Goal: Task Accomplishment & Management: Manage account settings

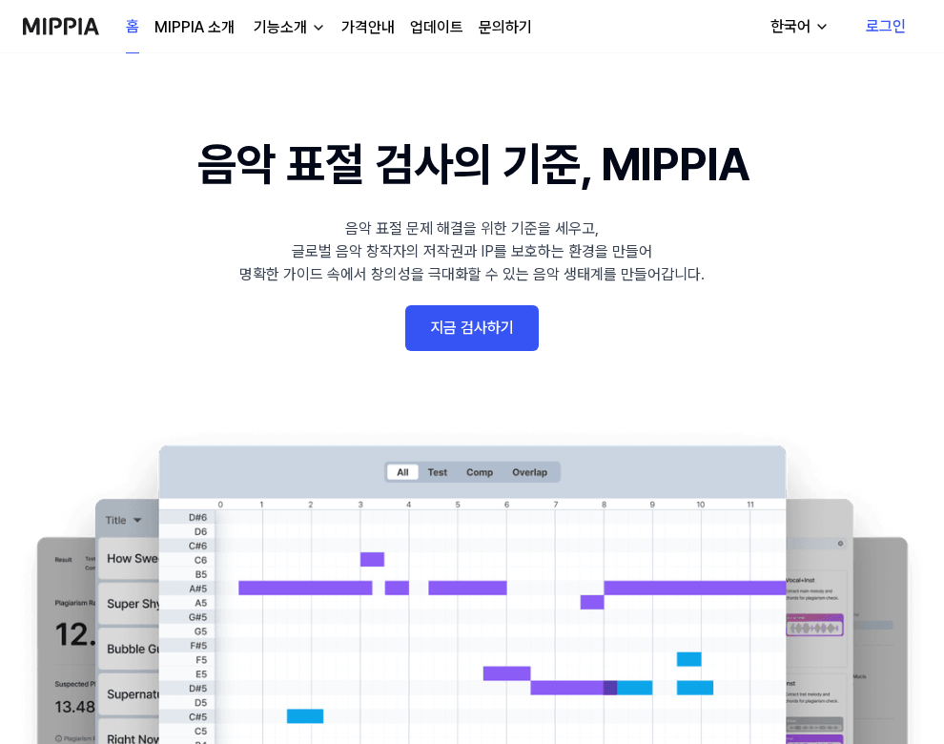
click at [916, 34] on link "로그인" at bounding box center [885, 26] width 71 height 53
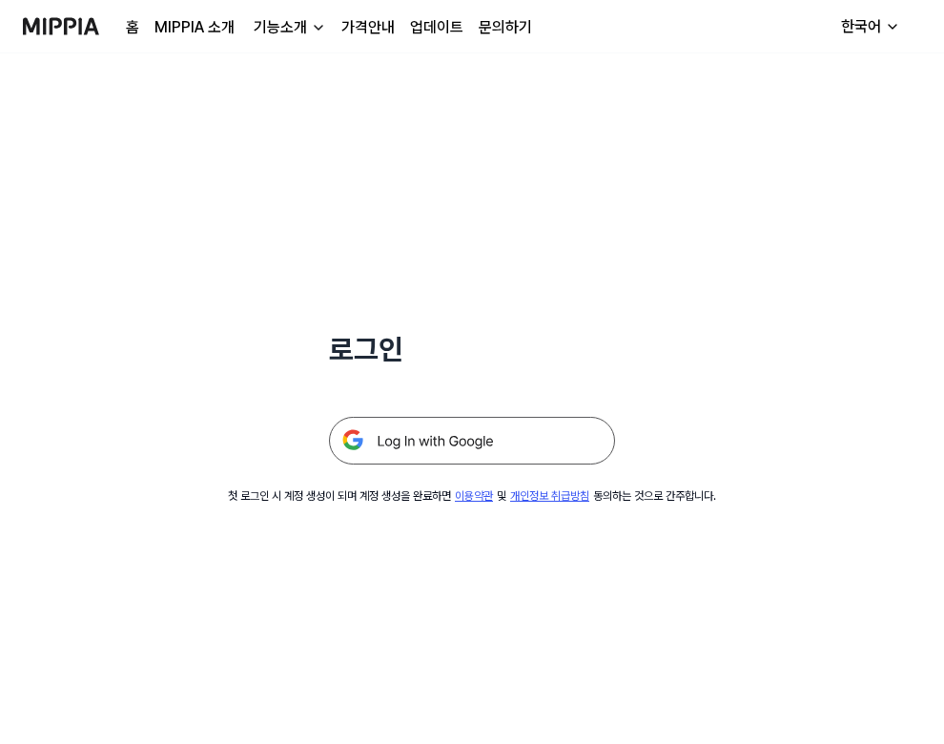
click at [544, 436] on img at bounding box center [472, 441] width 286 height 48
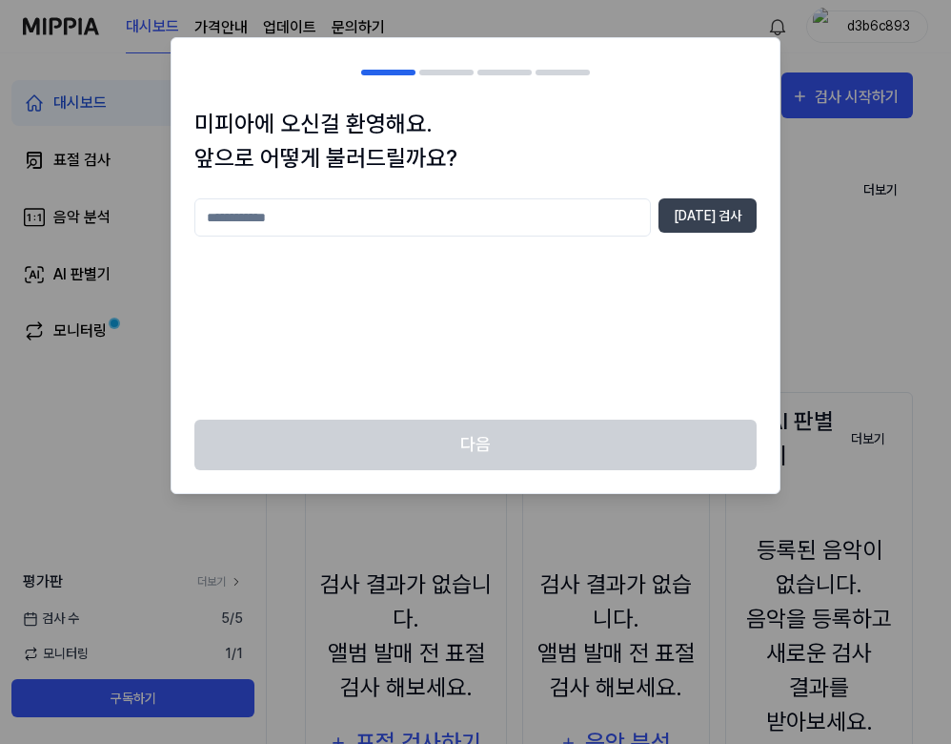
click at [431, 215] on input "text" at bounding box center [422, 217] width 457 height 38
type input "****"
click at [701, 221] on button "[DATE] 검사" at bounding box center [708, 215] width 98 height 34
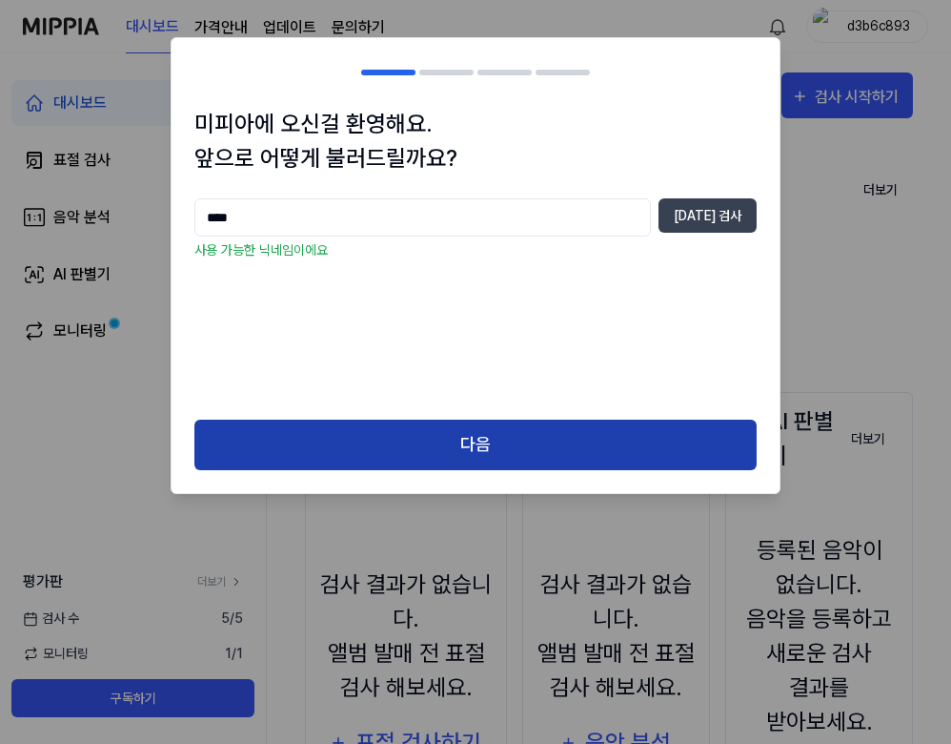
click at [481, 426] on button "다음" at bounding box center [475, 444] width 562 height 51
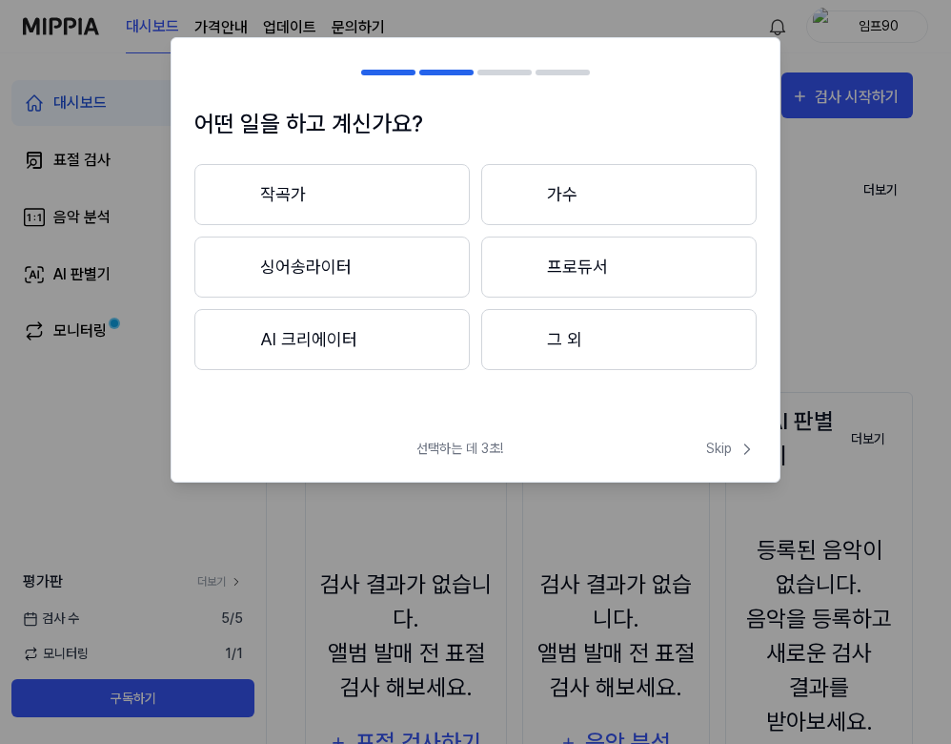
click at [391, 287] on button "싱어송라이터" at bounding box center [331, 266] width 275 height 61
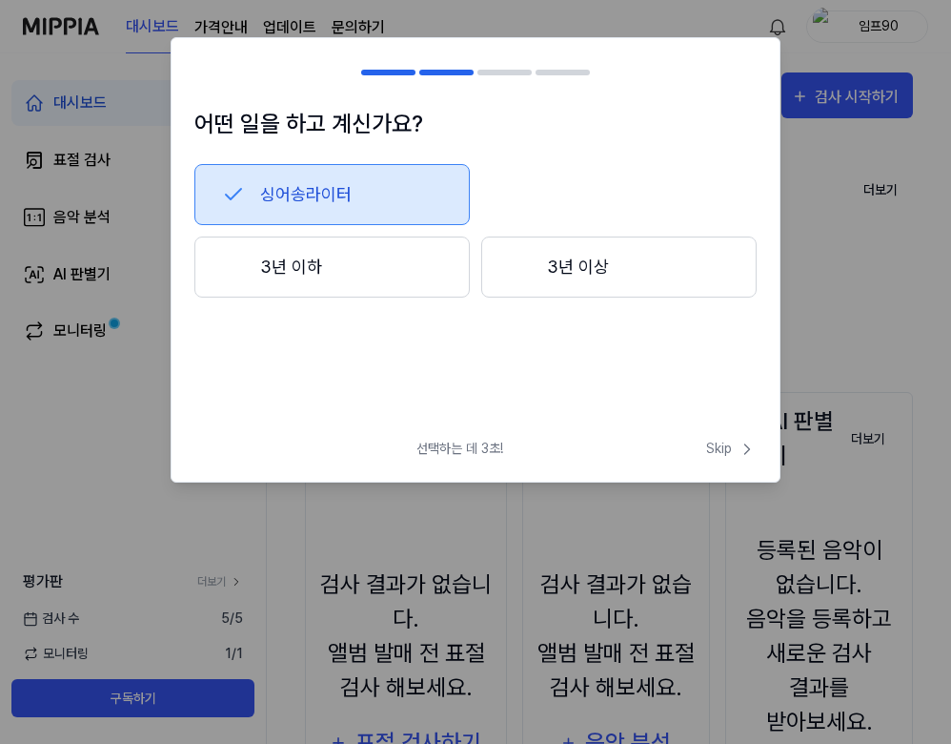
click at [408, 281] on button "3년 이하" at bounding box center [331, 266] width 275 height 61
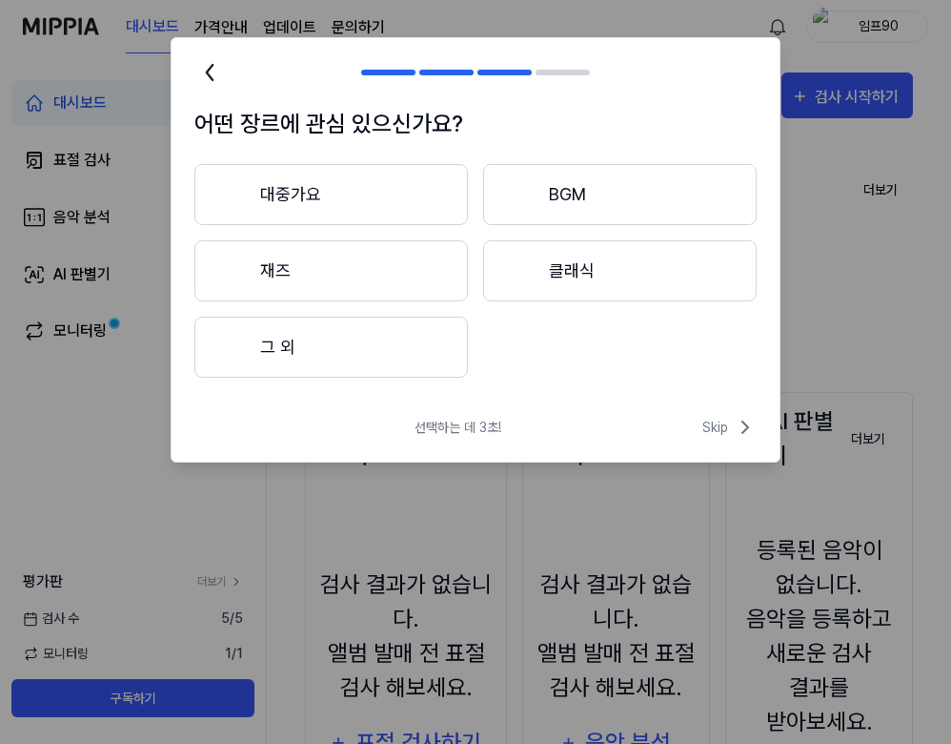
click at [415, 204] on button "대중가요" at bounding box center [331, 194] width 274 height 61
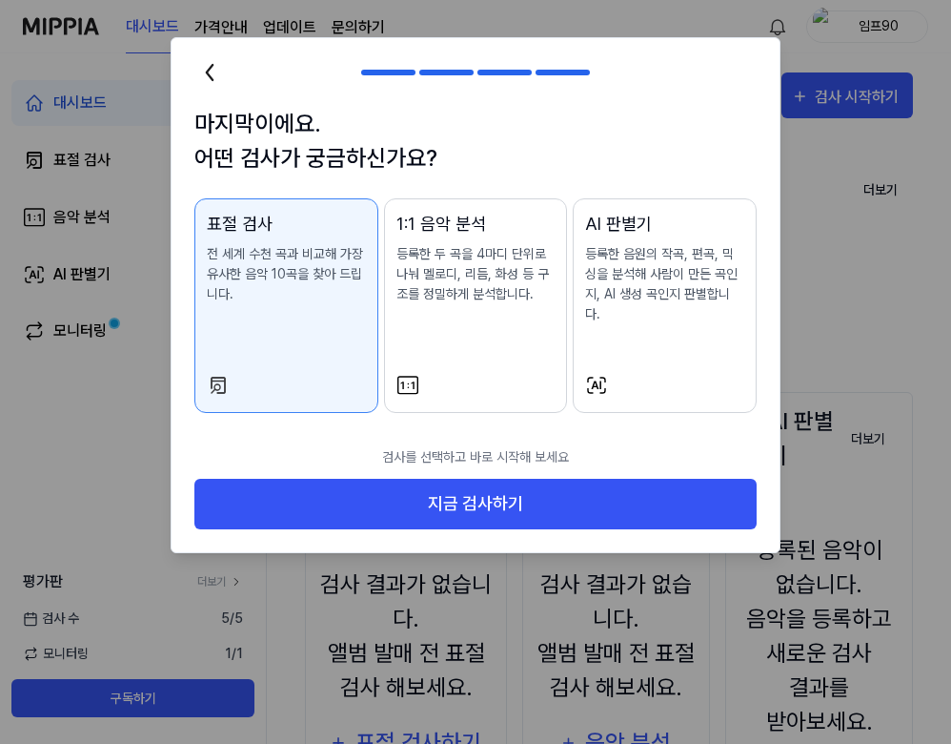
click at [634, 315] on div "AI 판별기 등록한 음원의 작곡, 편곡, 믹싱을 분석해 사람이 만든 곡인지, AI 생성 곡인지 판별합니다." at bounding box center [664, 287] width 159 height 152
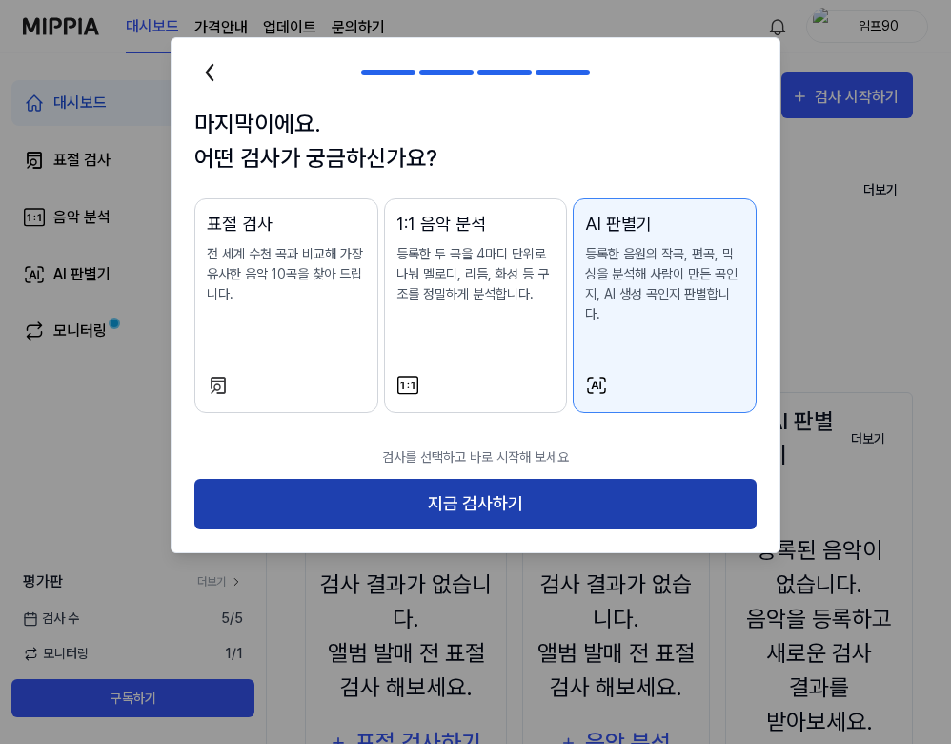
click at [587, 486] on button "지금 검사하기" at bounding box center [475, 504] width 562 height 51
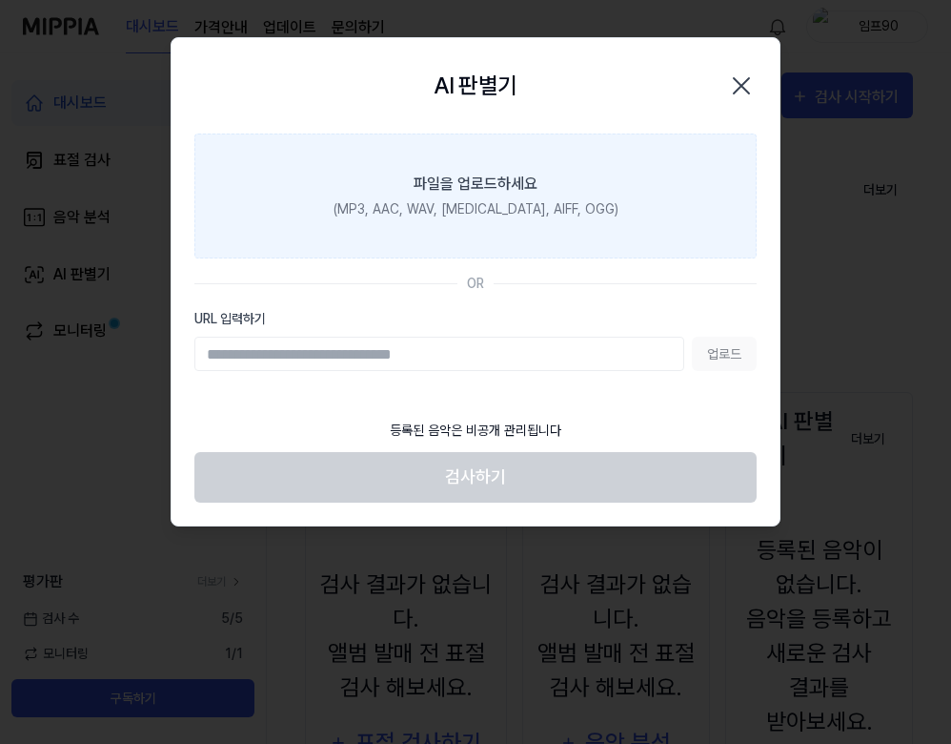
click at [413, 183] on label "파일을 업로드하세요 (MP3, AAC, WAV, FLAC, AIFF, OGG)" at bounding box center [475, 195] width 562 height 125
click at [0, 0] on input "파일을 업로드하세요 (MP3, AAC, WAV, FLAC, AIFF, OGG)" at bounding box center [0, 0] width 0 height 0
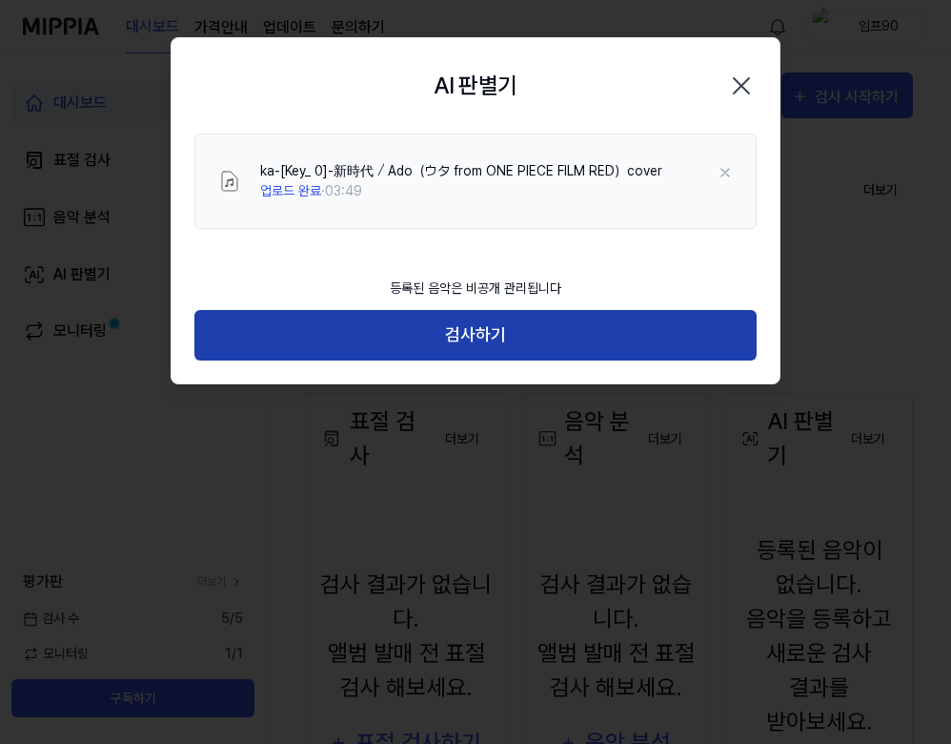
click at [557, 317] on button "검사하기" at bounding box center [475, 335] width 562 height 51
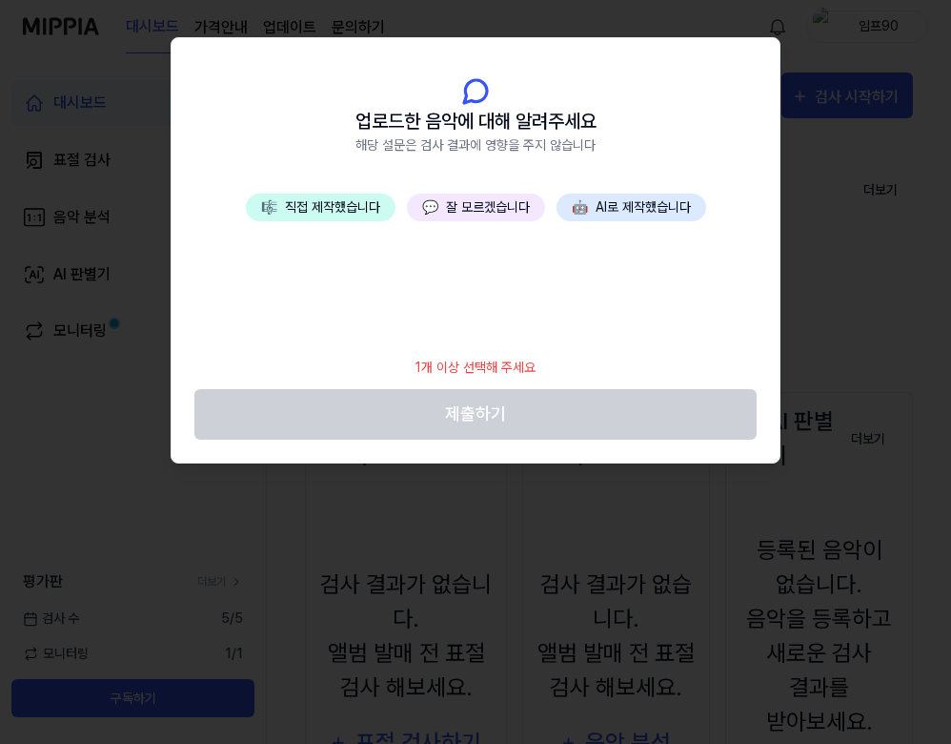
click at [358, 207] on button "🎼 직접 제작했습니다" at bounding box center [321, 208] width 150 height 28
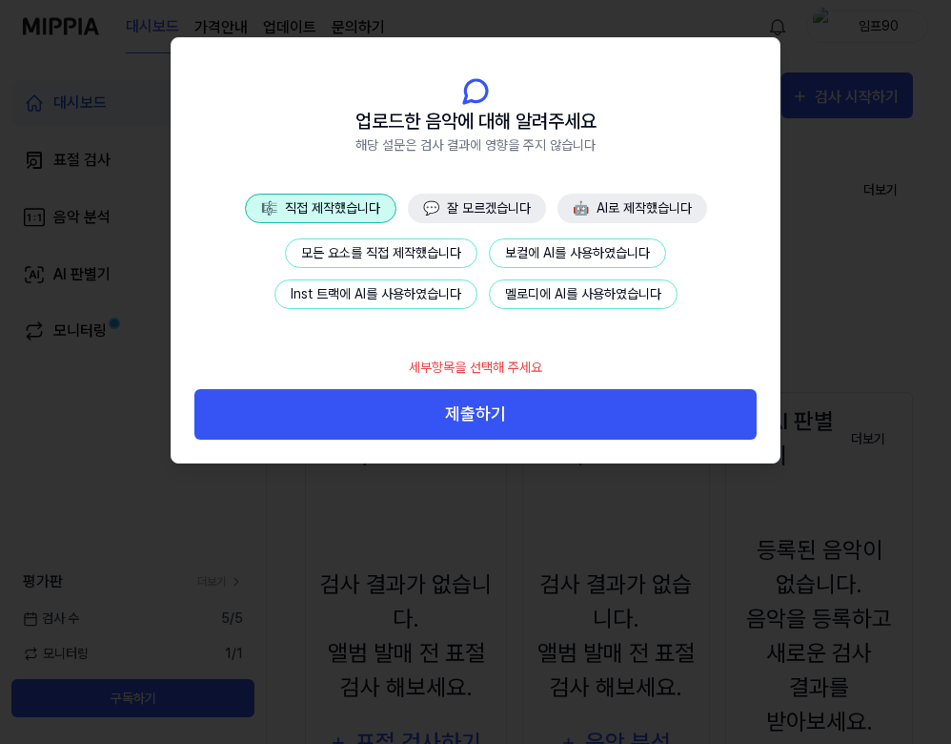
click at [364, 207] on button "🎼 직접 제작했습니다" at bounding box center [321, 209] width 152 height 30
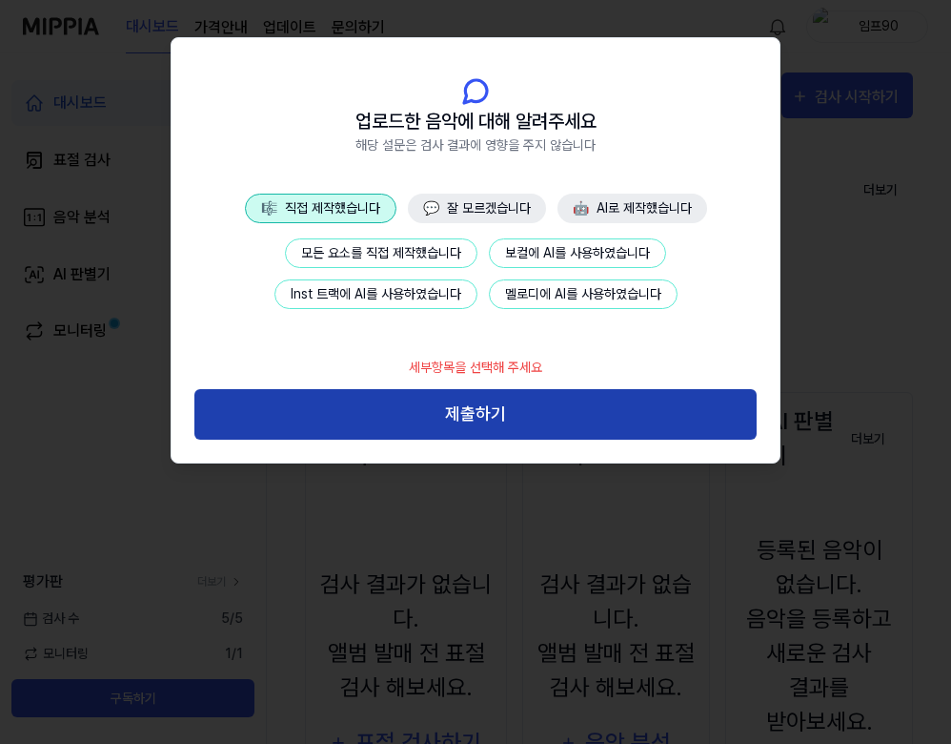
click at [508, 420] on button "제출하기" at bounding box center [475, 414] width 562 height 51
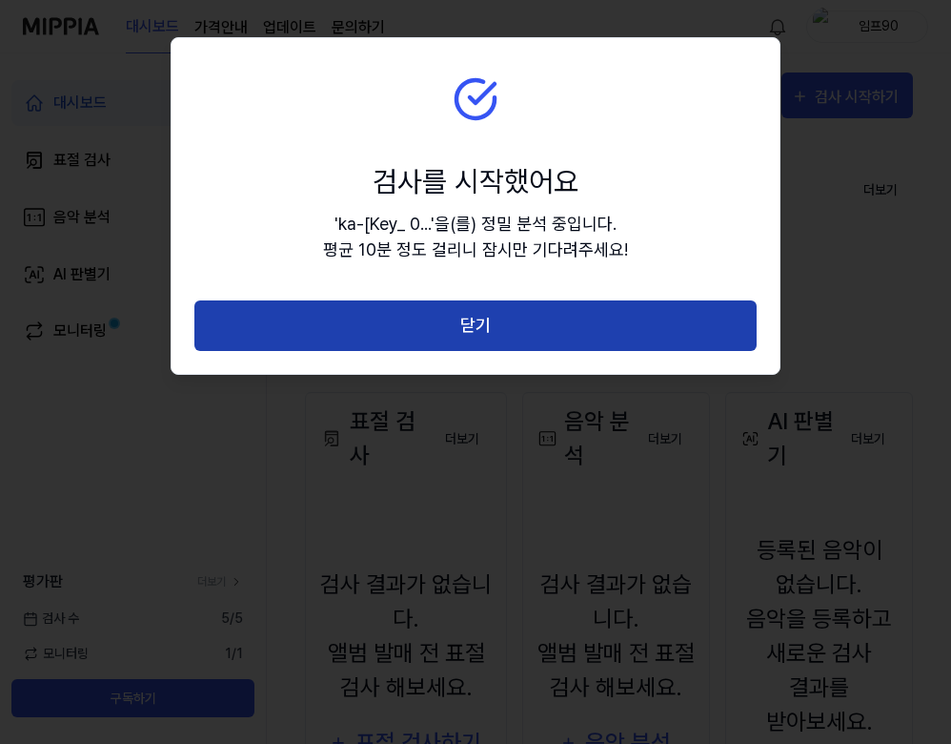
click at [534, 321] on button "닫기" at bounding box center [475, 325] width 562 height 51
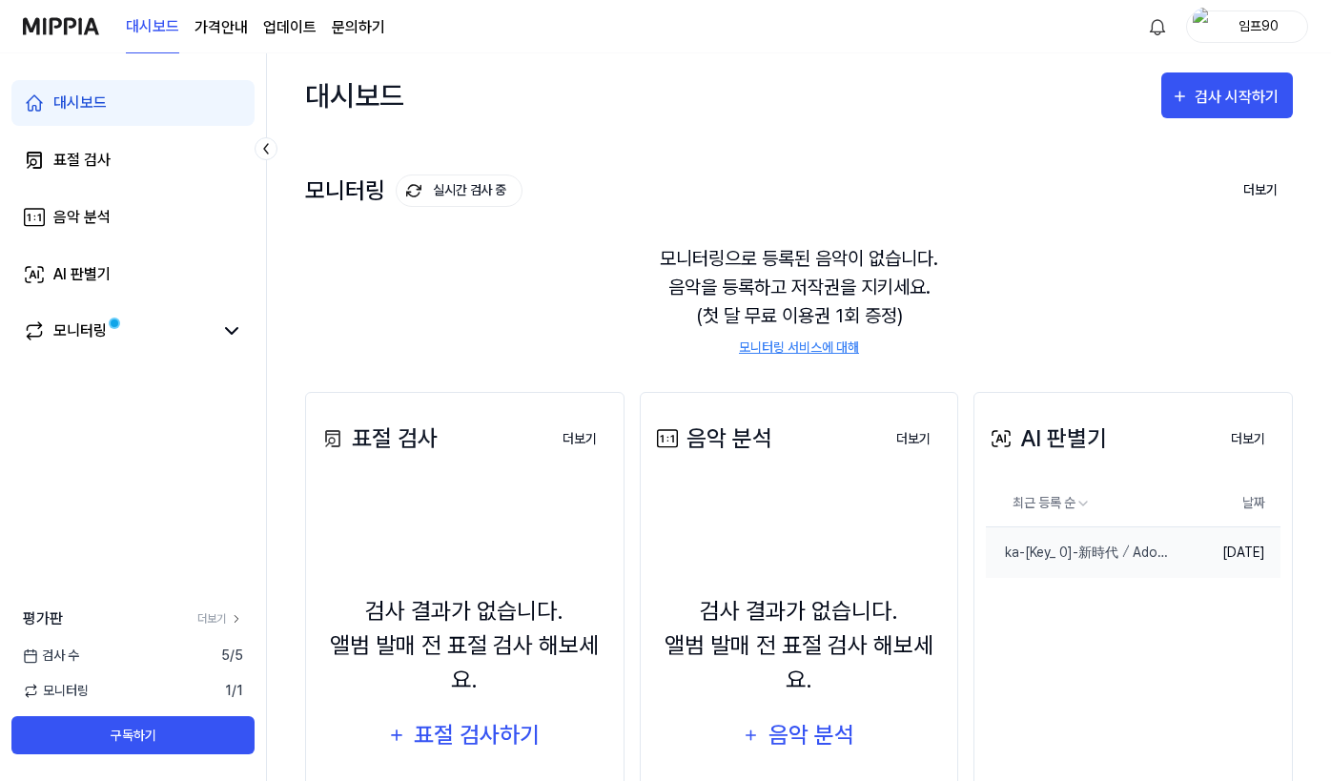
click at [950, 558] on td "[DATE]" at bounding box center [1225, 551] width 111 height 51
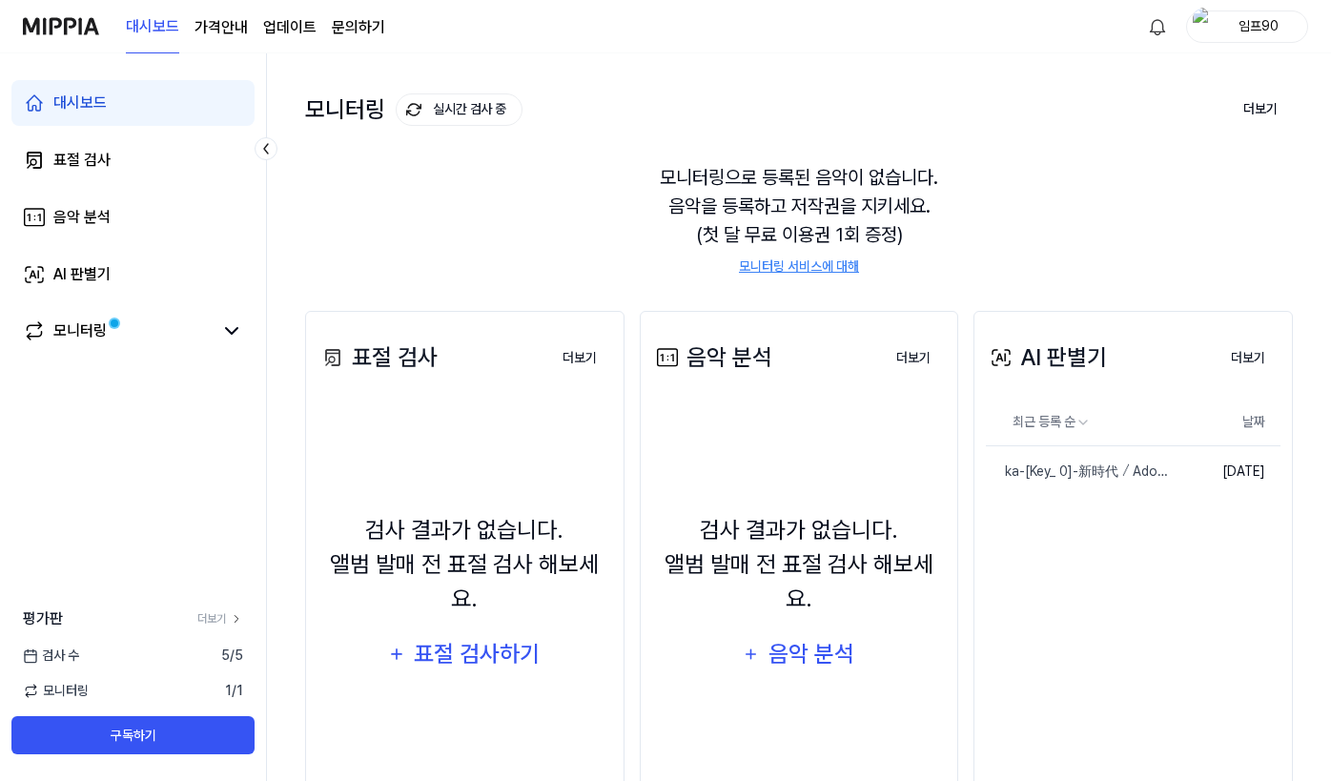
scroll to position [153, 0]
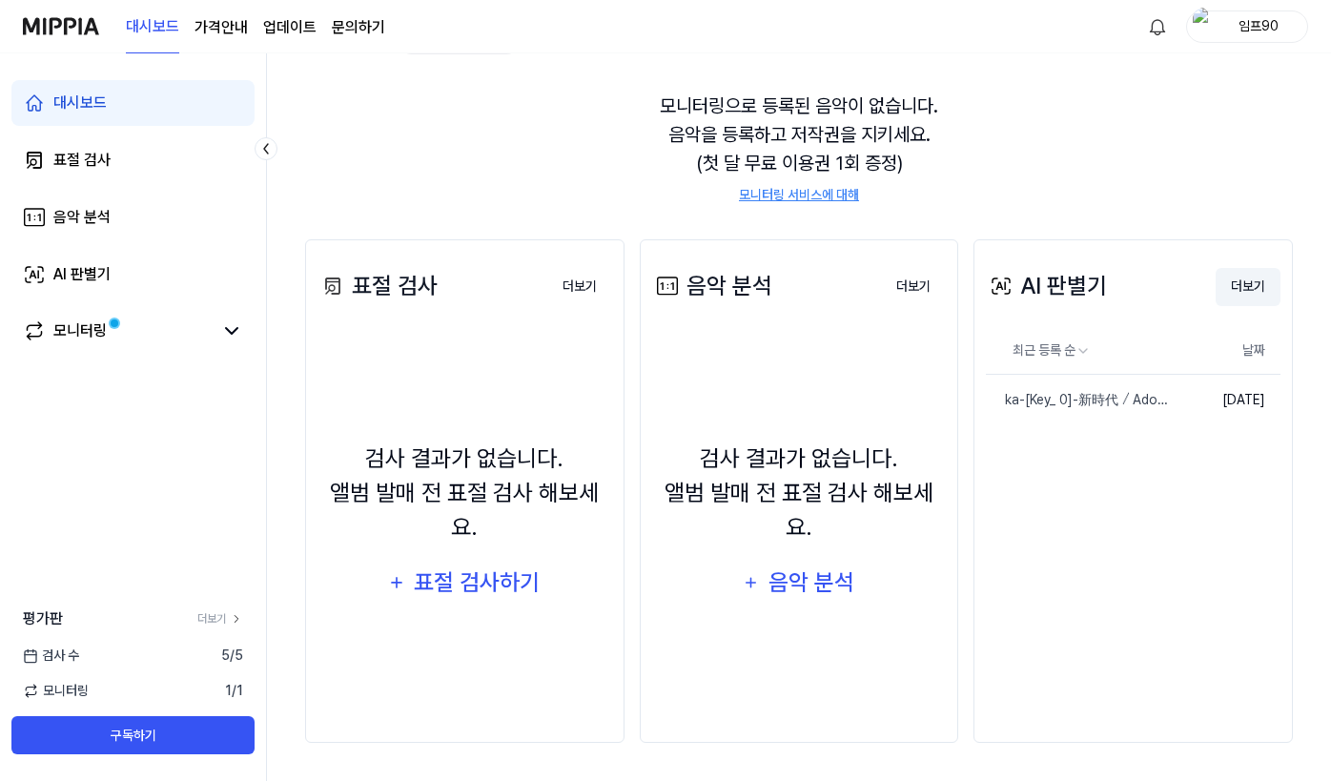
click at [950, 287] on button "더보기" at bounding box center [1247, 287] width 65 height 38
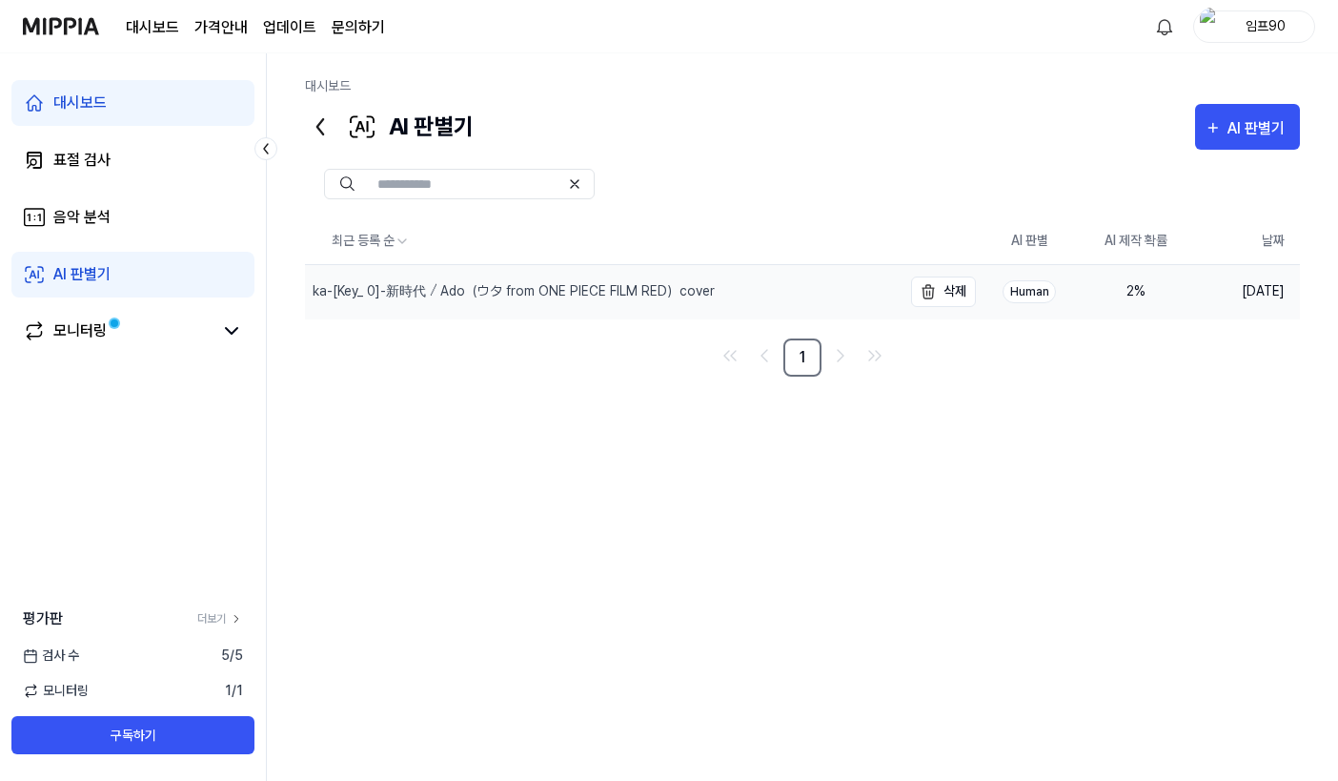
click at [666, 289] on div "ka-[Key_ 0]-新時代 ⧸ Ado（ウタ from ONE PIECE FILM RED）cover" at bounding box center [514, 291] width 402 height 20
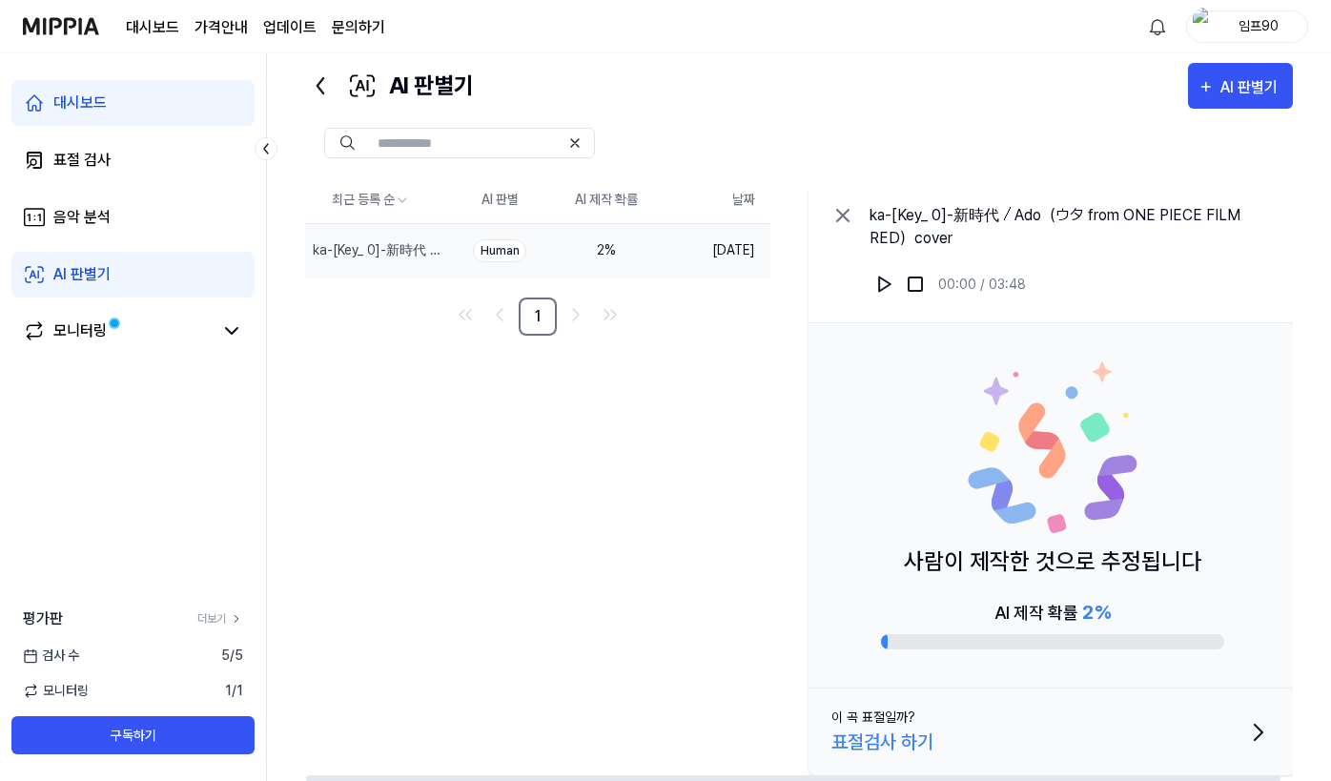
scroll to position [73, 0]
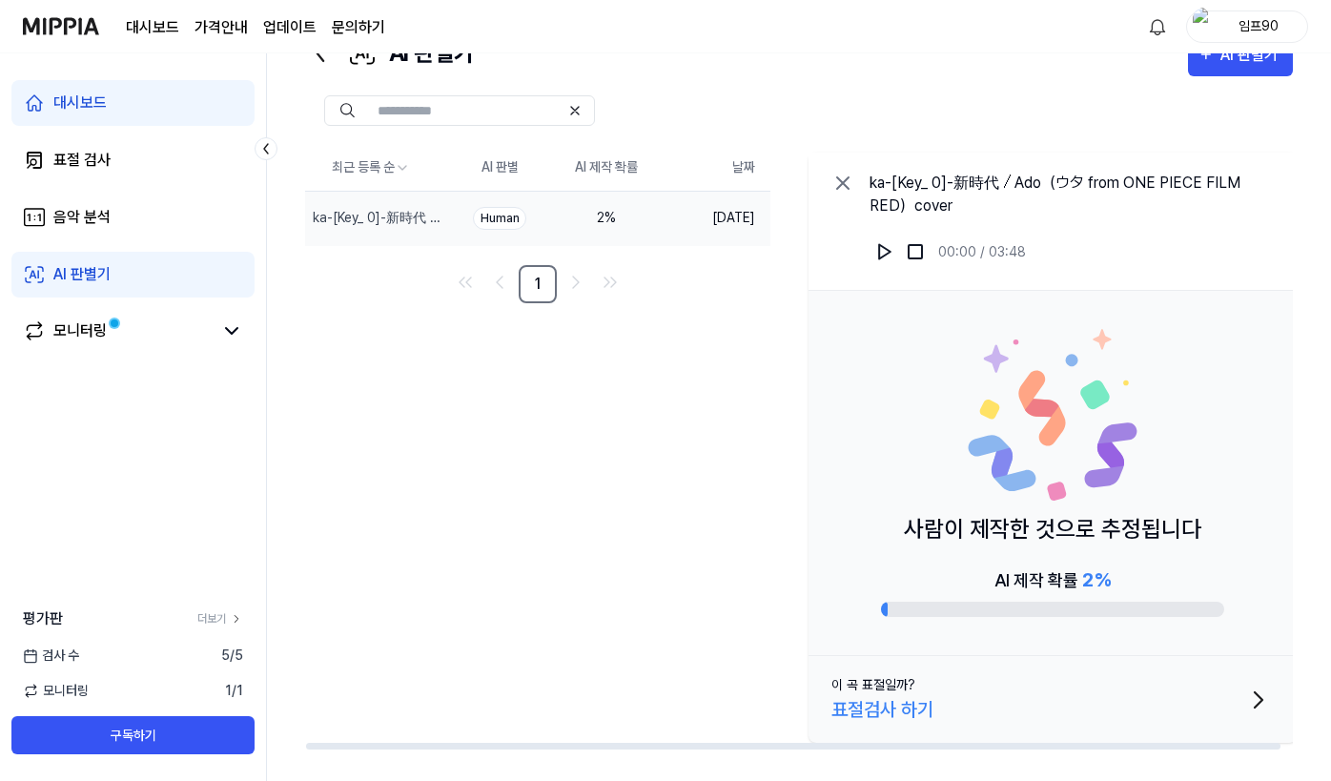
click at [526, 385] on div "최근 등록 순 AI 판별 AI 제작 확률 날짜 ka-[Key_ 0]-新時代 ⧸ Ado（ウタ from ONE PIECE FILM RED）cove…" at bounding box center [804, 447] width 999 height 605
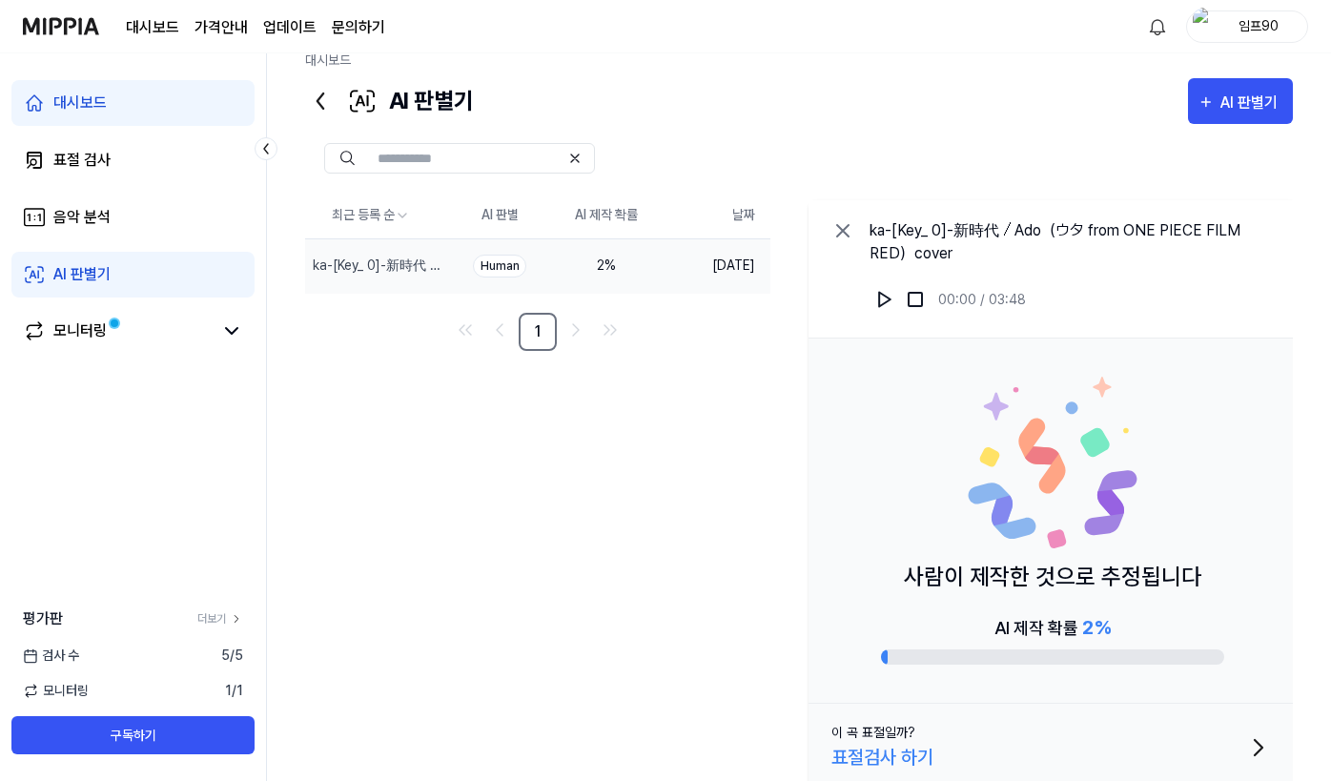
scroll to position [0, 0]
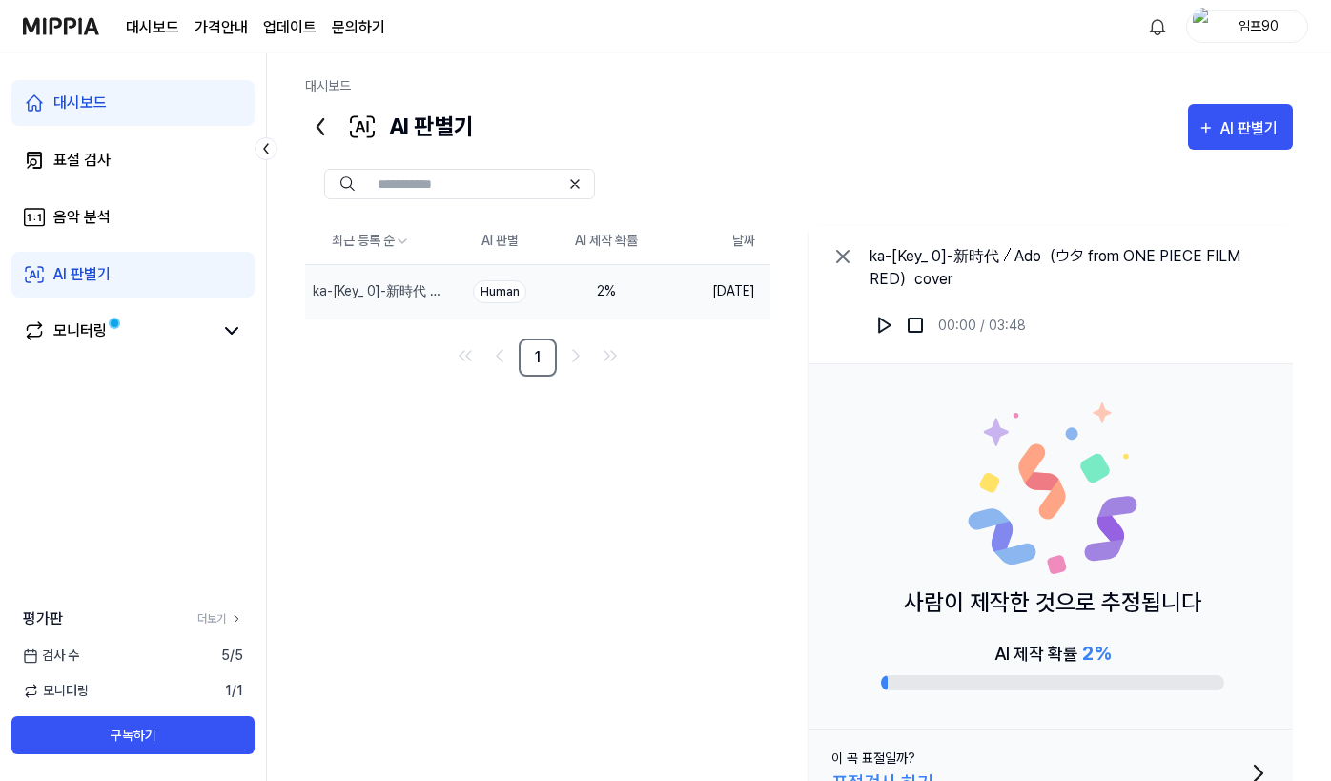
click at [840, 259] on icon at bounding box center [842, 256] width 11 height 11
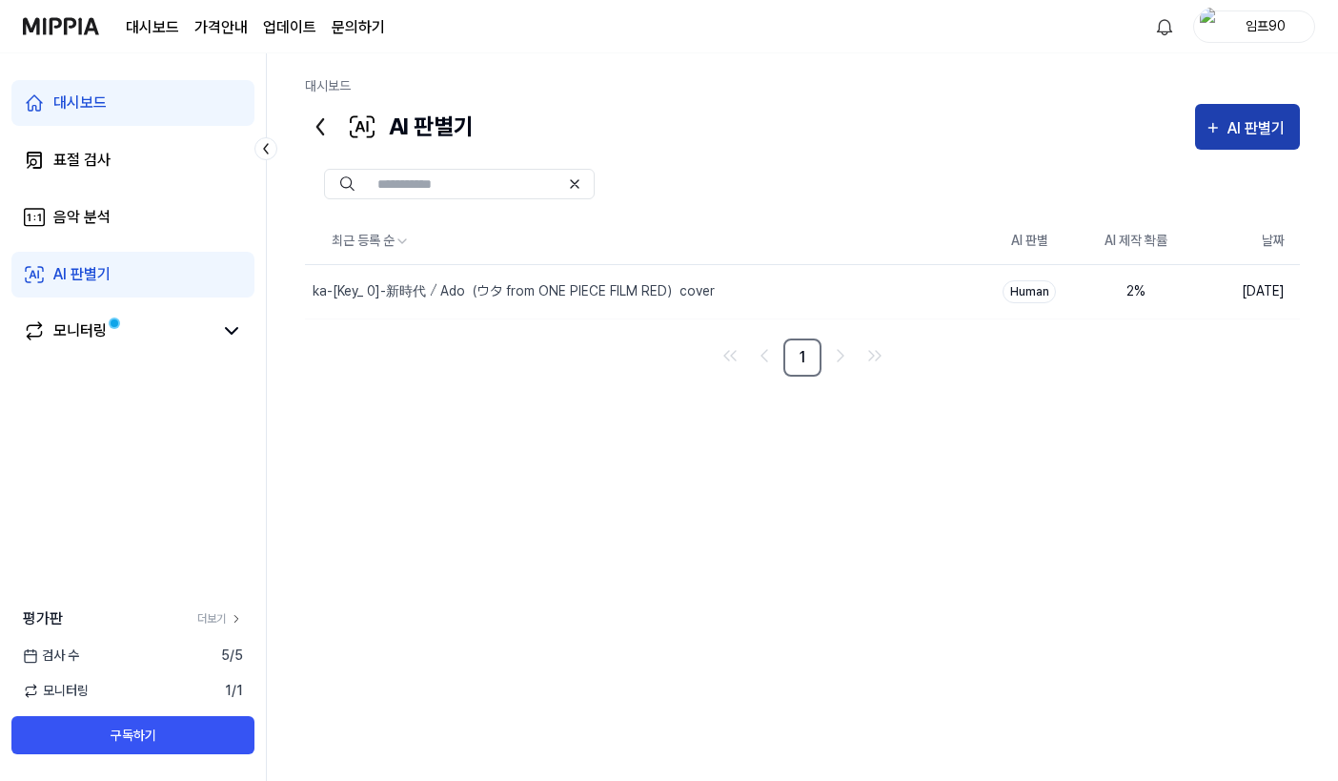
click at [950, 138] on div "AI 판별기" at bounding box center [1259, 128] width 63 height 25
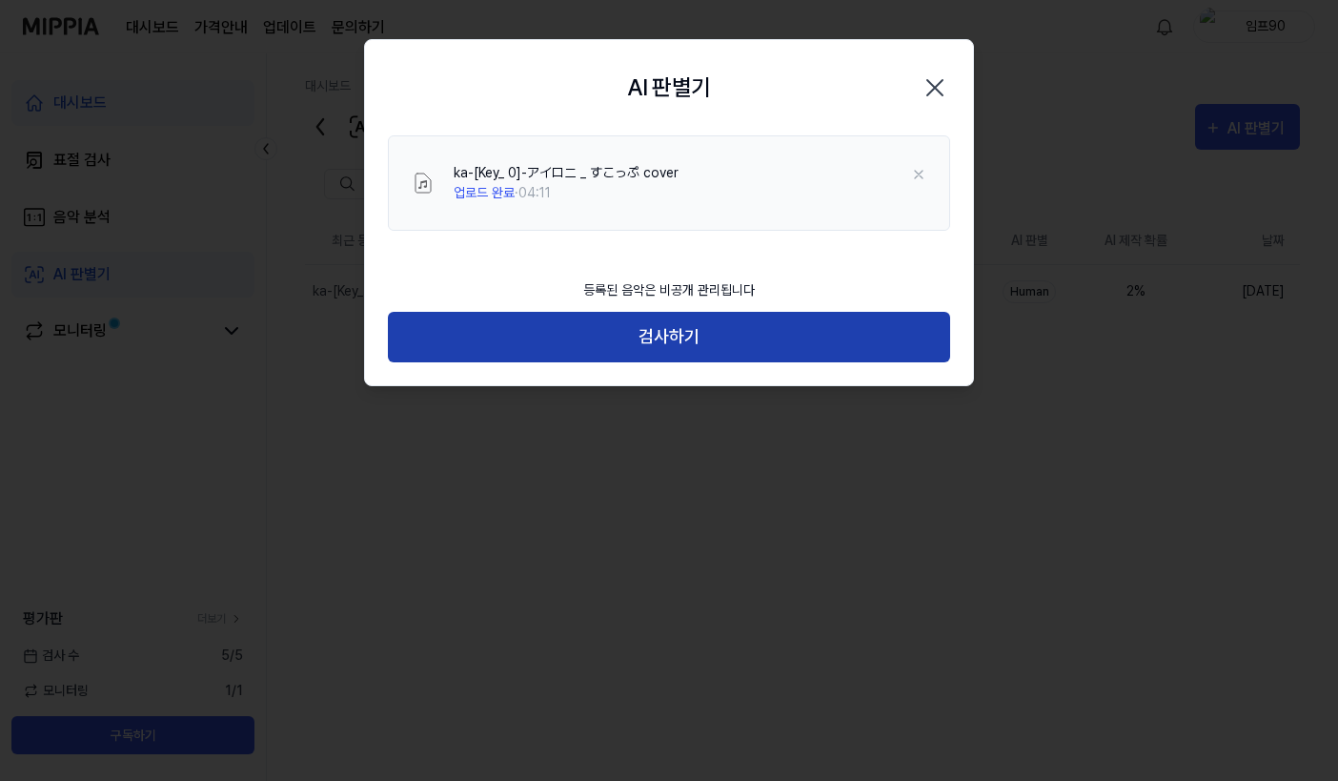
click at [644, 327] on button "검사하기" at bounding box center [669, 337] width 562 height 51
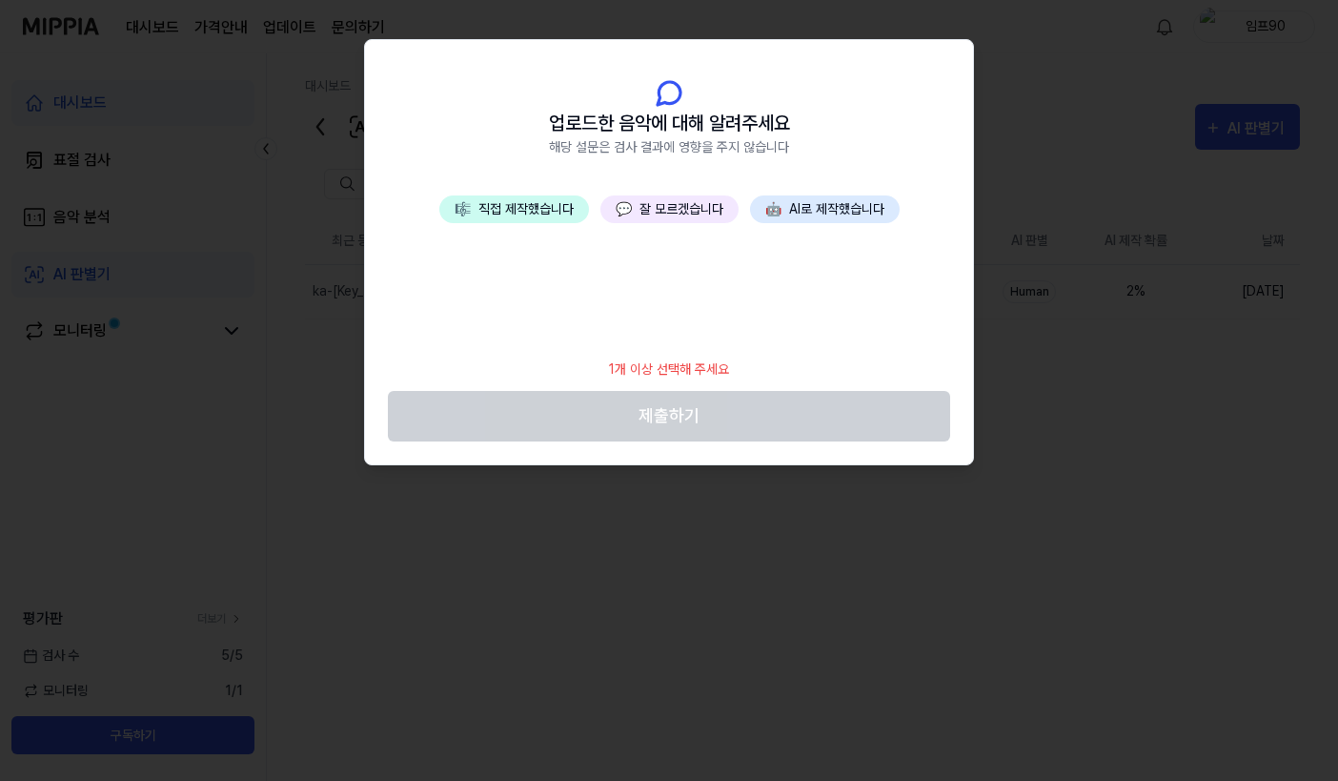
click at [476, 201] on button "🎼 직접 제작했습니다" at bounding box center [514, 209] width 150 height 28
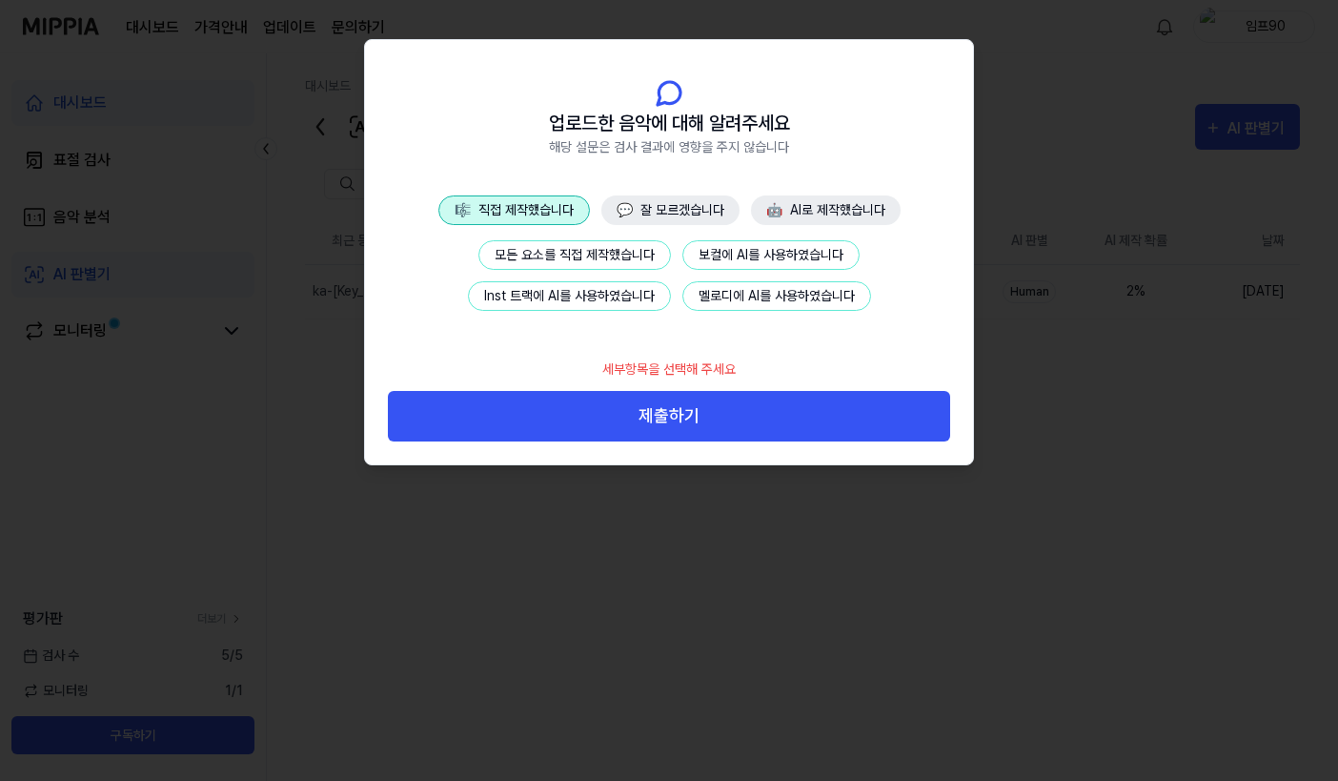
click at [479, 205] on button "🎼 직접 제작했습니다" at bounding box center [514, 210] width 152 height 30
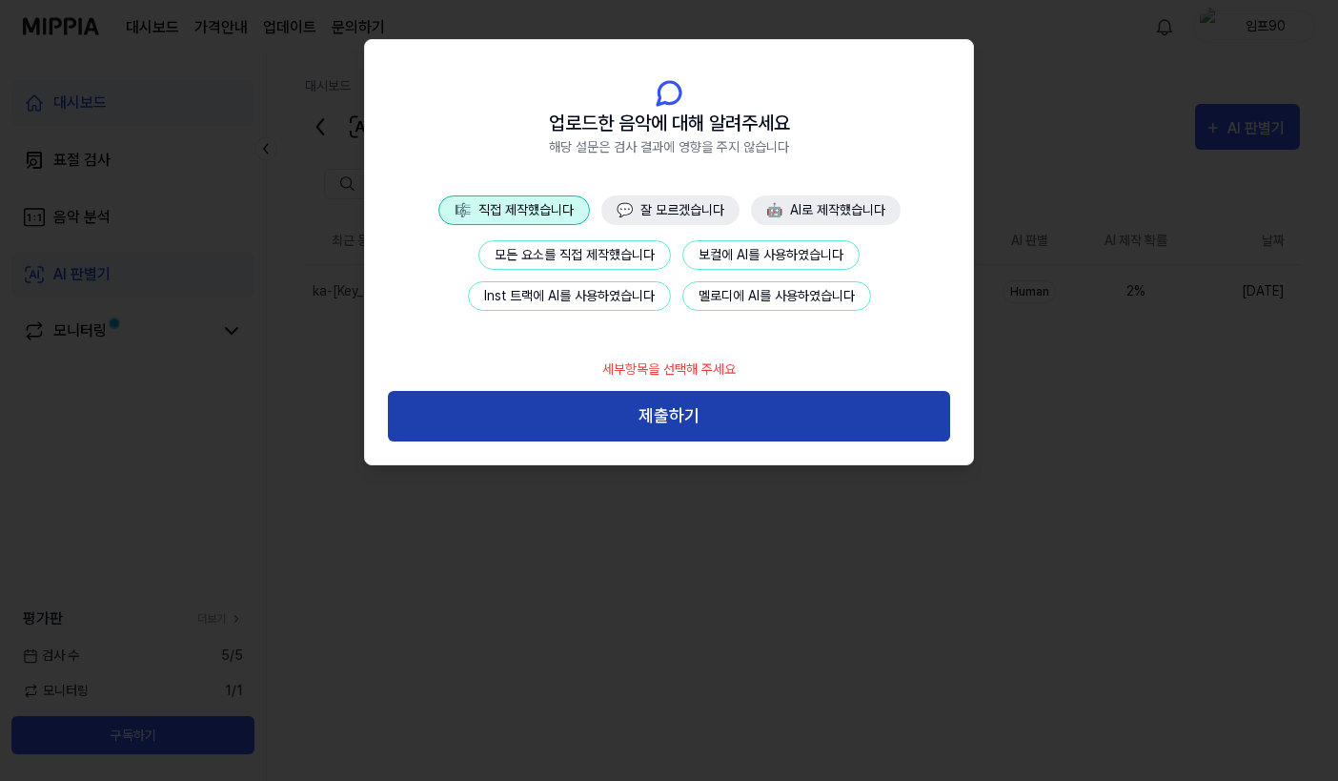
click at [649, 421] on button "제출하기" at bounding box center [669, 416] width 562 height 51
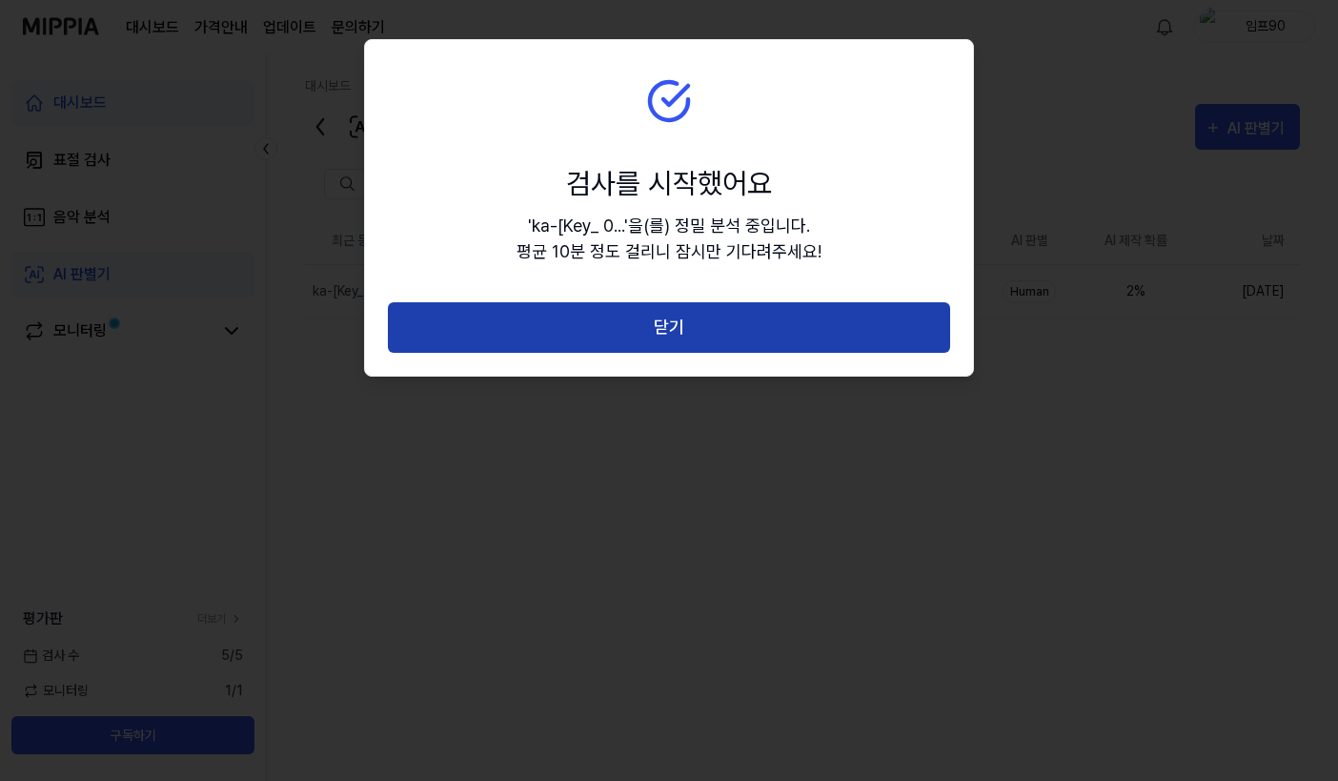
click at [682, 329] on button "닫기" at bounding box center [669, 327] width 562 height 51
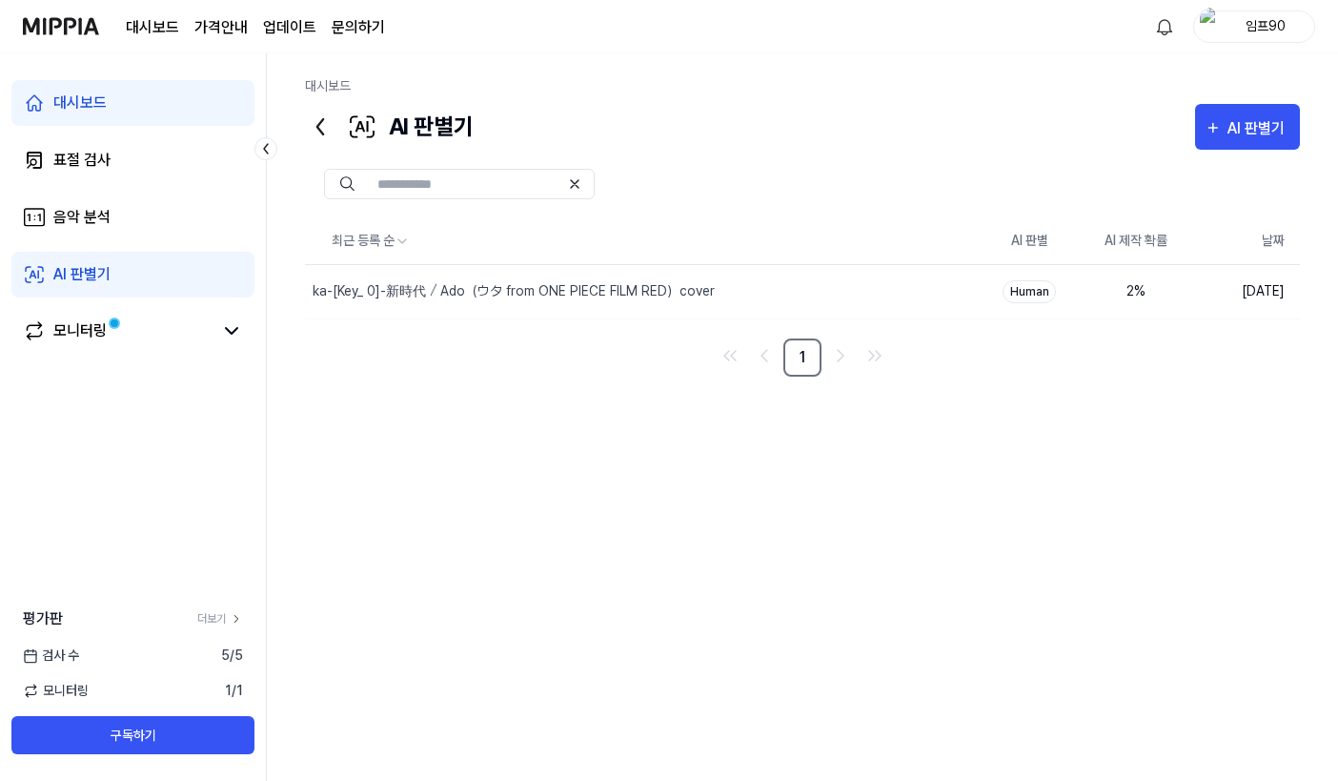
click at [317, 125] on icon at bounding box center [320, 126] width 6 height 15
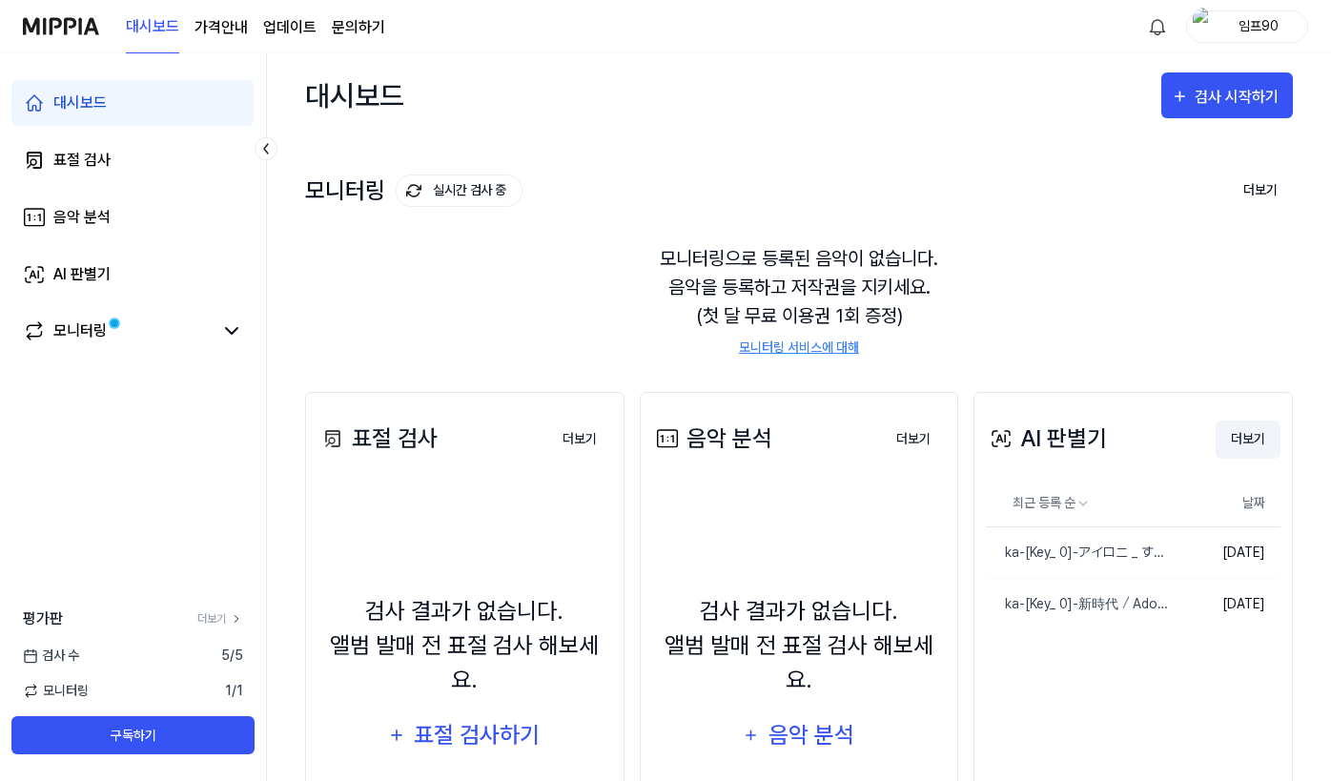
click at [950, 436] on button "더보기" at bounding box center [1247, 439] width 65 height 38
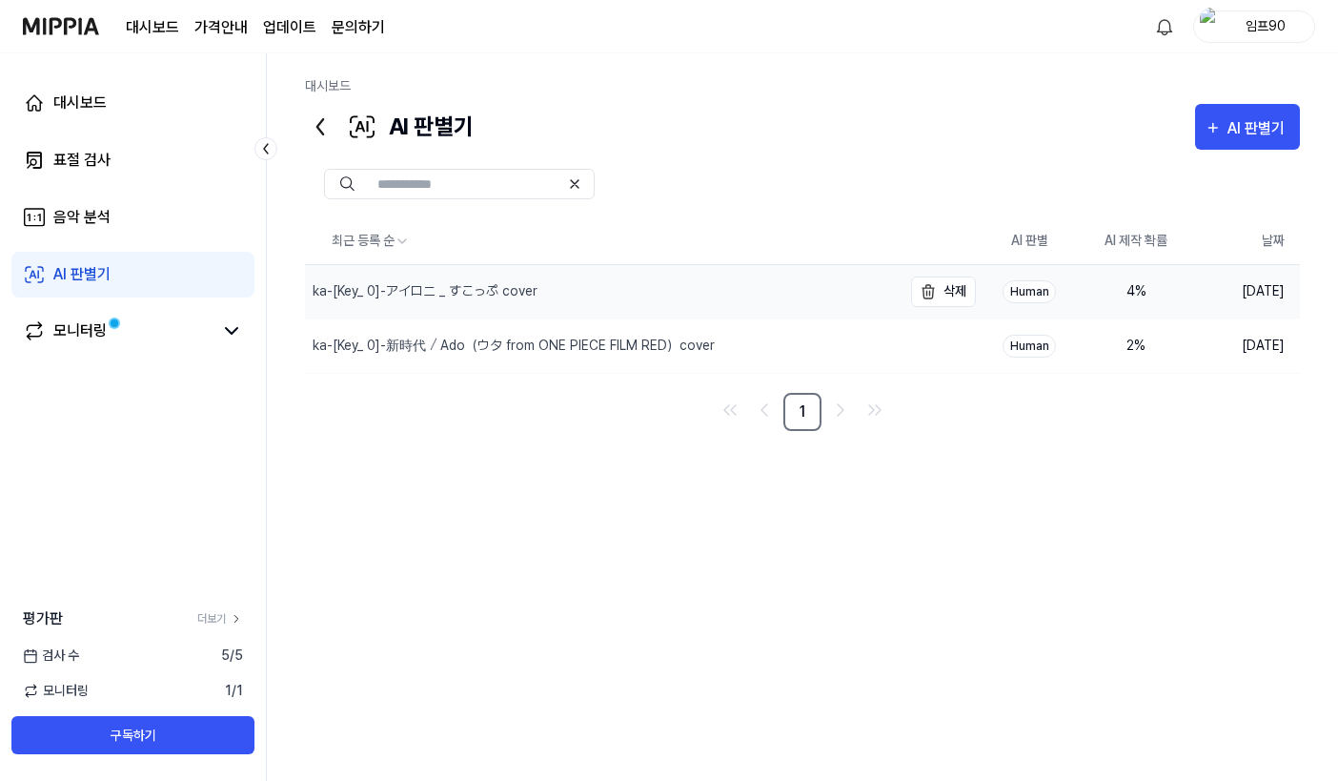
click at [634, 297] on div "ka-[Key_ 0]-アイロニ _ すこっぷ cover" at bounding box center [603, 291] width 597 height 53
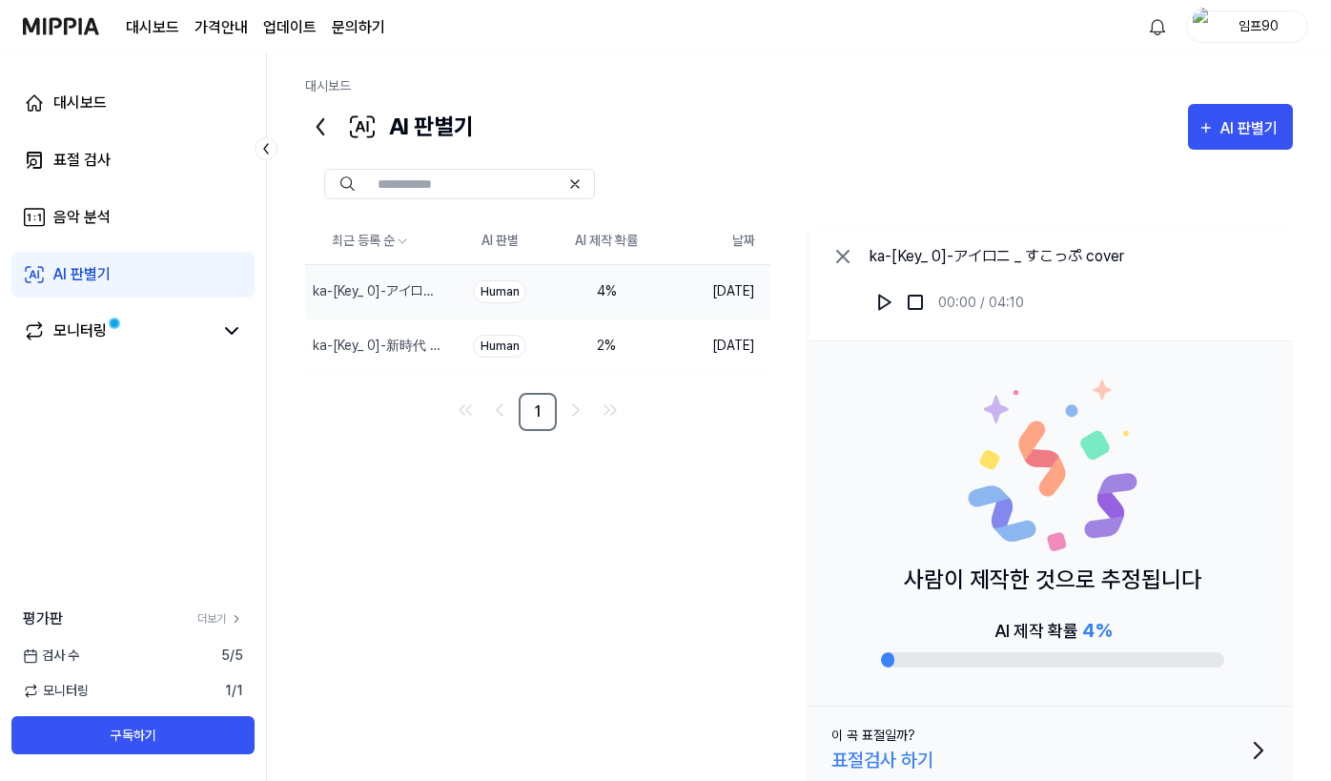
click at [483, 548] on div "최근 등록 순 AI 판별 AI 제작 확률 날짜 ka-[Key_ 0]-アイロニ _ すこっぷ cover 삭제 Human 4 % 2025.08.11…" at bounding box center [804, 509] width 999 height 582
click at [738, 520] on div "최근 등록 순 AI 판별 AI 제작 확률 날짜 ka-[Key_ 0]-アイロニ _ すこっぷ cover 삭제 Human 4 % 2025.08.11…" at bounding box center [804, 509] width 999 height 582
click at [950, 109] on button "AI 판별기" at bounding box center [1240, 127] width 105 height 46
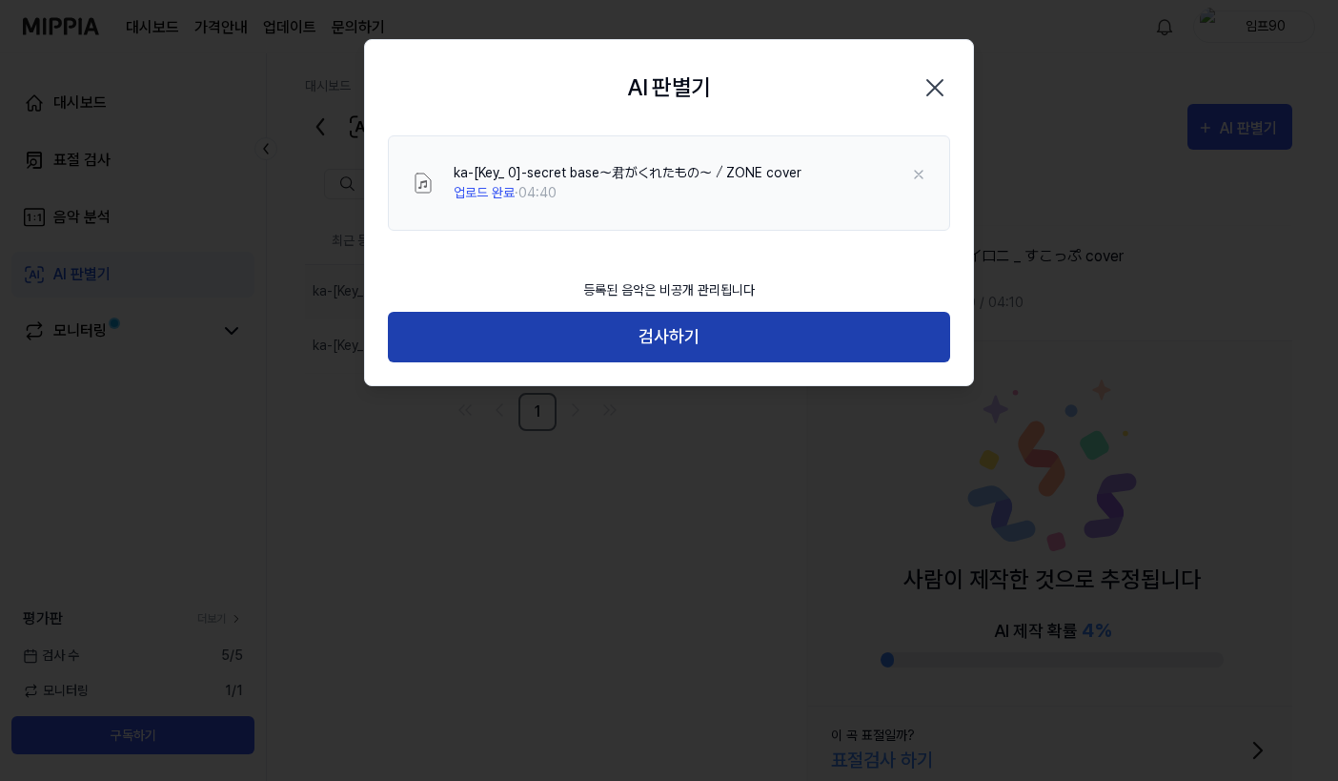
click at [686, 339] on button "검사하기" at bounding box center [669, 337] width 562 height 51
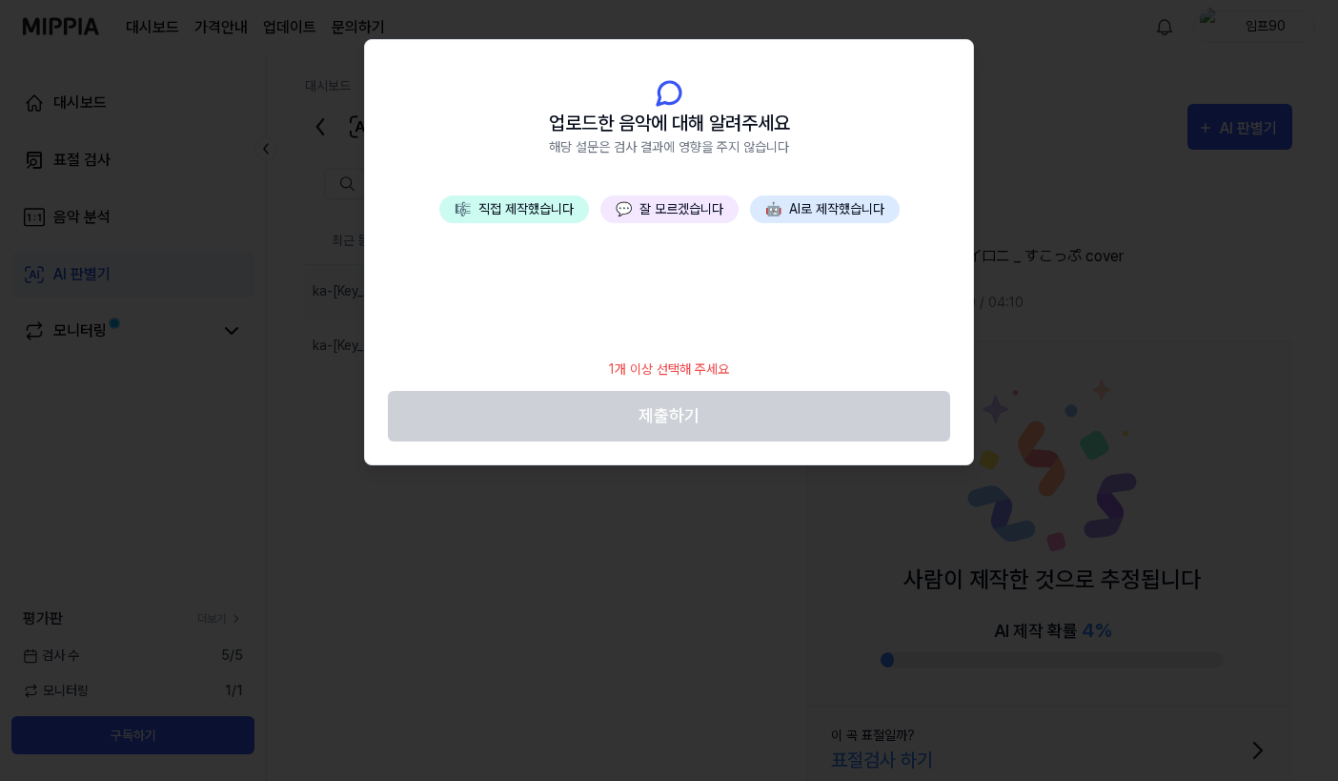
click at [550, 216] on button "🎼 직접 제작했습니다" at bounding box center [514, 209] width 150 height 28
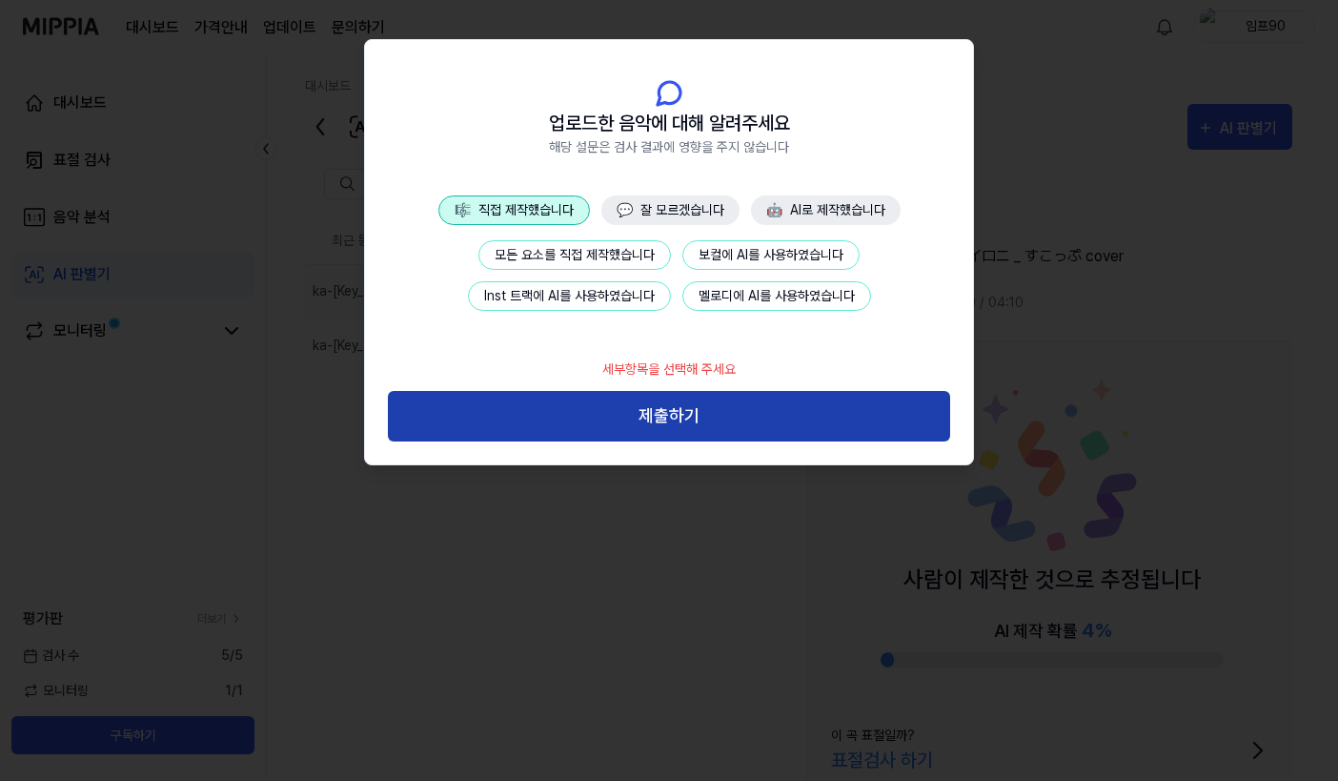
click at [625, 404] on button "제출하기" at bounding box center [669, 416] width 562 height 51
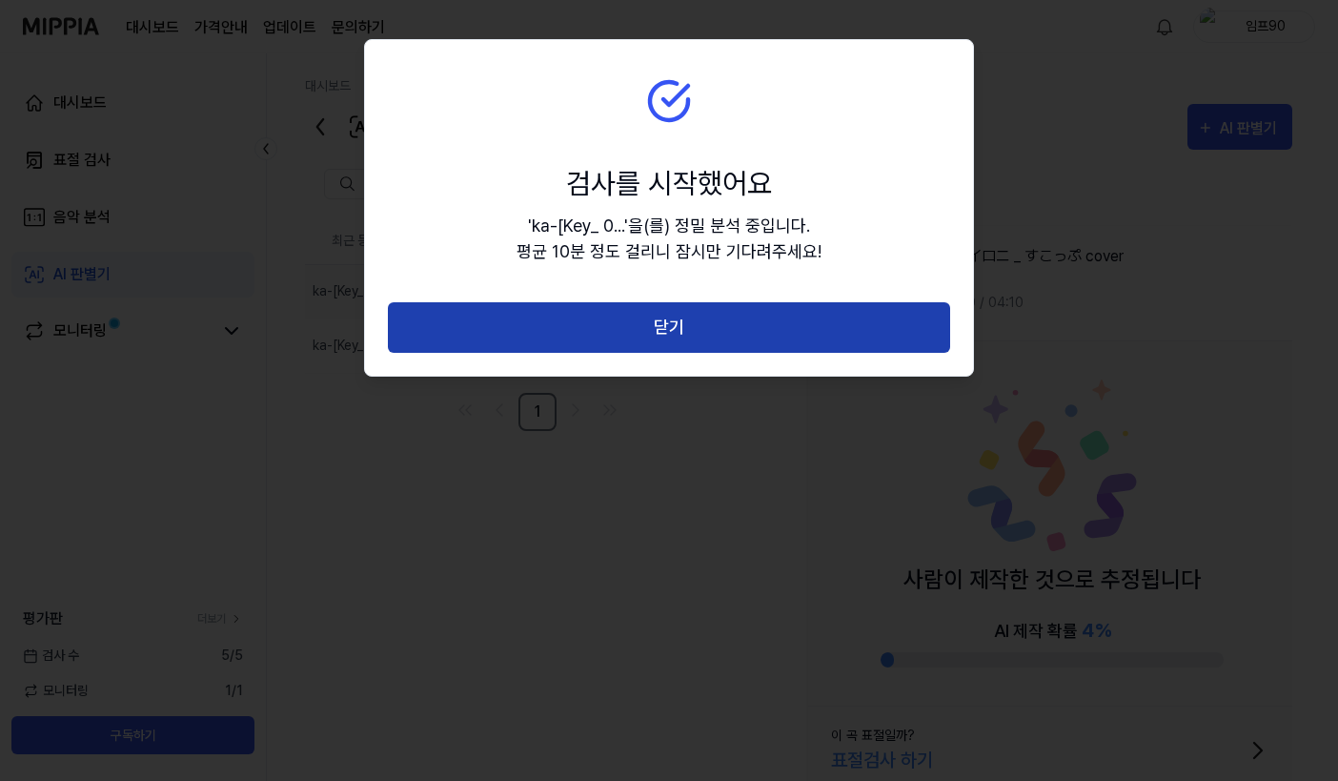
click at [671, 325] on button "닫기" at bounding box center [669, 327] width 562 height 51
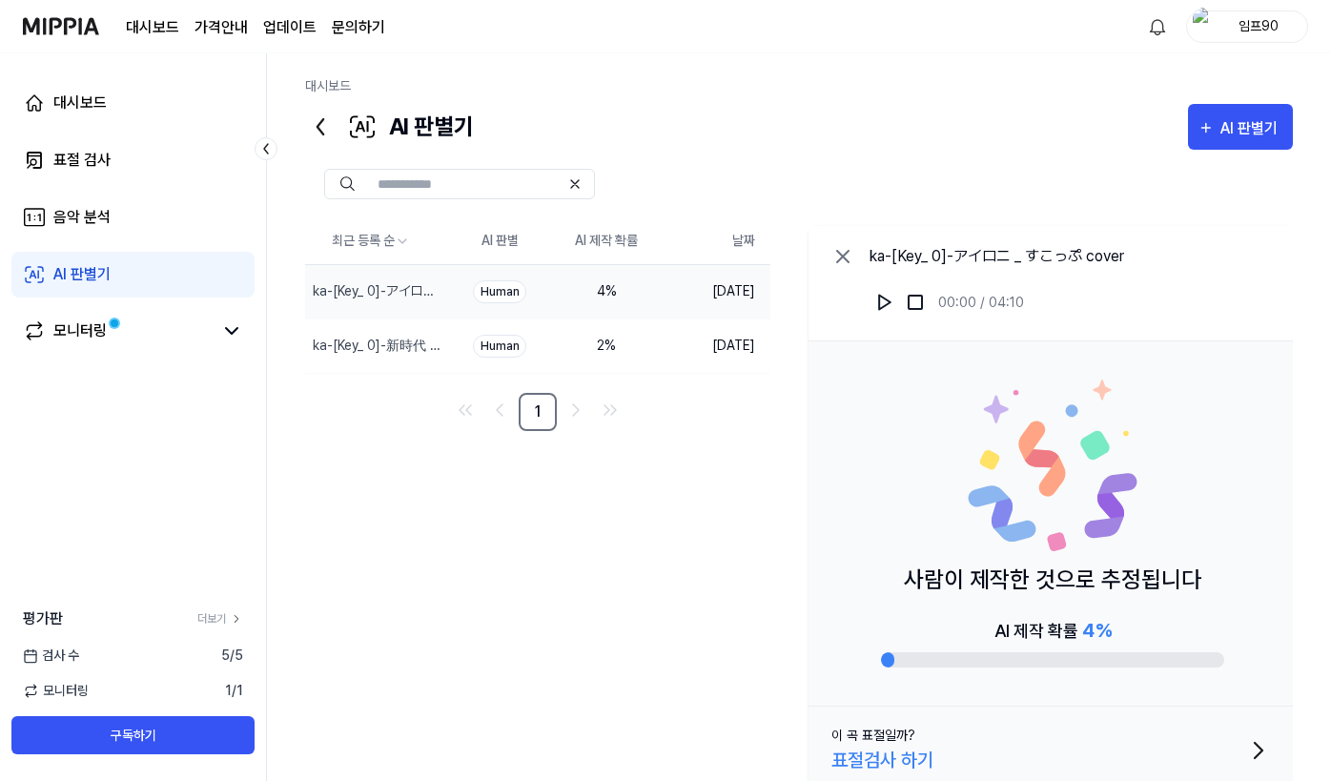
click at [321, 128] on icon at bounding box center [320, 127] width 31 height 31
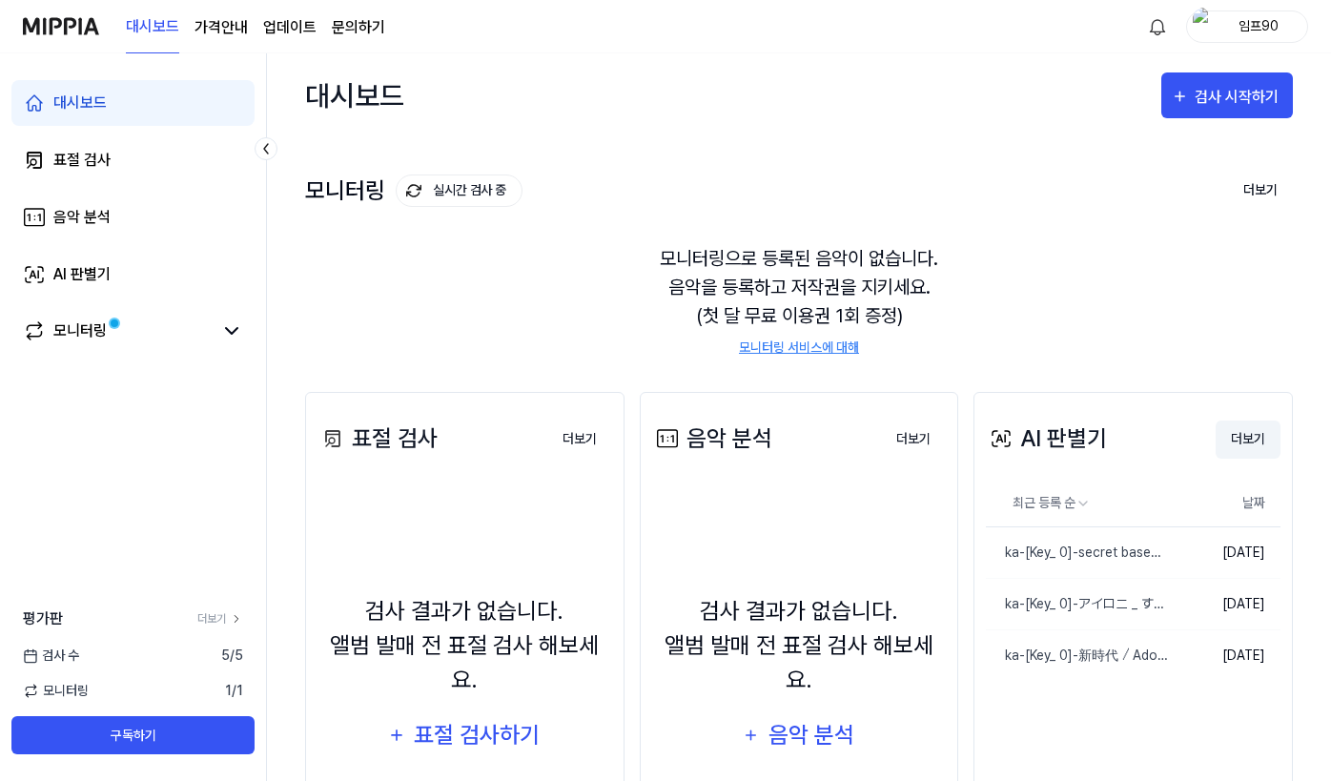
click at [950, 437] on button "더보기" at bounding box center [1247, 439] width 65 height 38
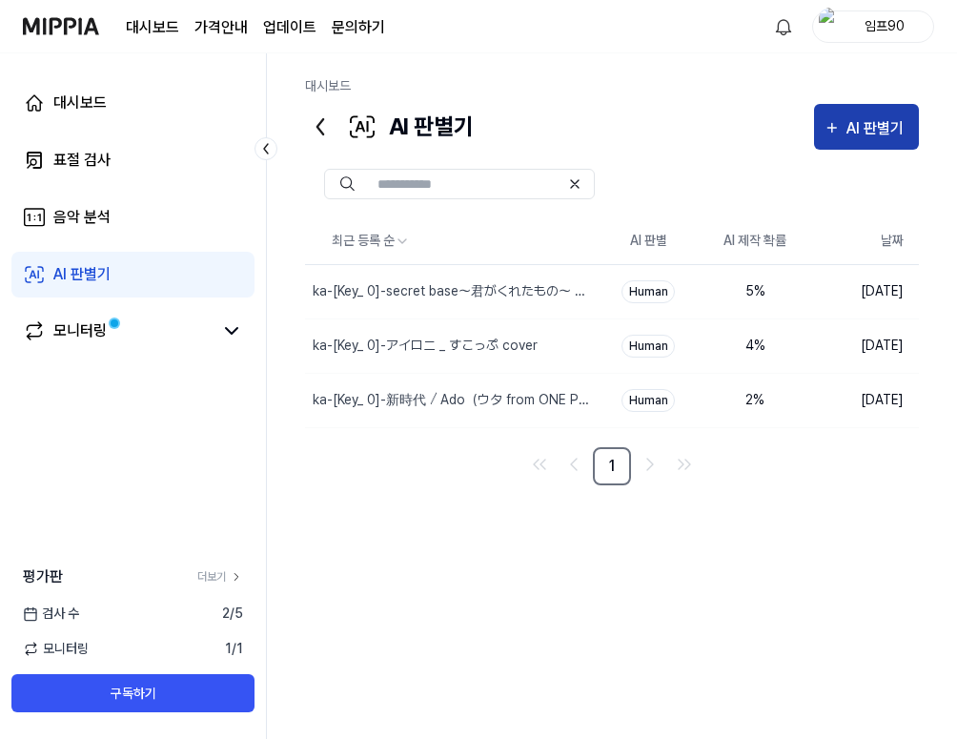
click at [846, 148] on button "AI 판별기" at bounding box center [866, 127] width 105 height 46
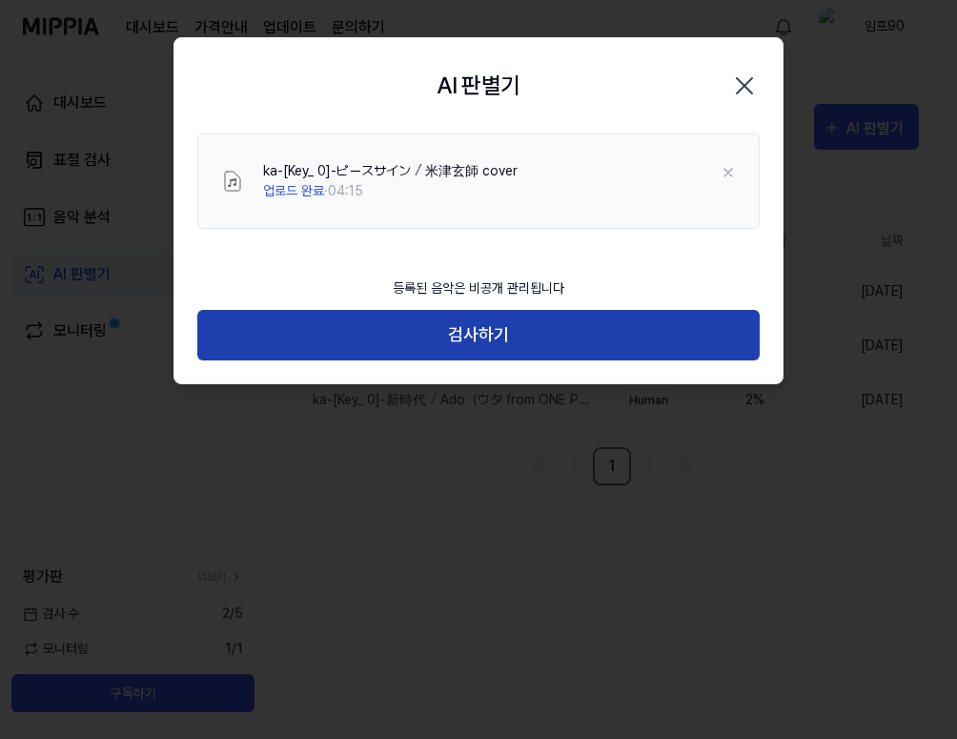
click at [633, 350] on button "검사하기" at bounding box center [478, 335] width 562 height 51
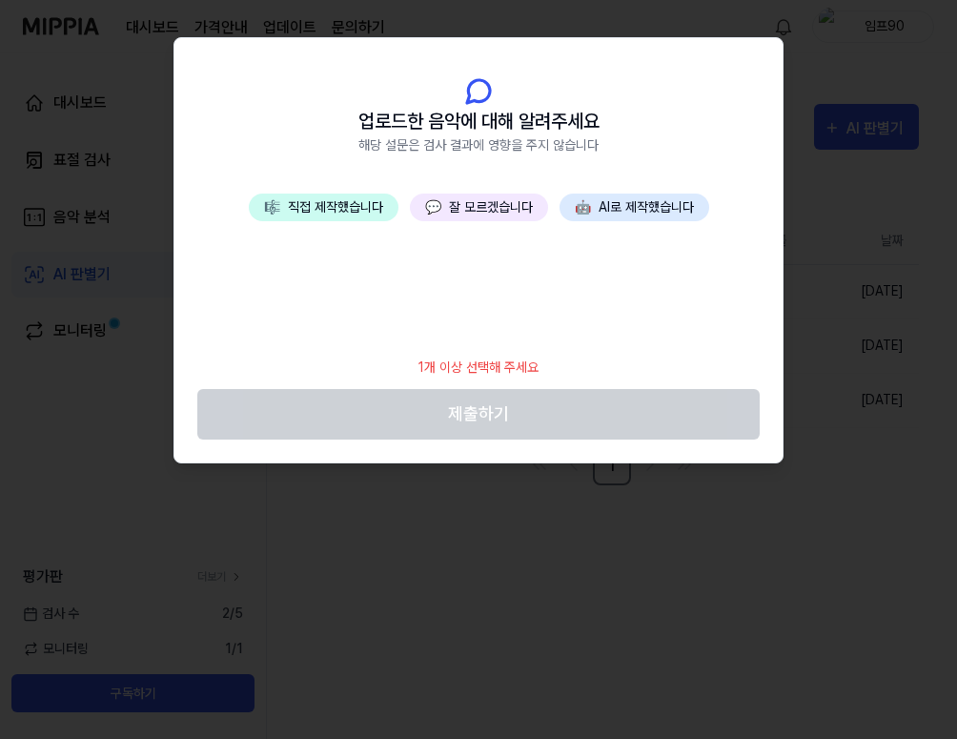
click at [330, 202] on button "🎼 직접 제작했습니다" at bounding box center [324, 208] width 150 height 28
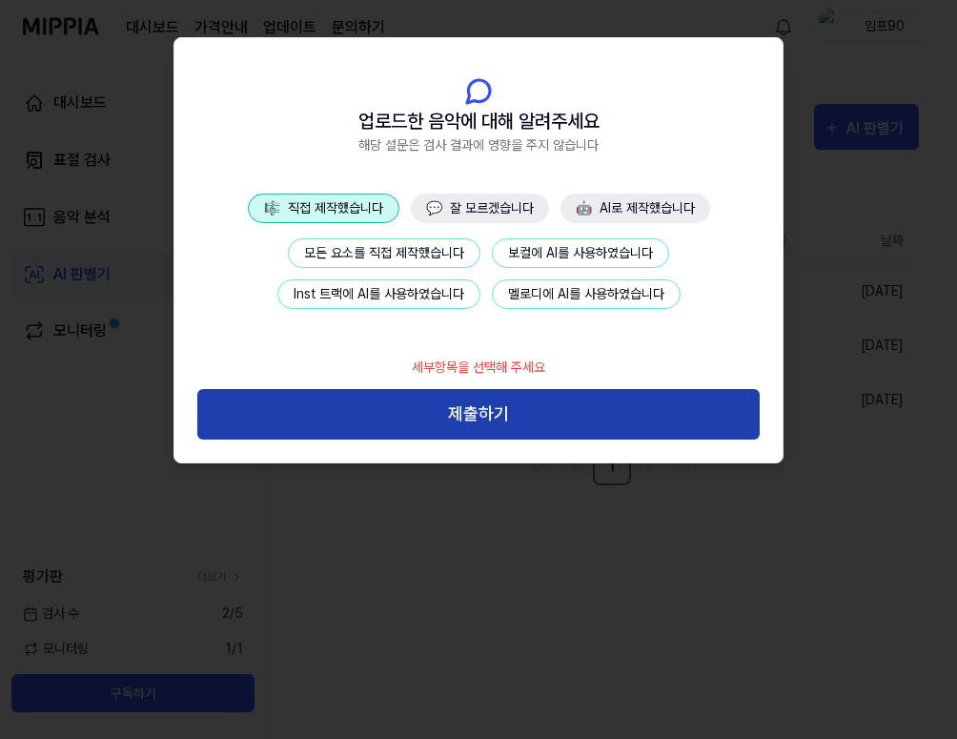
click at [414, 427] on button "제출하기" at bounding box center [478, 414] width 562 height 51
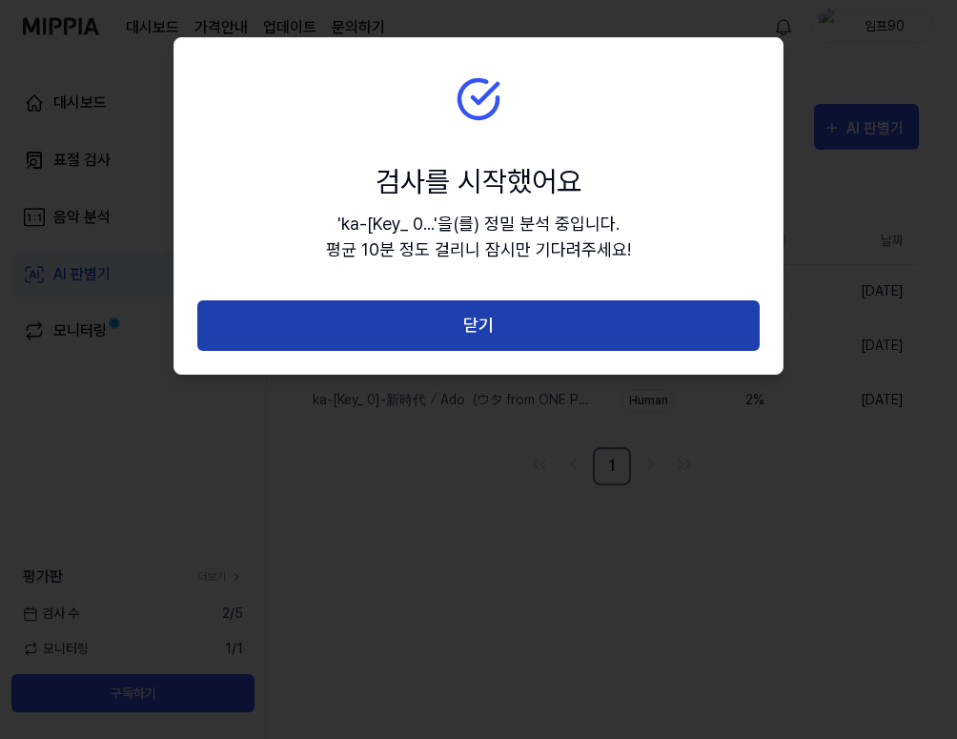
click at [475, 328] on button "닫기" at bounding box center [478, 325] width 562 height 51
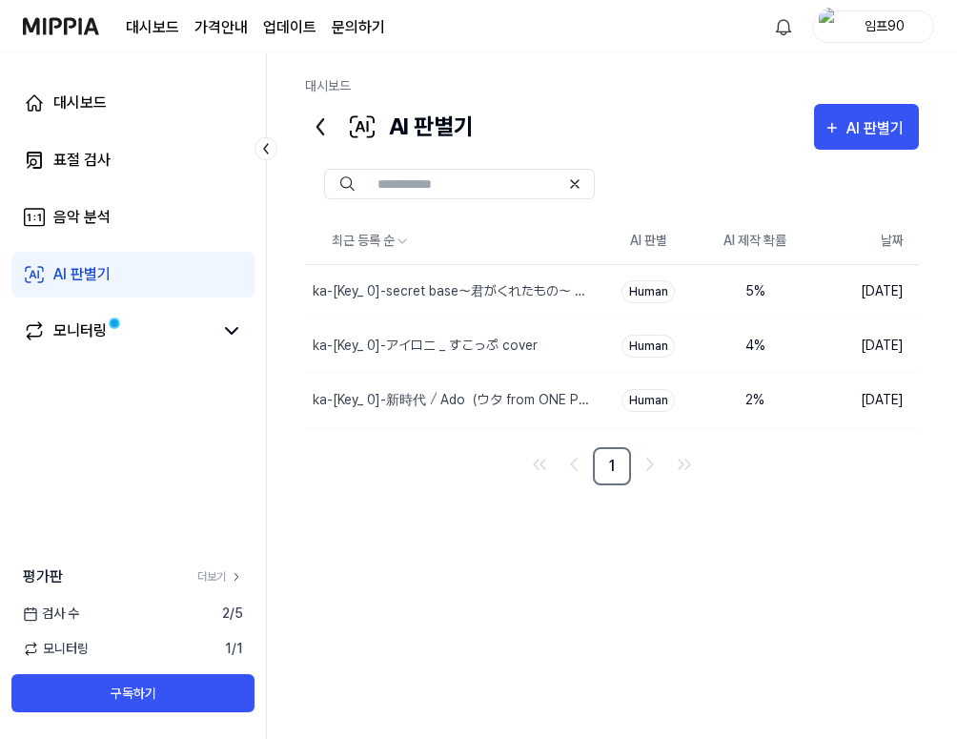
click at [319, 120] on icon at bounding box center [320, 127] width 31 height 31
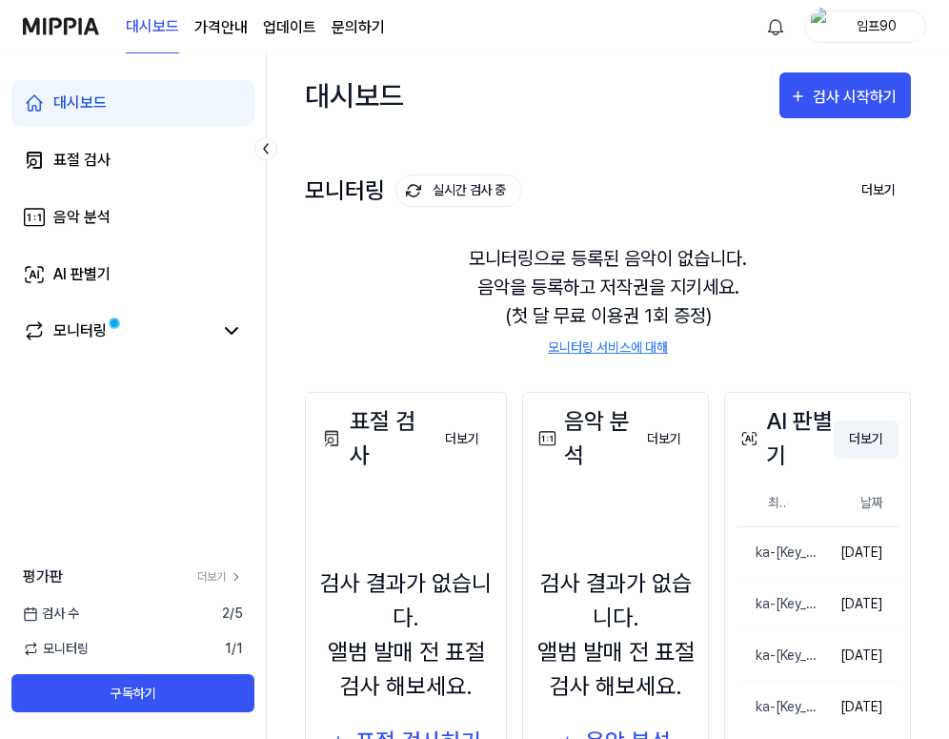
click at [880, 445] on button "더보기" at bounding box center [866, 439] width 65 height 38
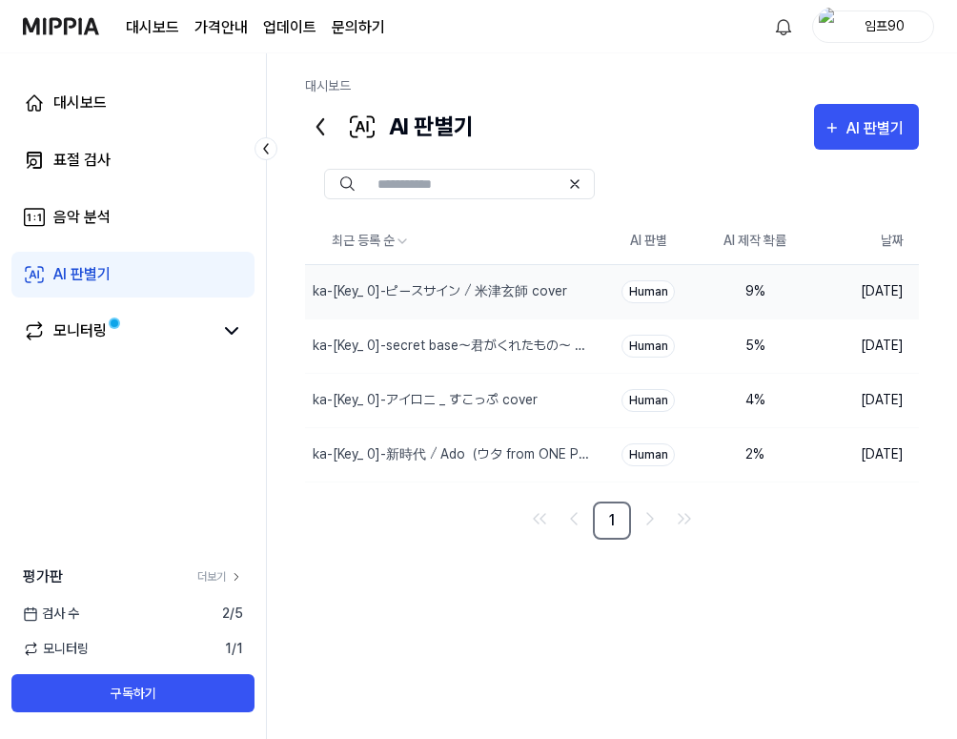
click at [738, 296] on div "9 %" at bounding box center [755, 291] width 76 height 20
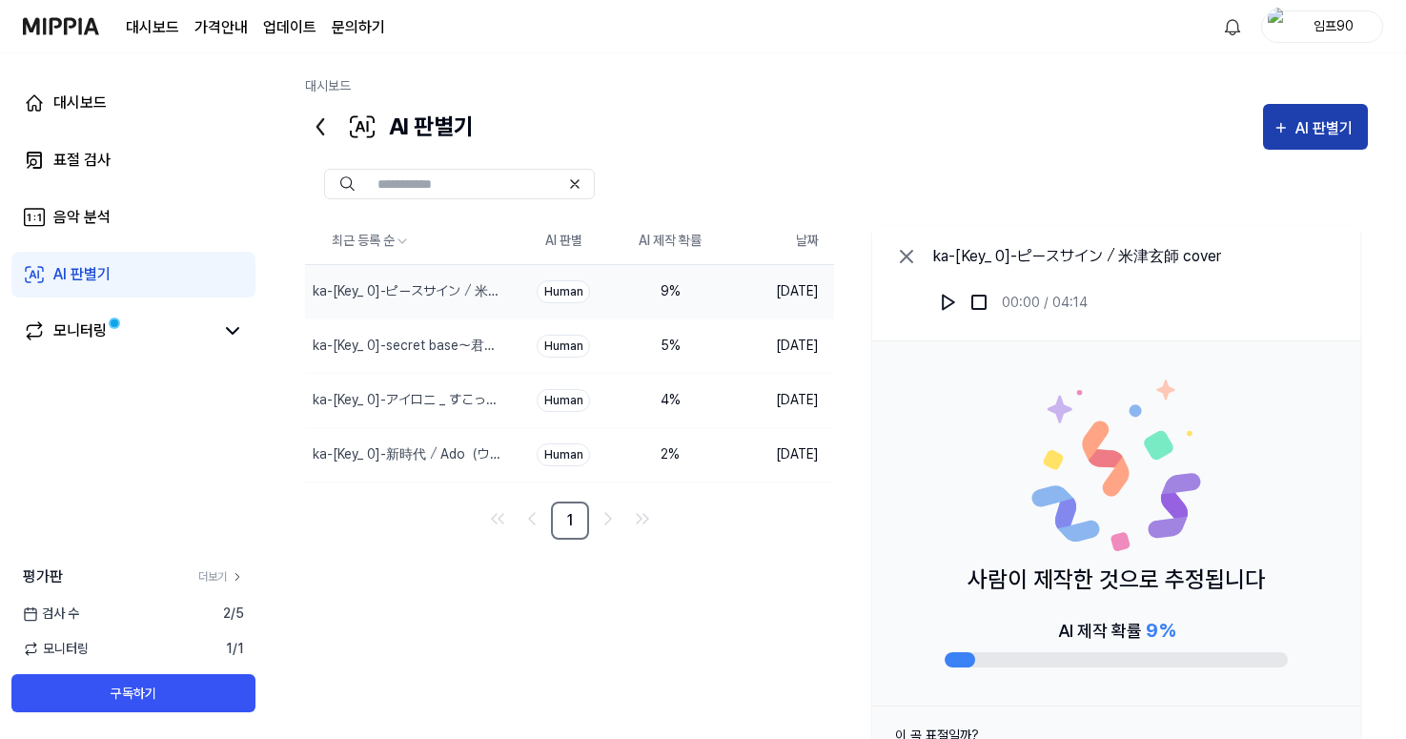
click at [950, 128] on div "AI 판별기" at bounding box center [1326, 128] width 63 height 25
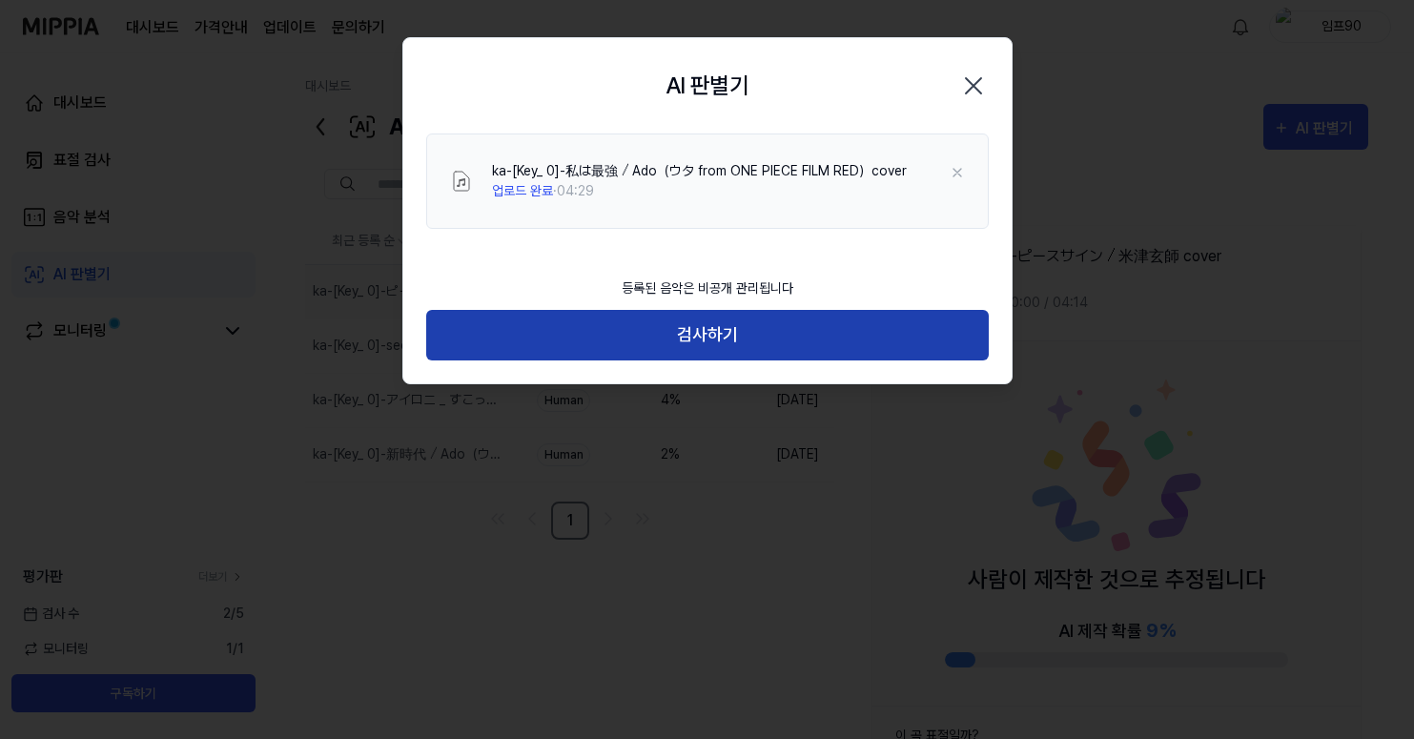
click at [679, 321] on button "검사하기" at bounding box center [707, 335] width 562 height 51
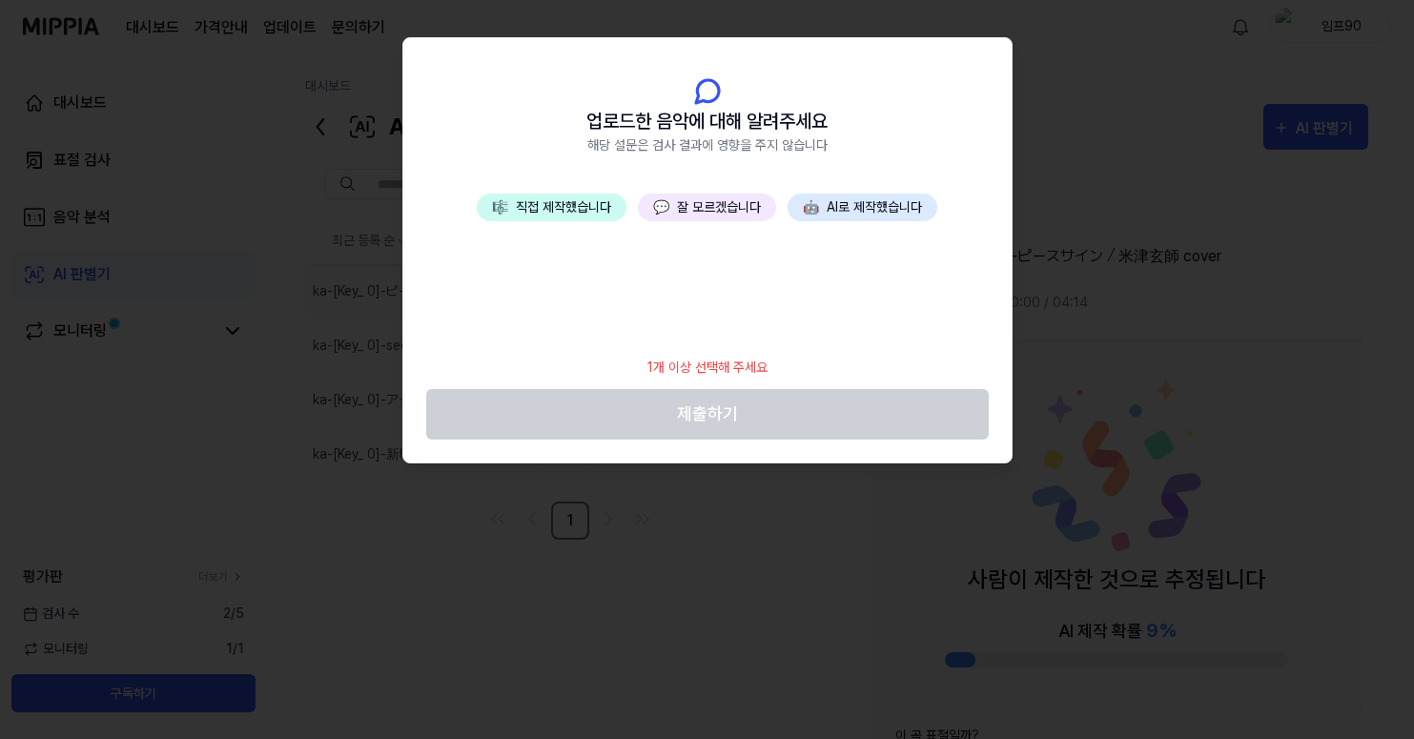
click at [579, 221] on div "🎼 직접 제작했습니다 💬 잘 모르겠습니다 🤖 AI로 제작했습니다" at bounding box center [707, 270] width 608 height 153
click at [579, 214] on button "🎼 직접 제작했습니다" at bounding box center [552, 208] width 150 height 28
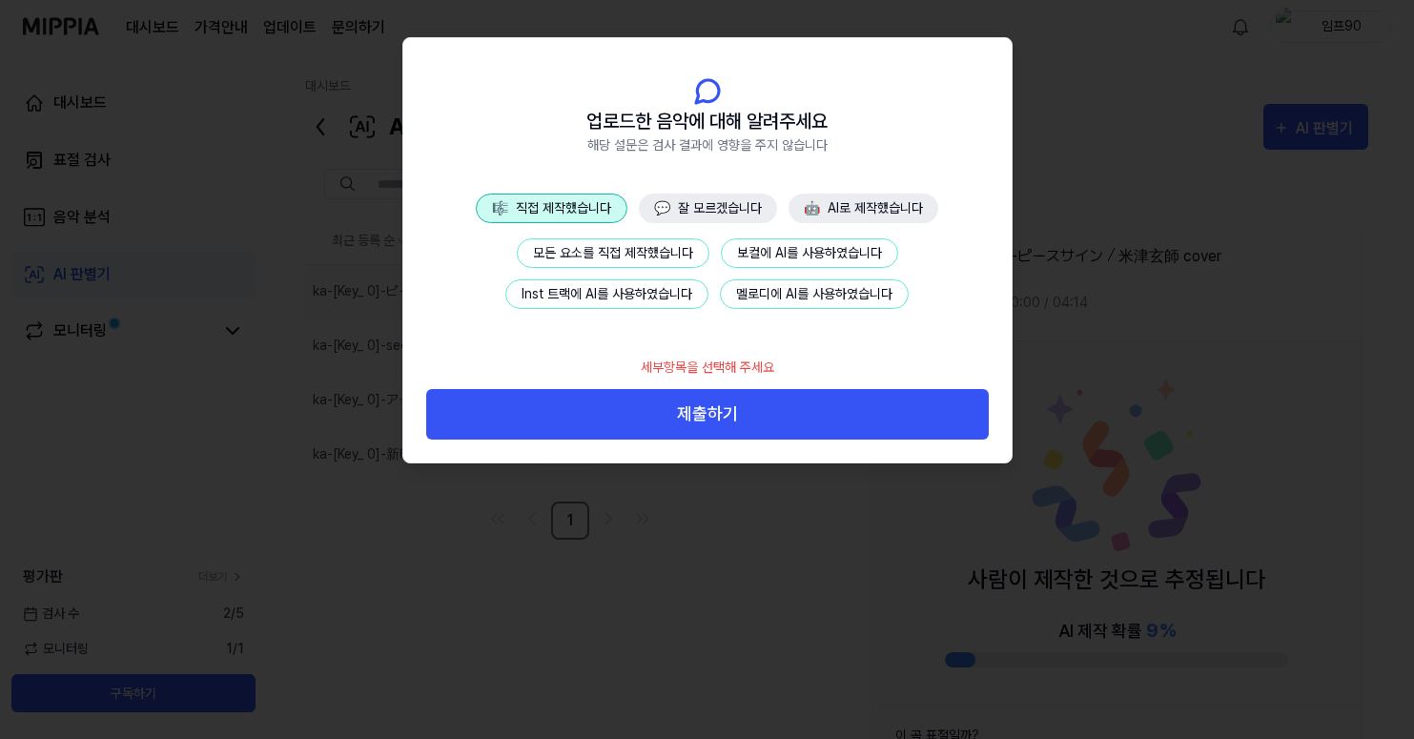
click at [656, 300] on button "Inst 트랙에 AI를 사용하였습니다" at bounding box center [606, 294] width 203 height 30
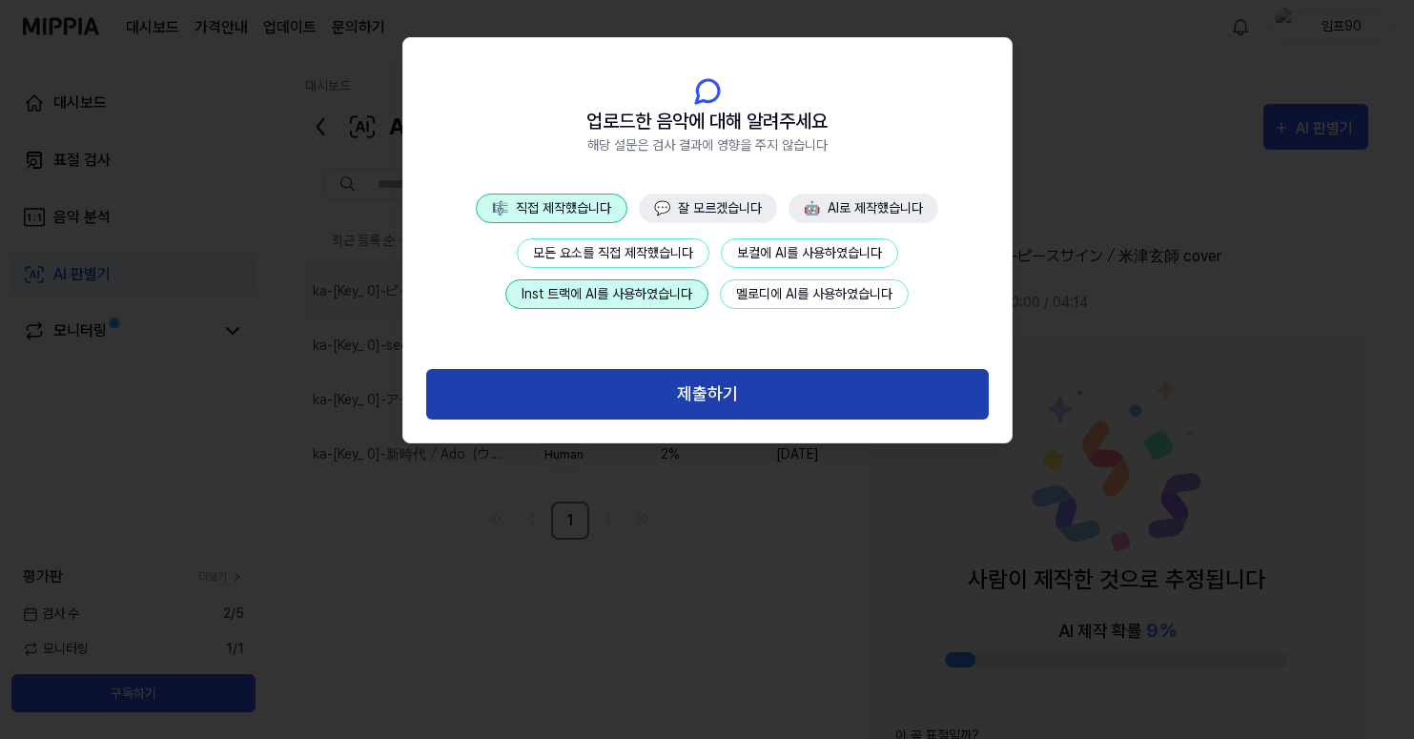
click at [707, 392] on button "제출하기" at bounding box center [707, 394] width 562 height 51
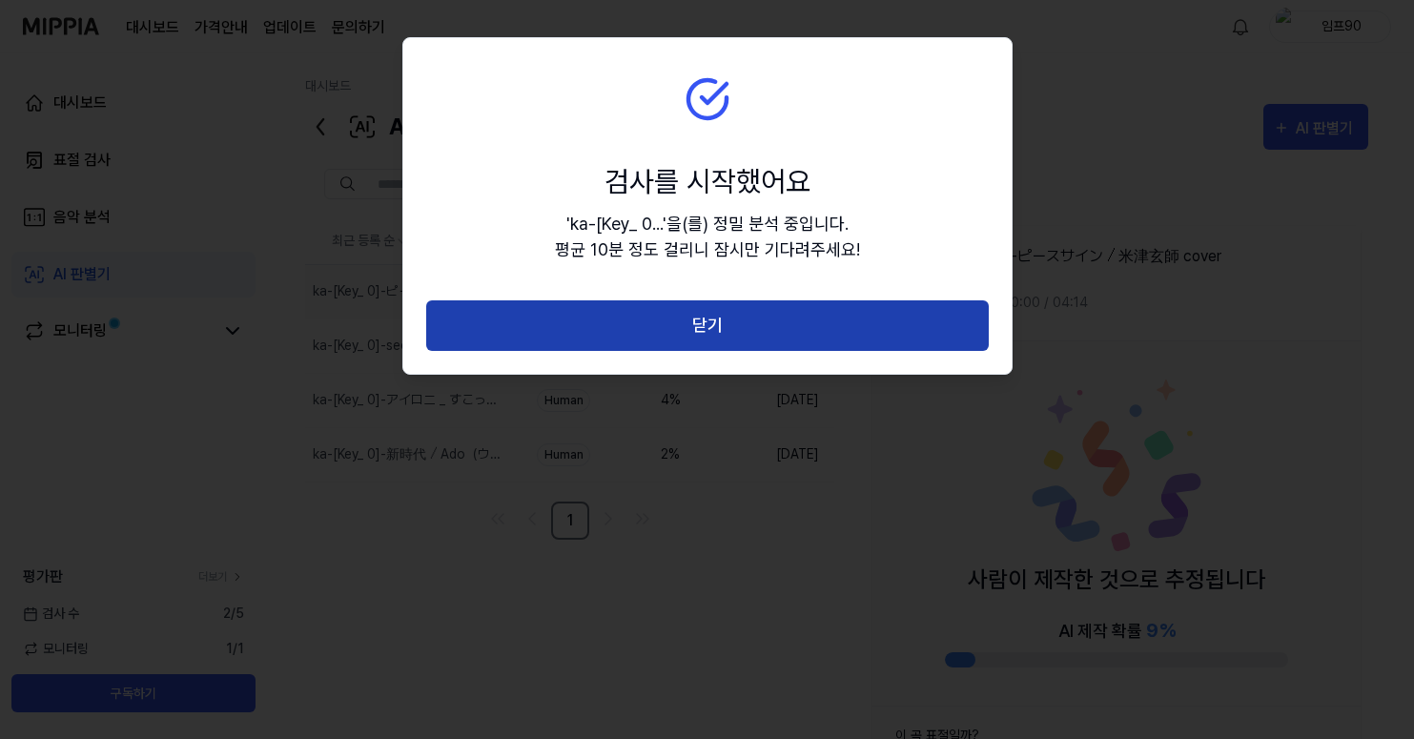
click at [758, 336] on button "닫기" at bounding box center [707, 325] width 562 height 51
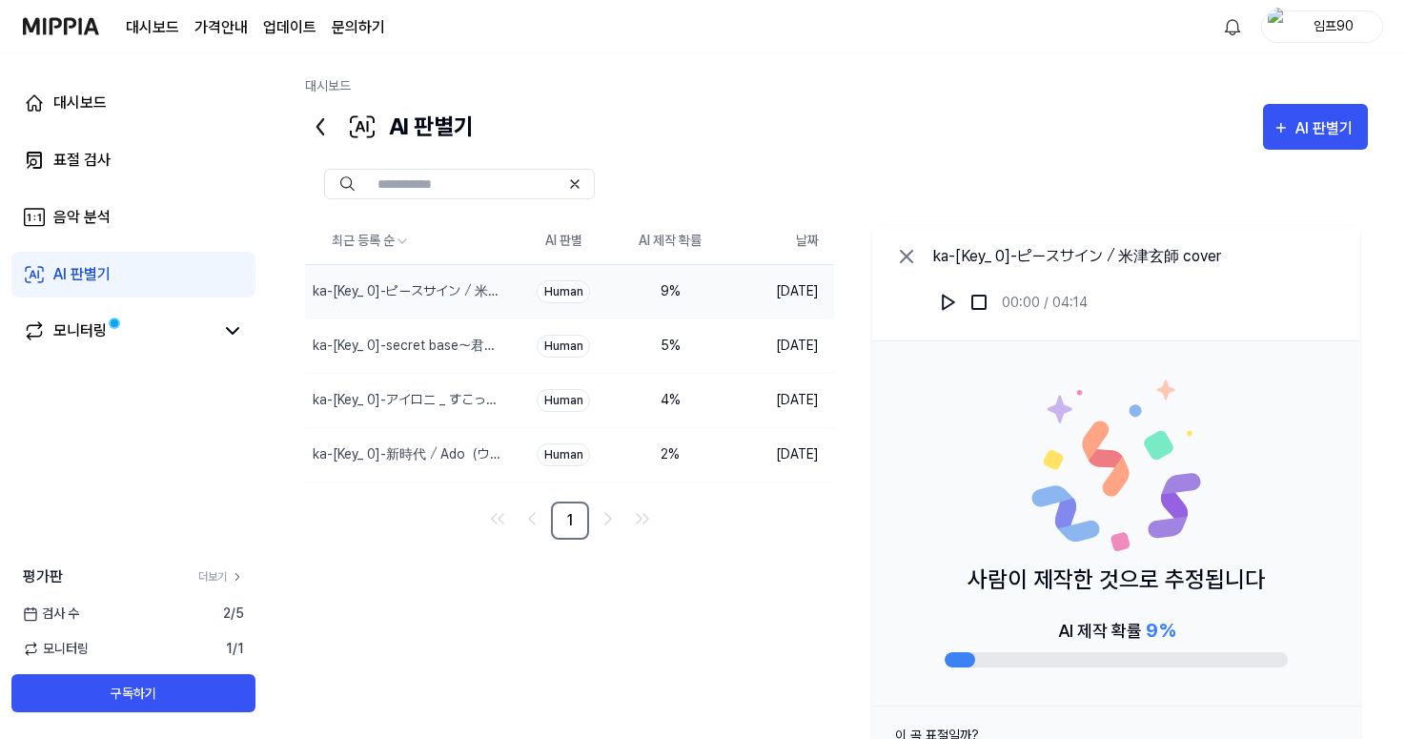
click at [316, 121] on icon at bounding box center [320, 127] width 31 height 31
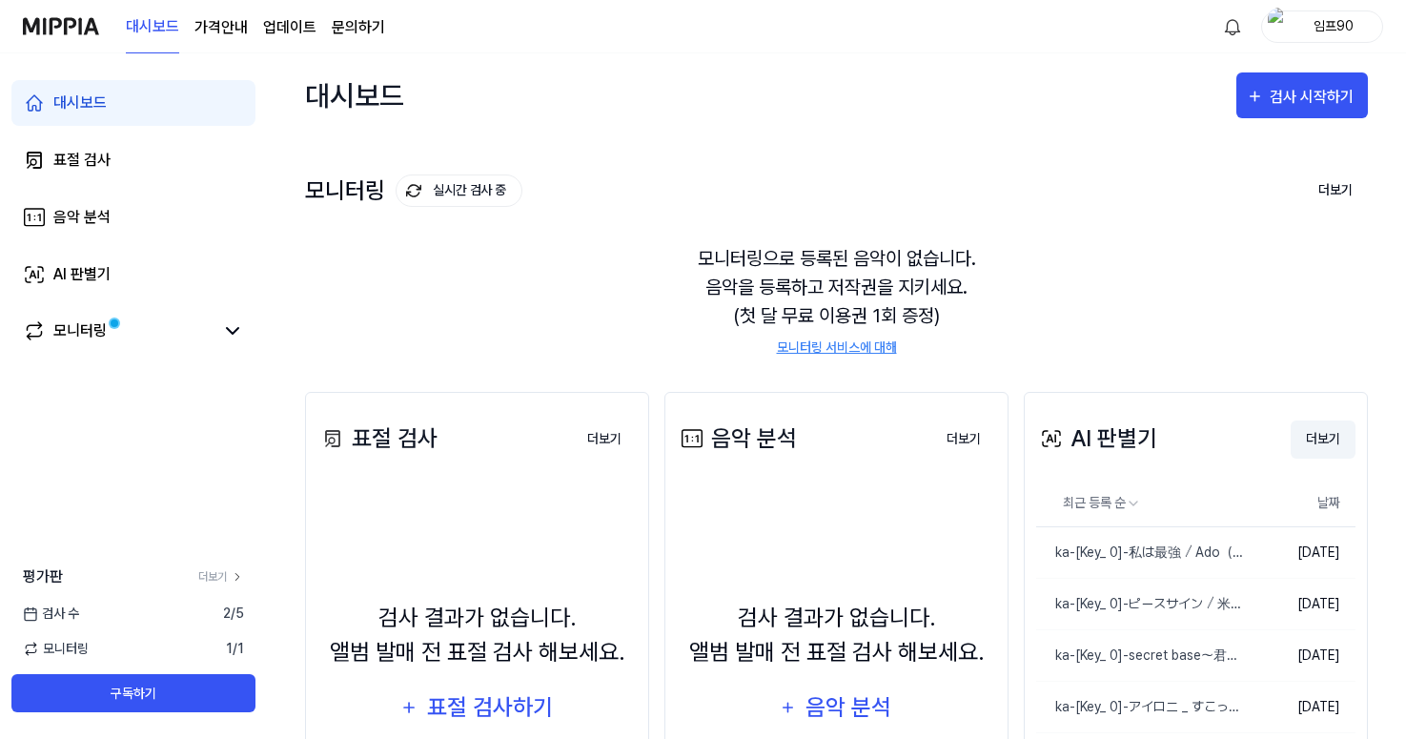
click at [950, 431] on button "더보기" at bounding box center [1323, 439] width 65 height 38
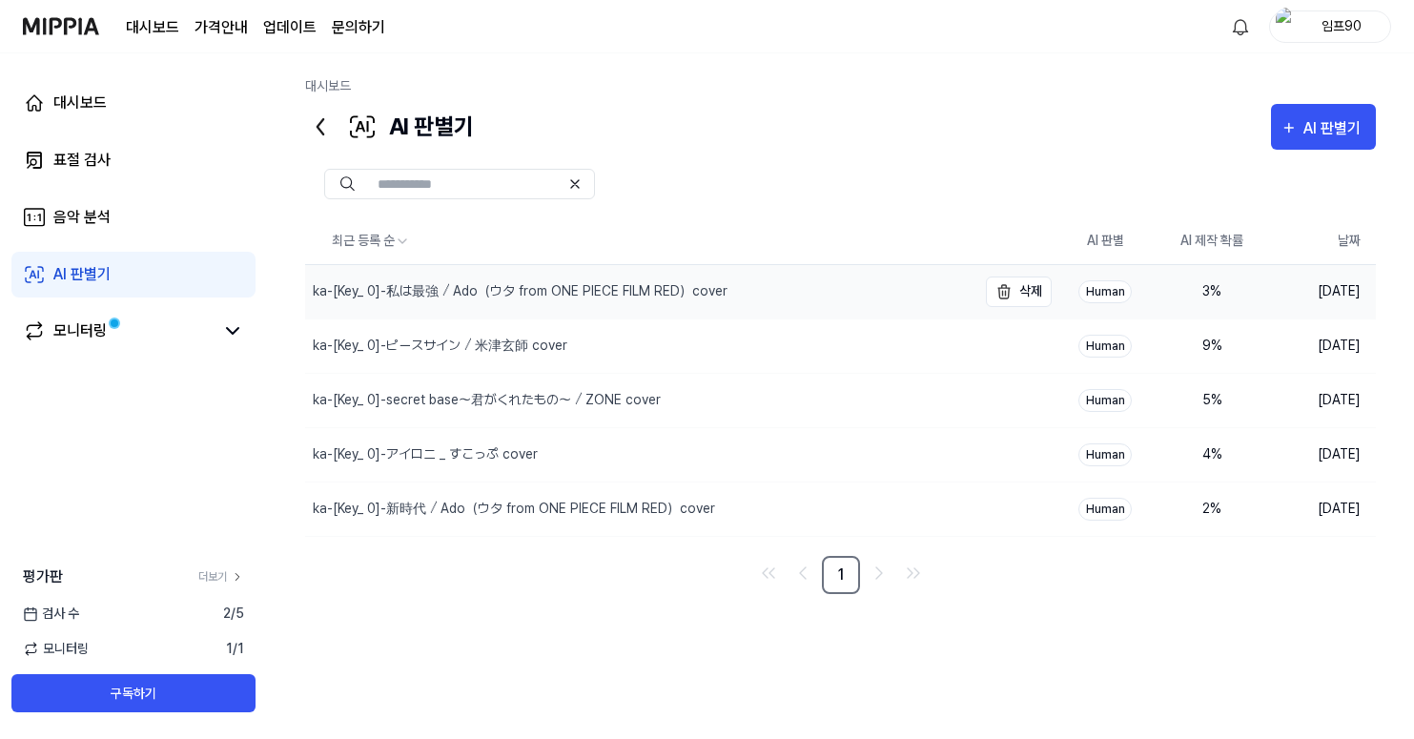
click at [734, 302] on div "ka-[Key_ 0]-私は最強 ⧸ Ado（ウタ from ONE PIECE FILM RED）cover" at bounding box center [640, 291] width 671 height 53
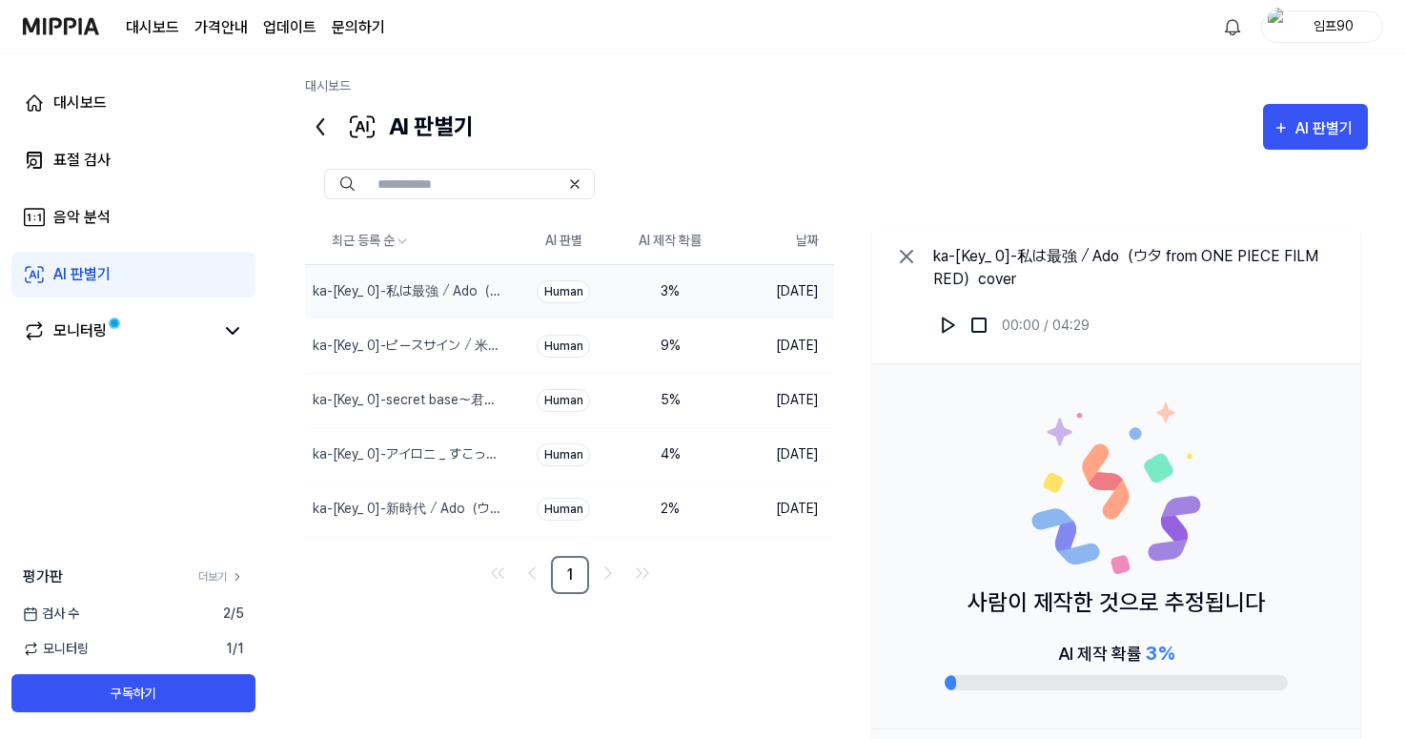
click at [950, 24] on div "임프90" at bounding box center [1333, 25] width 74 height 21
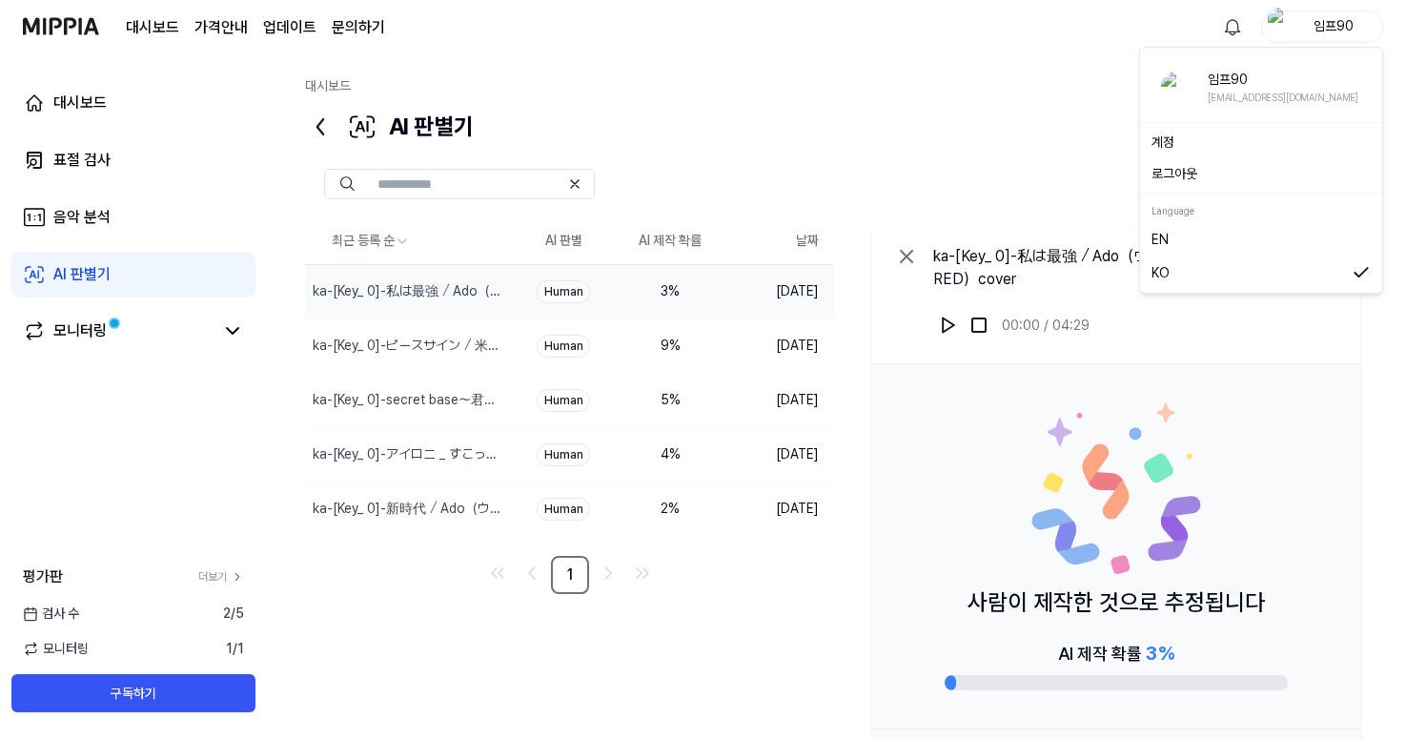
click at [861, 94] on div "대시보드" at bounding box center [836, 90] width 1063 height 28
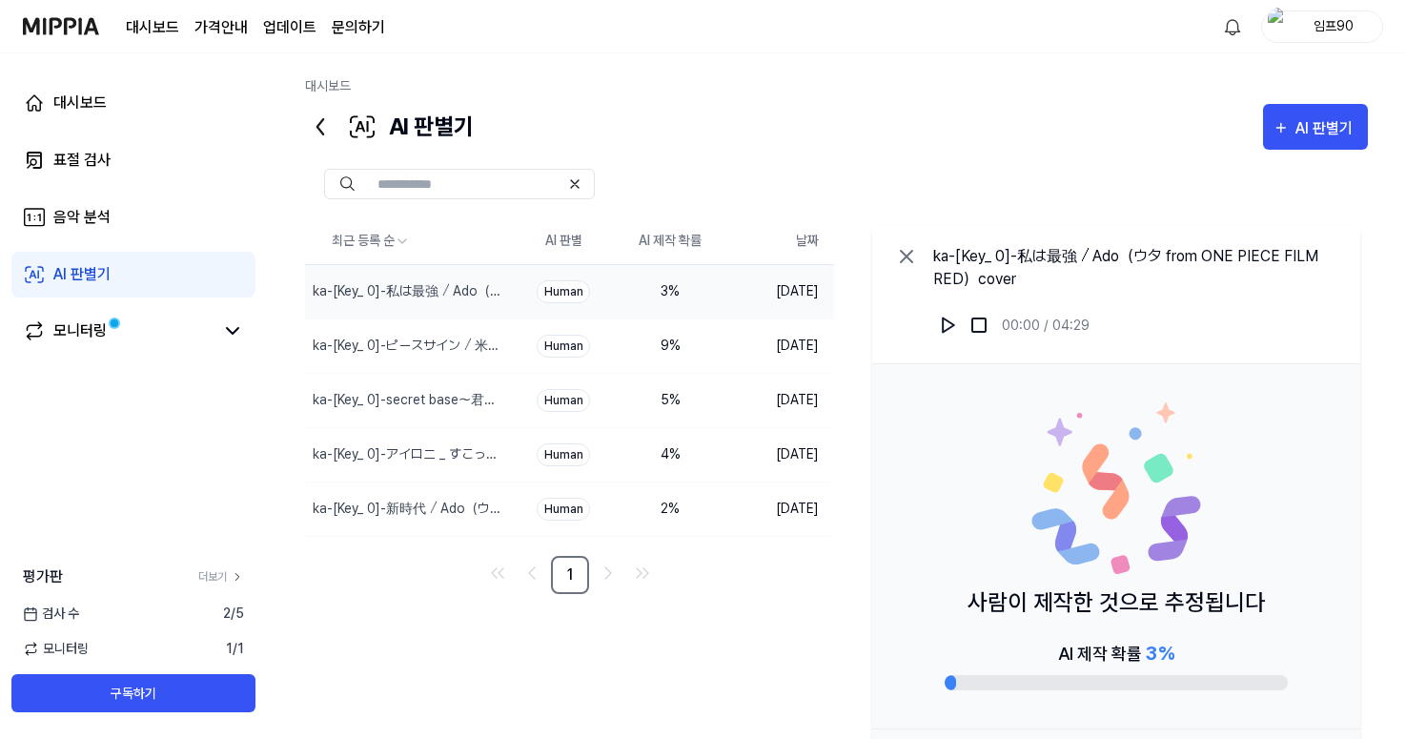
click at [679, 653] on div "최근 등록 순 AI 판별 AI 제작 확률 날짜 ka-[Key_ 0]-私は最強 ⧸ Ado（ウタ from ONE PIECE FILM RED）cov…" at bounding box center [836, 520] width 1063 height 605
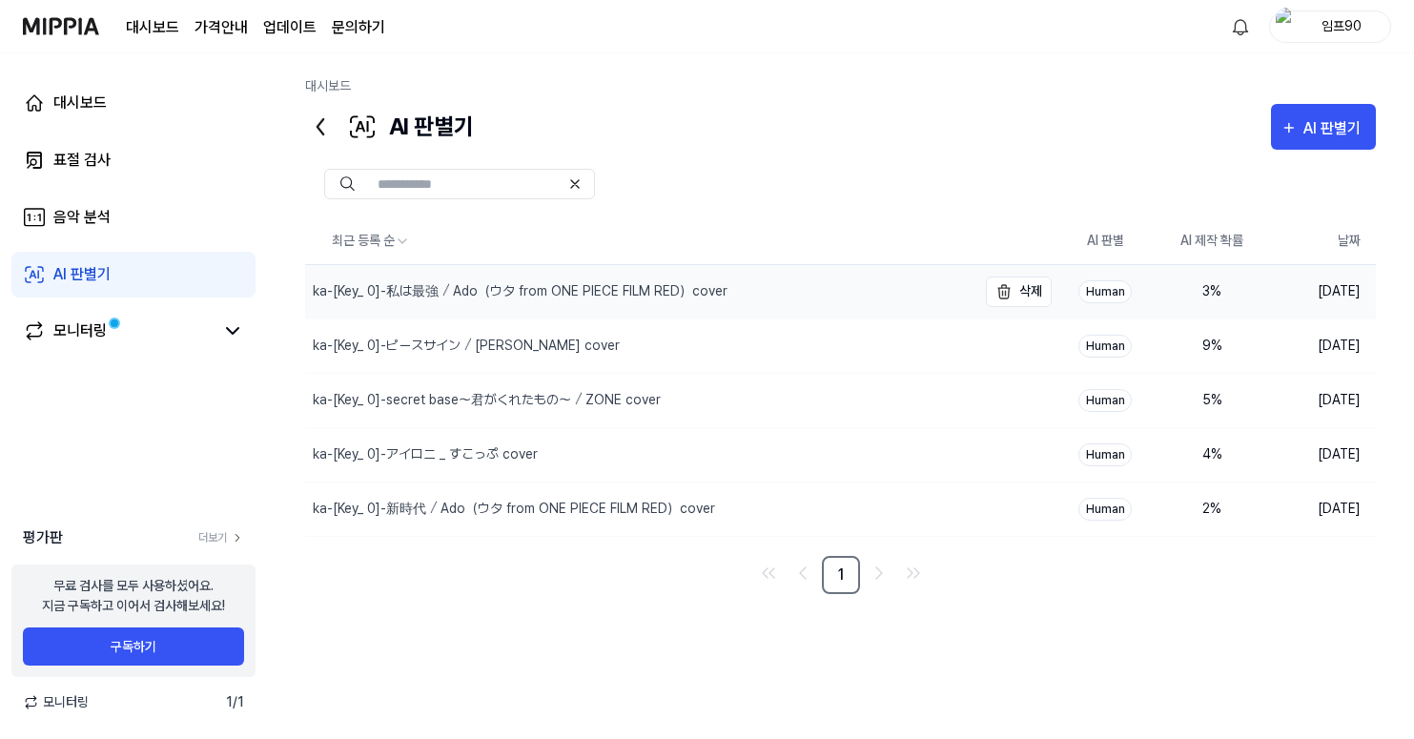
click at [565, 282] on div "ka-[Key_ 0]-私は最強 ⧸ Ado（ウタ from ONE PIECE FILM RED）cover" at bounding box center [520, 291] width 415 height 20
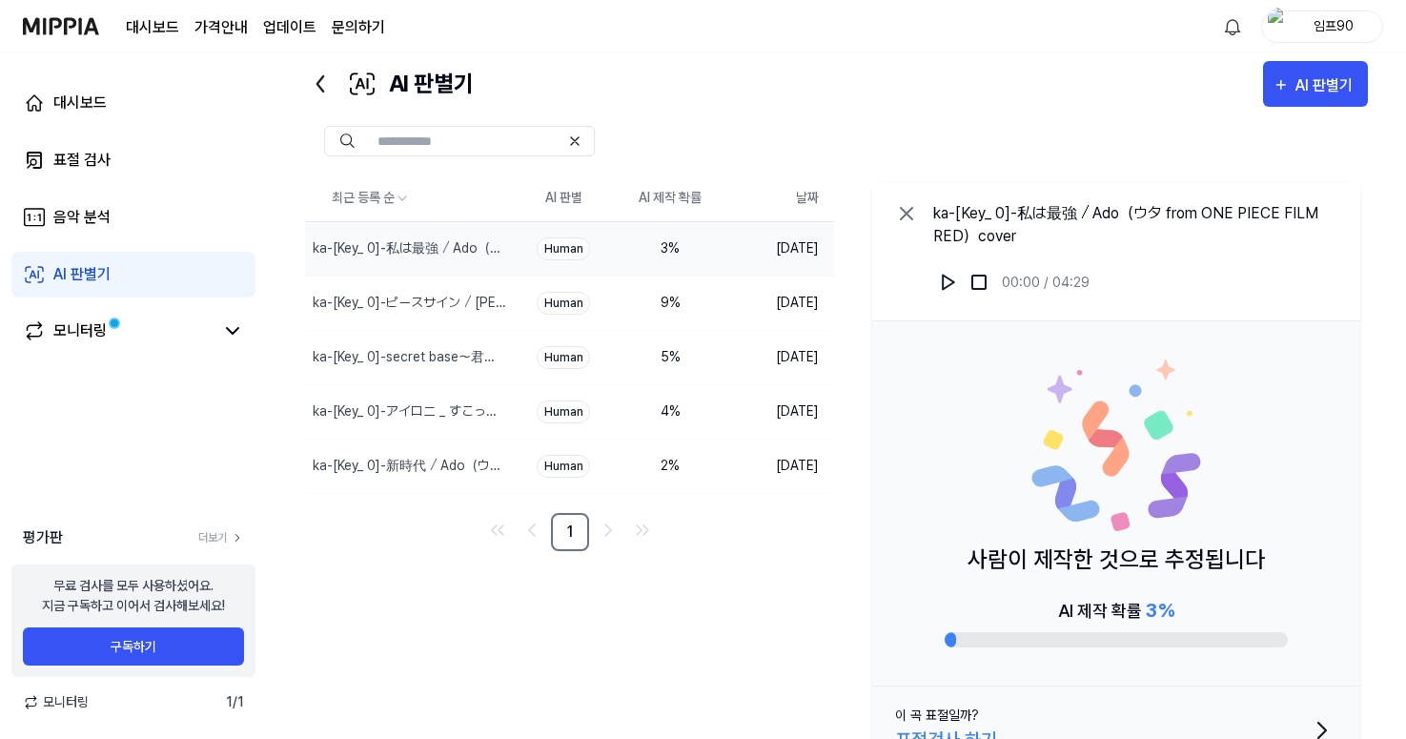
scroll to position [85, 0]
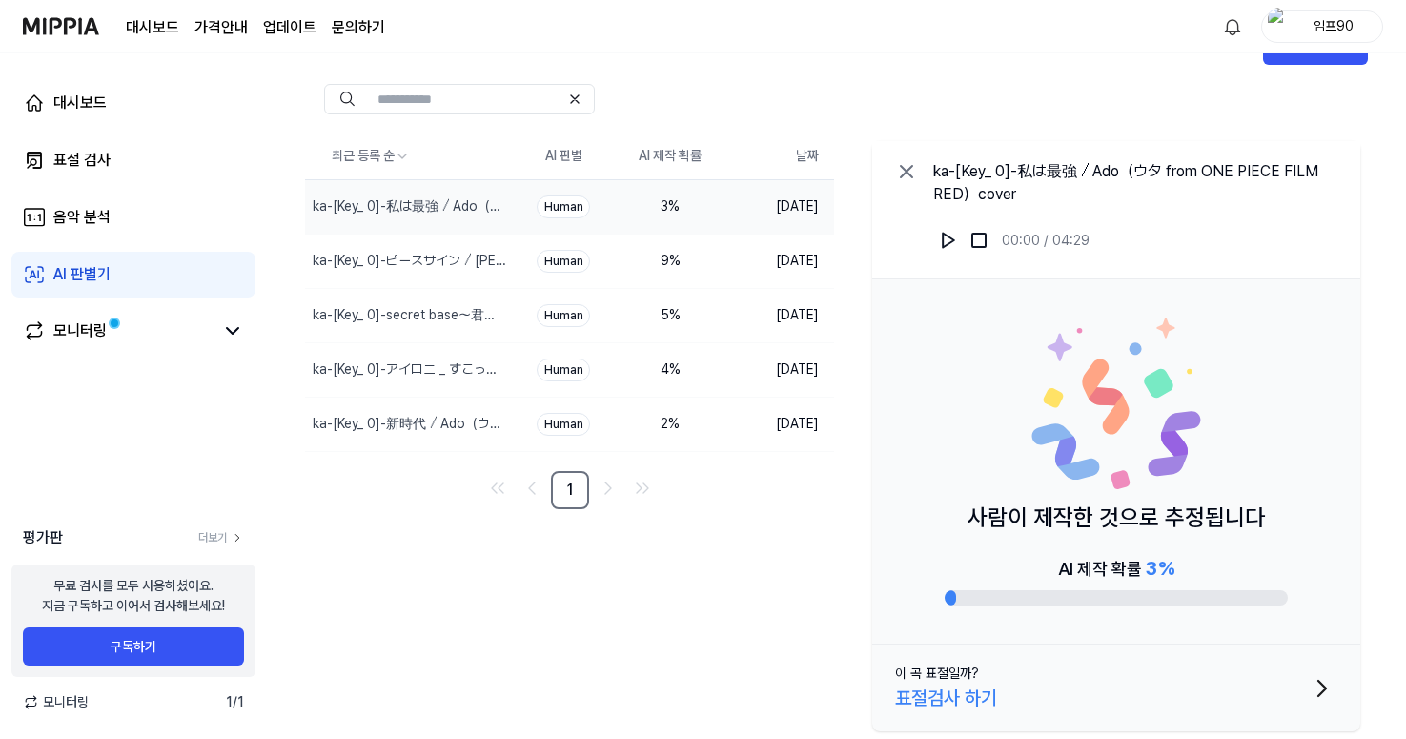
click at [1062, 676] on button "이 곡 표절일까? 표절검사 하기" at bounding box center [1116, 687] width 488 height 87
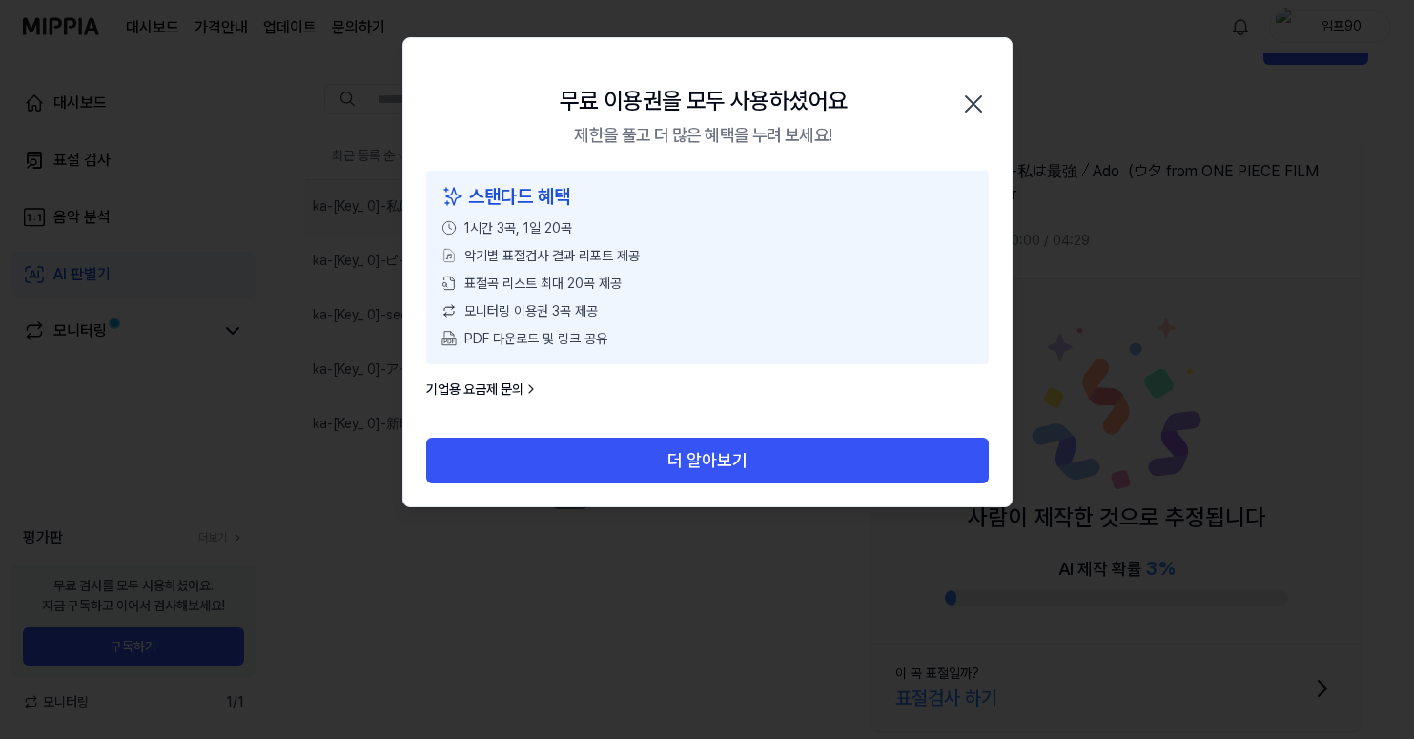
click at [693, 649] on div at bounding box center [707, 369] width 1414 height 739
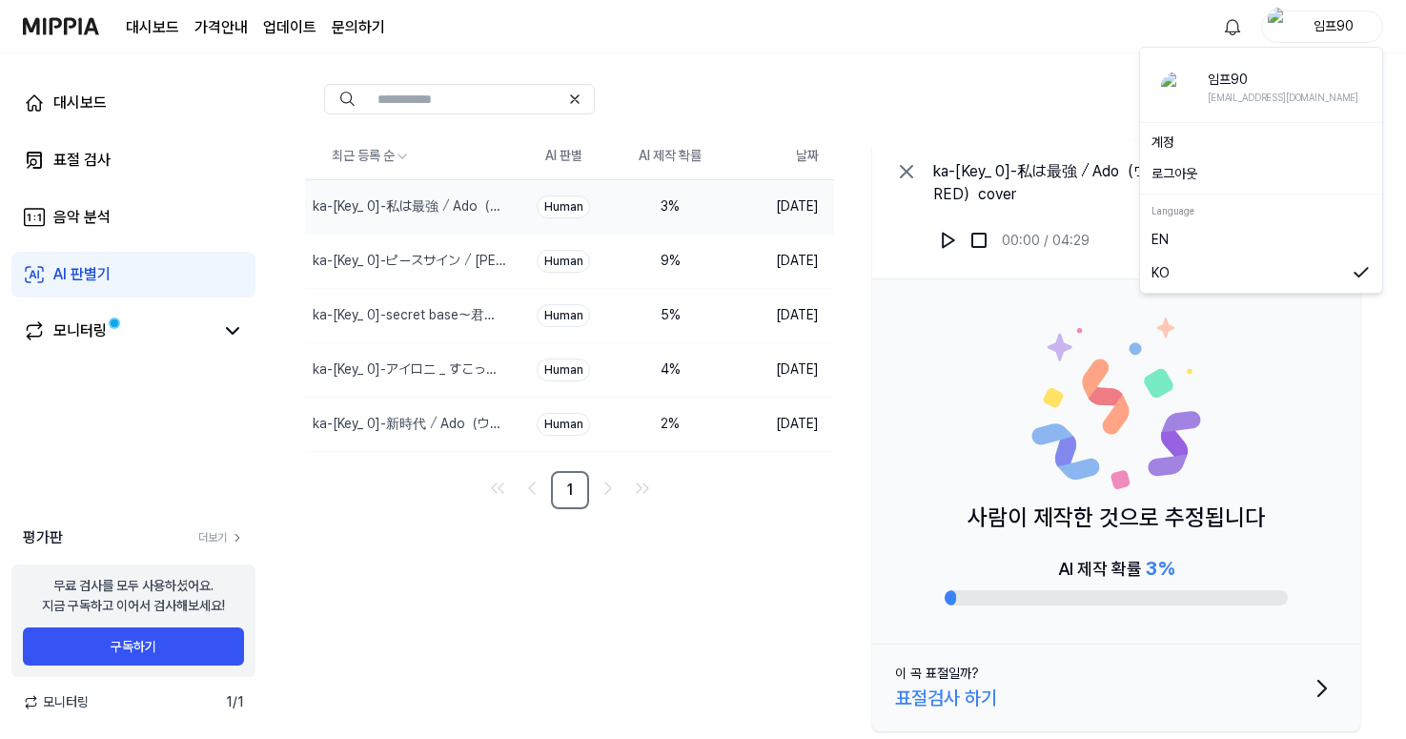
click at [1337, 23] on div "임프90" at bounding box center [1333, 25] width 74 height 21
click at [1220, 166] on button "로그아웃" at bounding box center [1260, 174] width 219 height 20
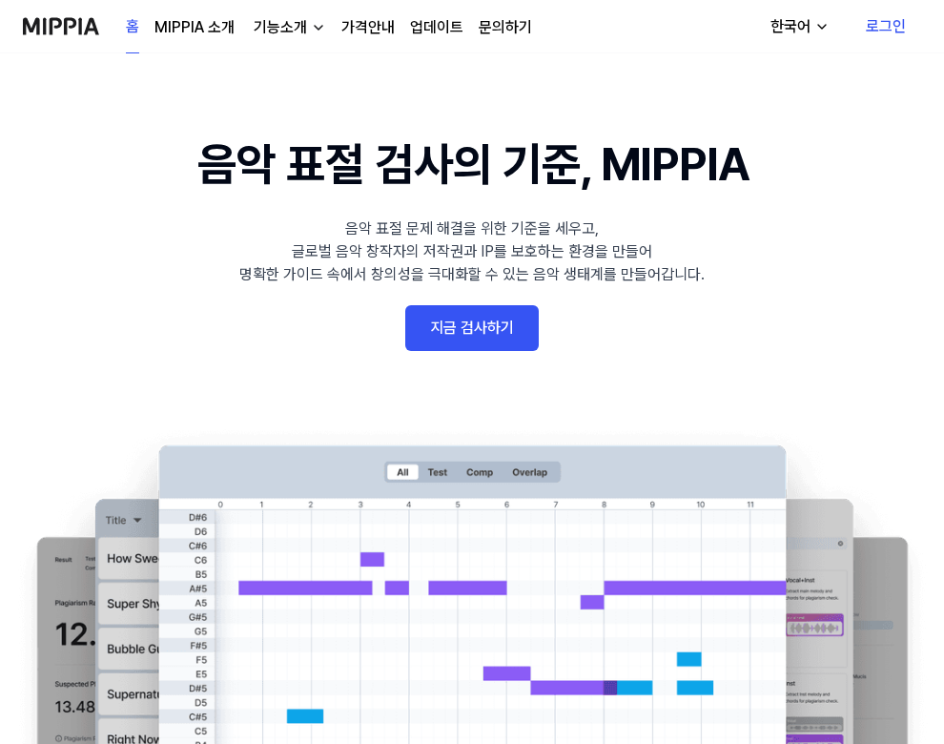
click at [864, 27] on link "로그인" at bounding box center [885, 26] width 71 height 53
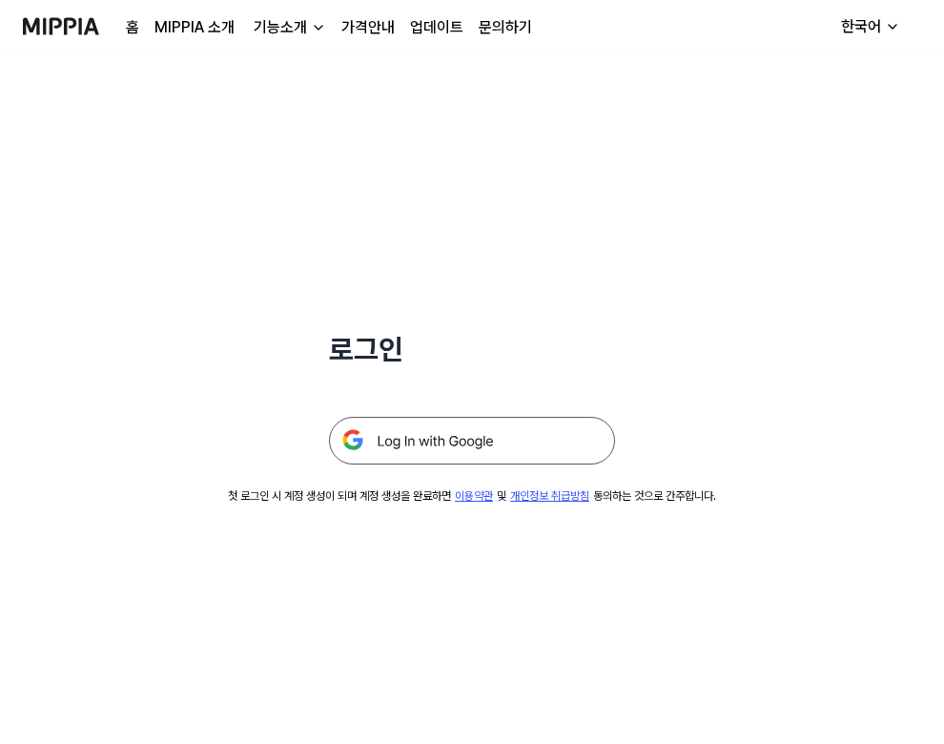
click at [540, 434] on img at bounding box center [472, 441] width 286 height 48
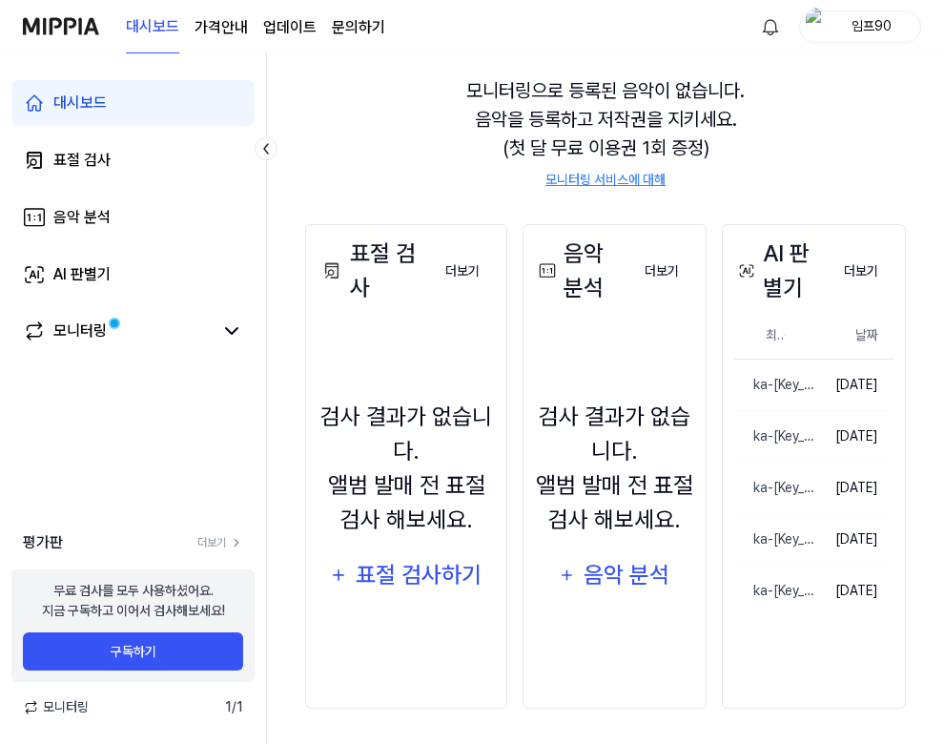
scroll to position [171, 0]
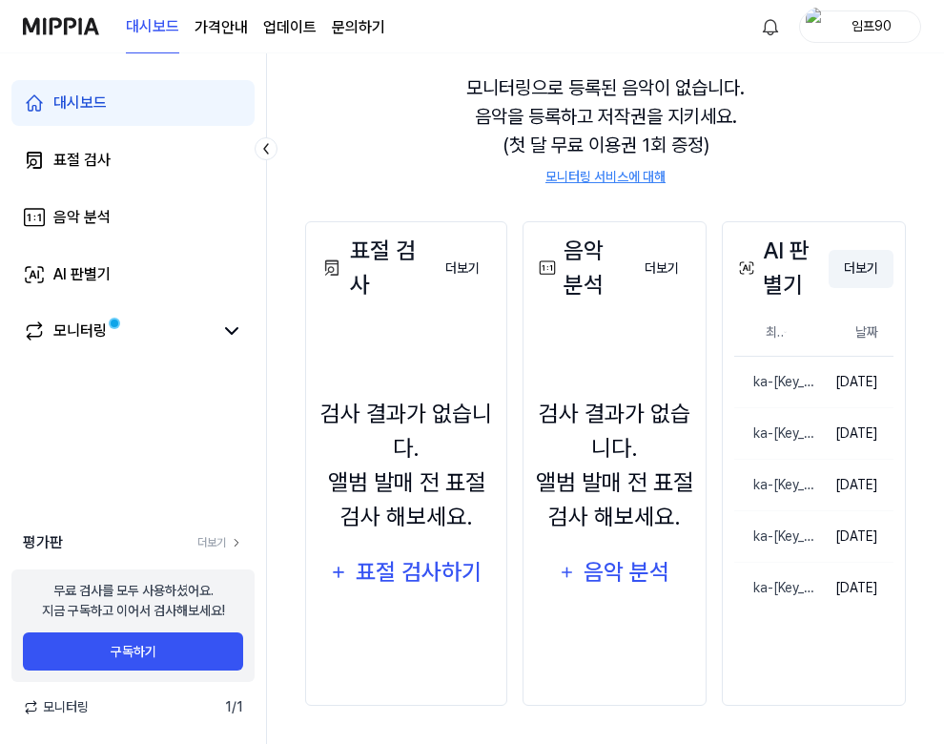
click at [866, 263] on button "더보기" at bounding box center [860, 269] width 65 height 38
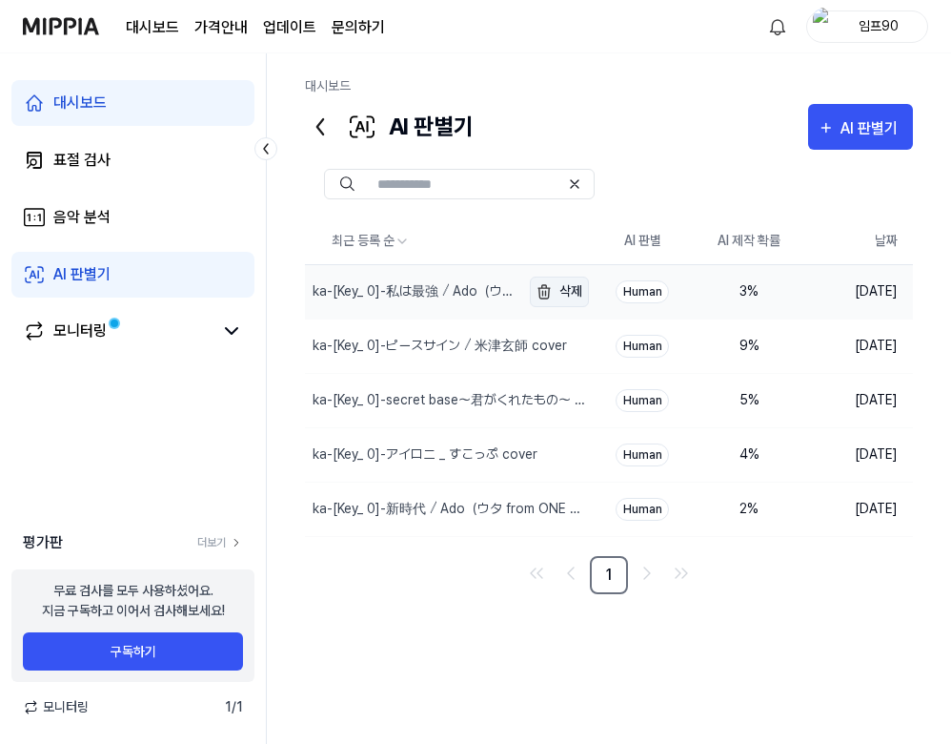
click at [562, 291] on button "삭제" at bounding box center [559, 291] width 59 height 31
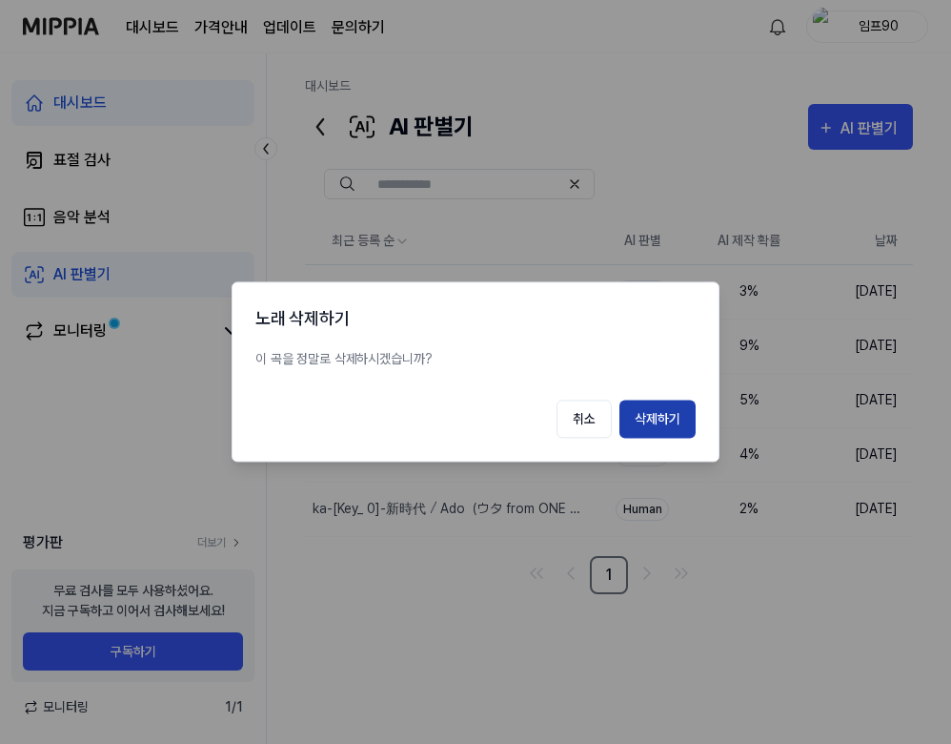
click at [648, 414] on button "삭제하기" at bounding box center [658, 419] width 76 height 38
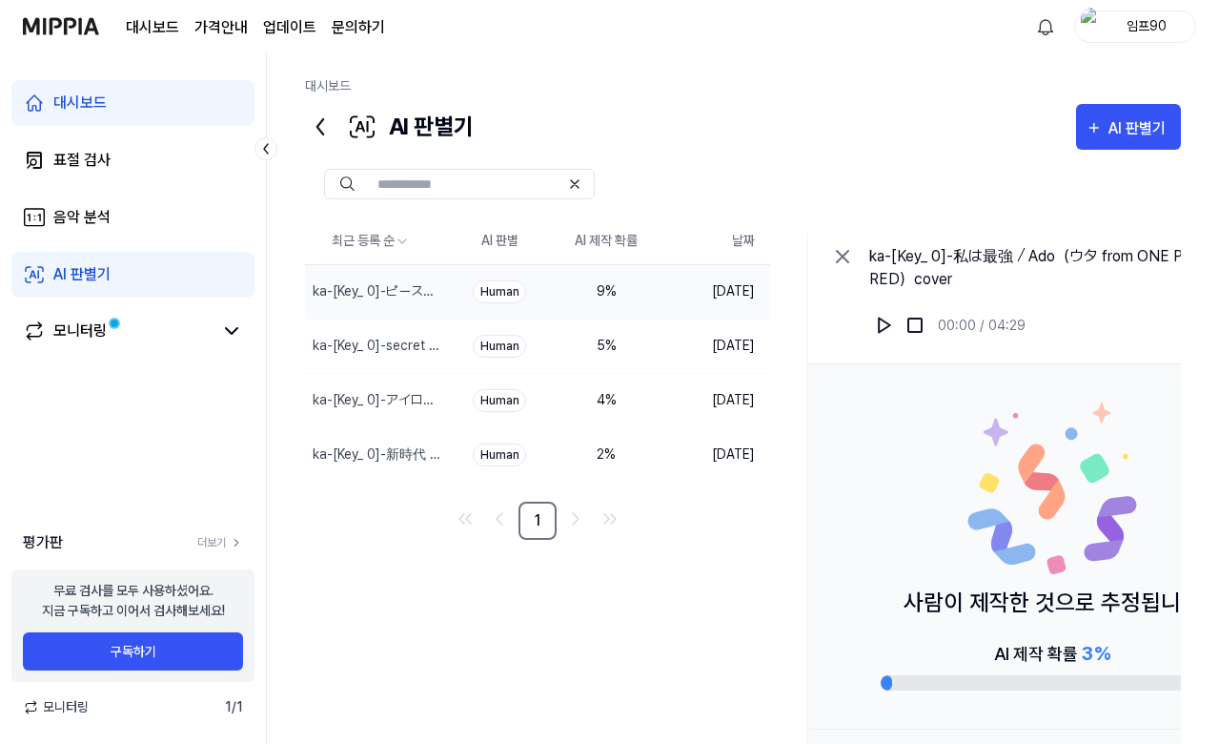
click at [546, 293] on td "Human" at bounding box center [499, 291] width 107 height 54
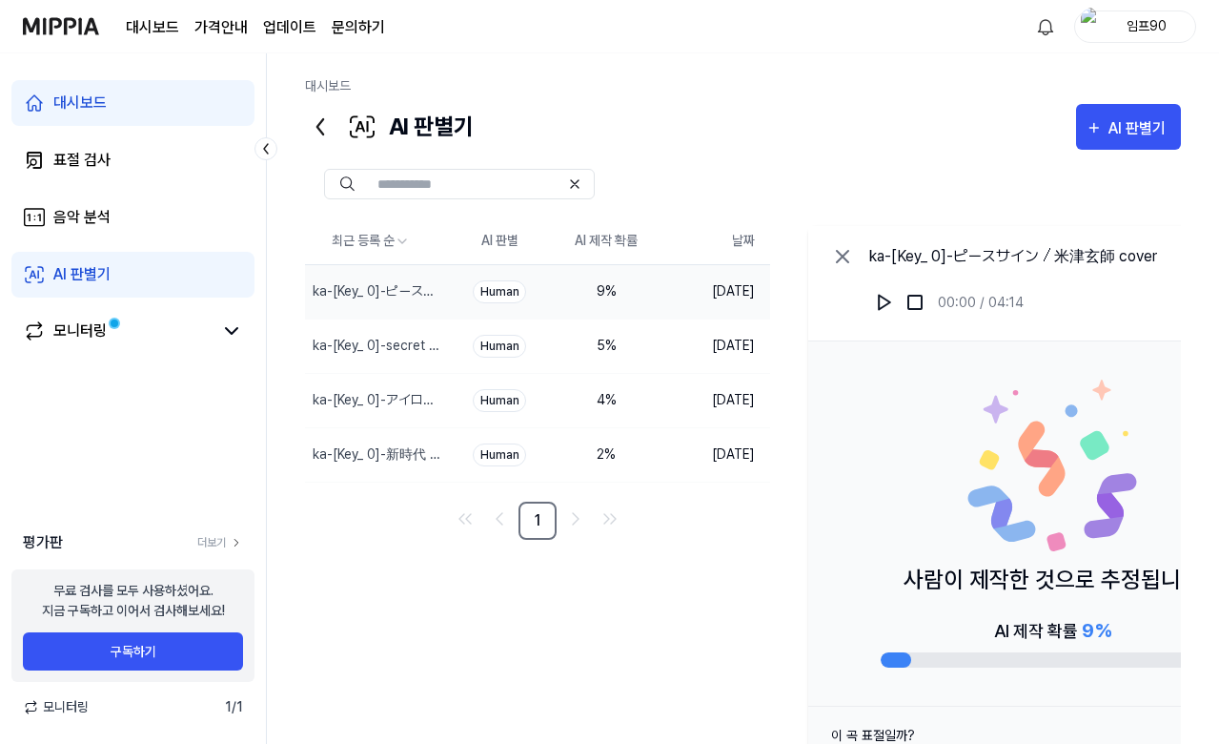
click at [832, 251] on div "ka-[Key_ 0]-ピースサイン ⧸ [PERSON_NAME]師 cover 00:00 / 04:14" at bounding box center [1052, 283] width 488 height 115
click at [841, 254] on icon at bounding box center [842, 256] width 11 height 11
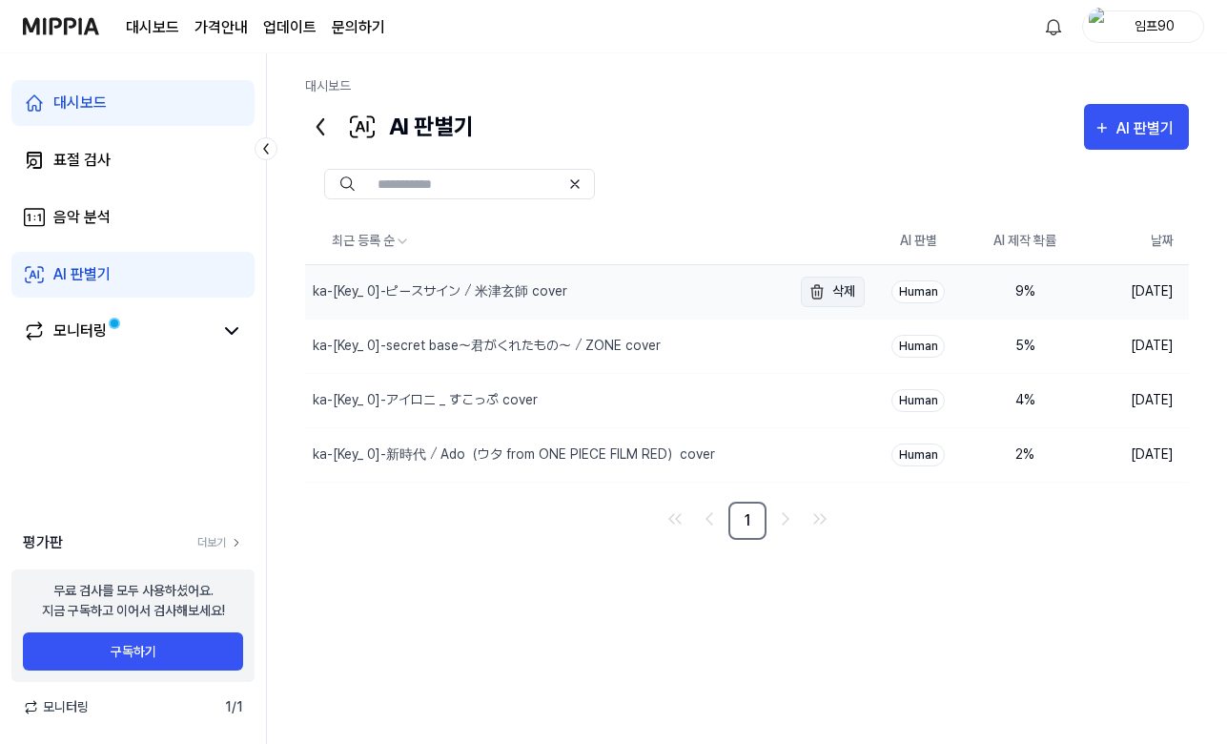
click at [829, 284] on button "삭제" at bounding box center [833, 291] width 64 height 31
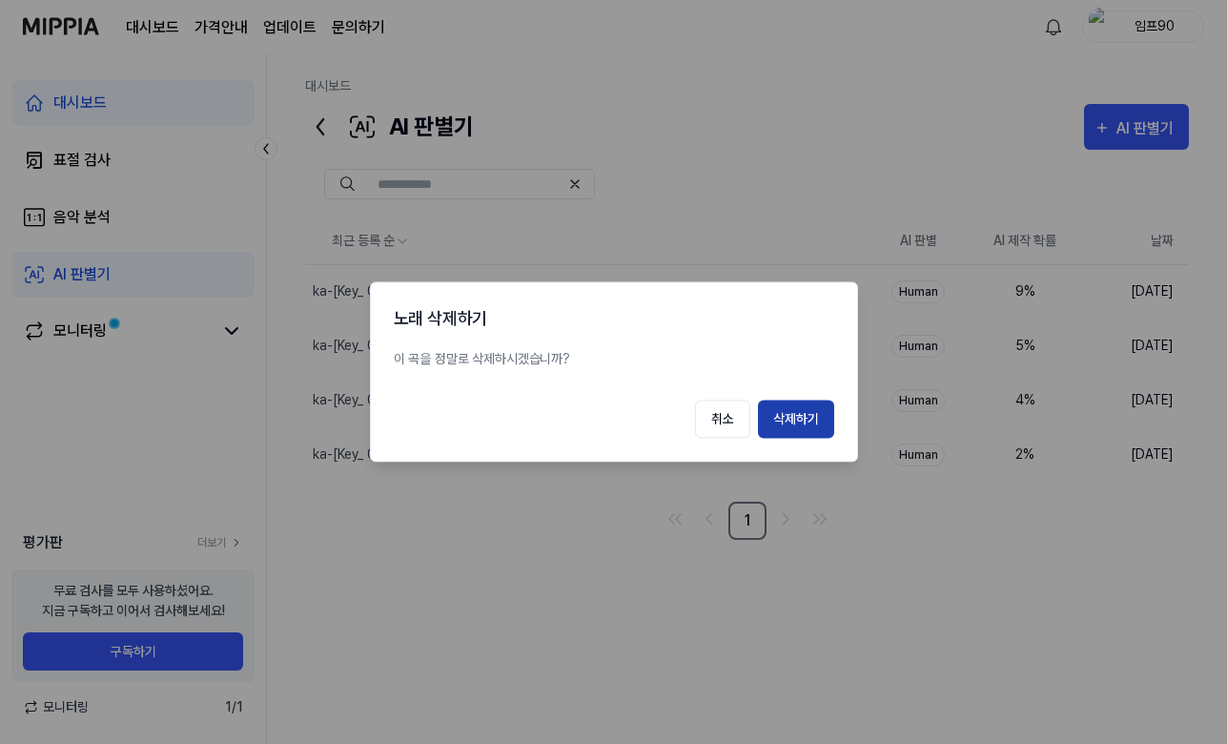
click at [786, 416] on button "삭제하기" at bounding box center [796, 419] width 76 height 38
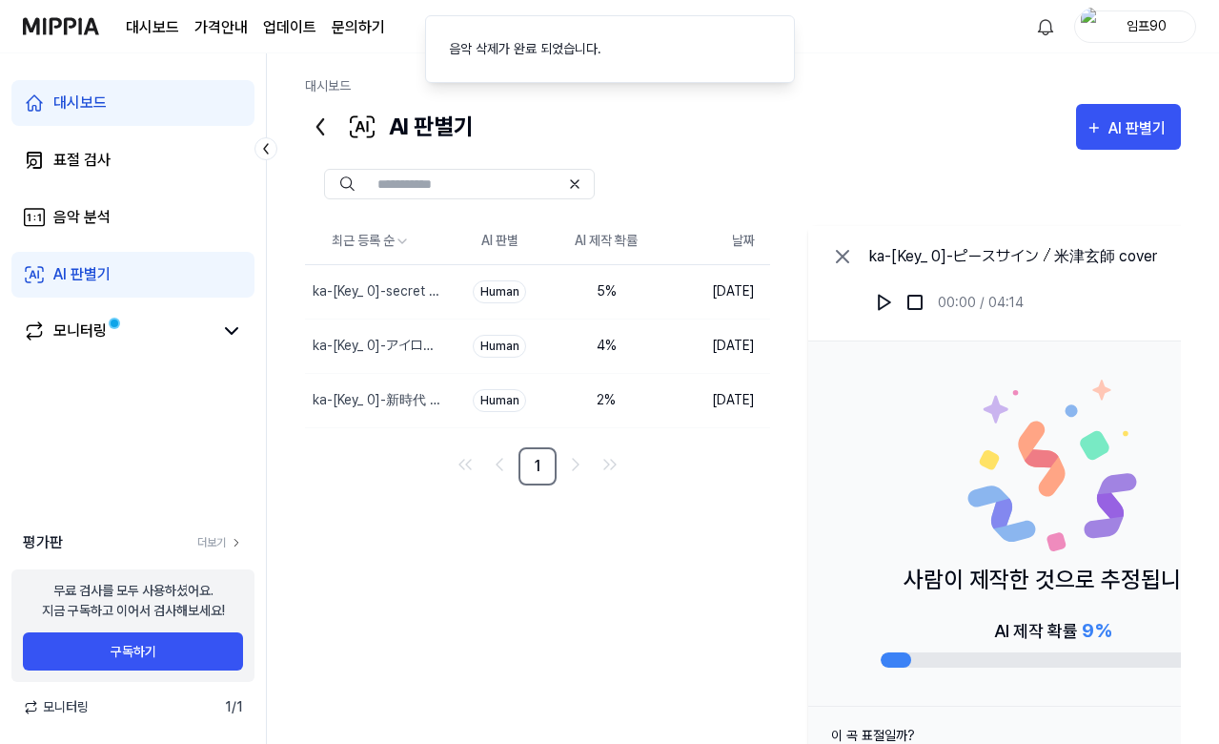
click at [836, 261] on icon at bounding box center [842, 256] width 23 height 23
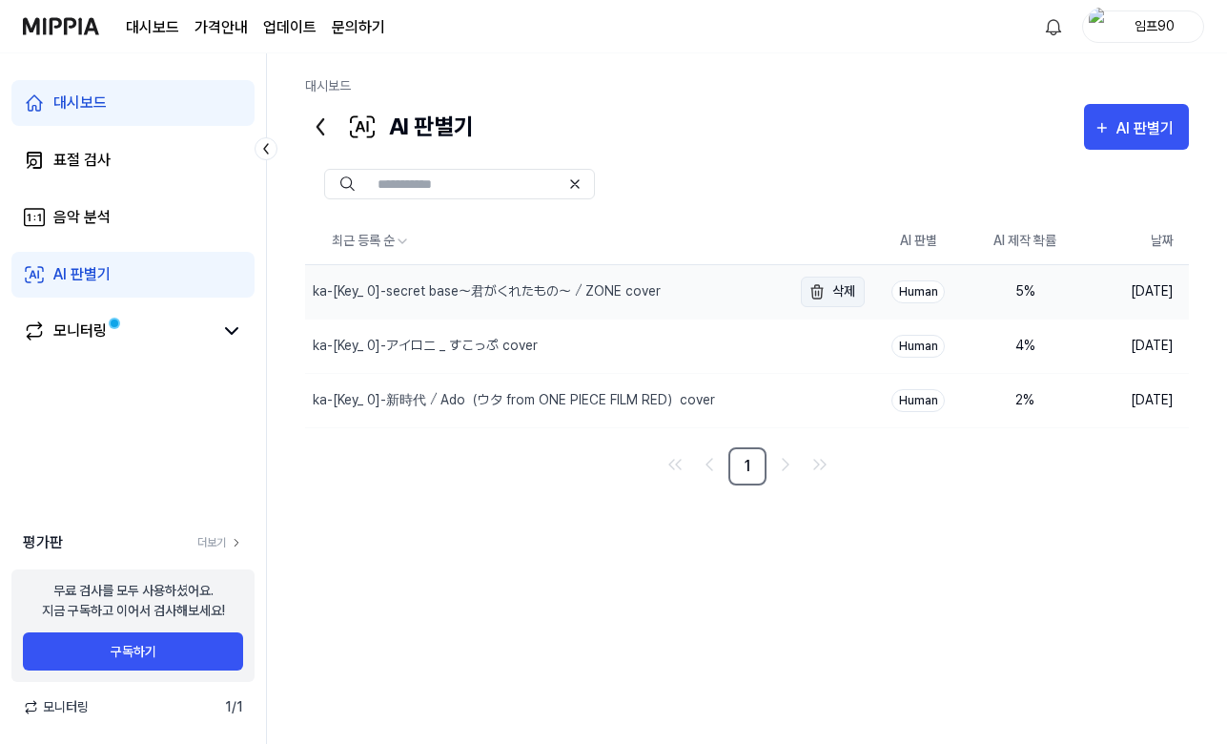
click at [838, 292] on button "삭제" at bounding box center [833, 291] width 64 height 31
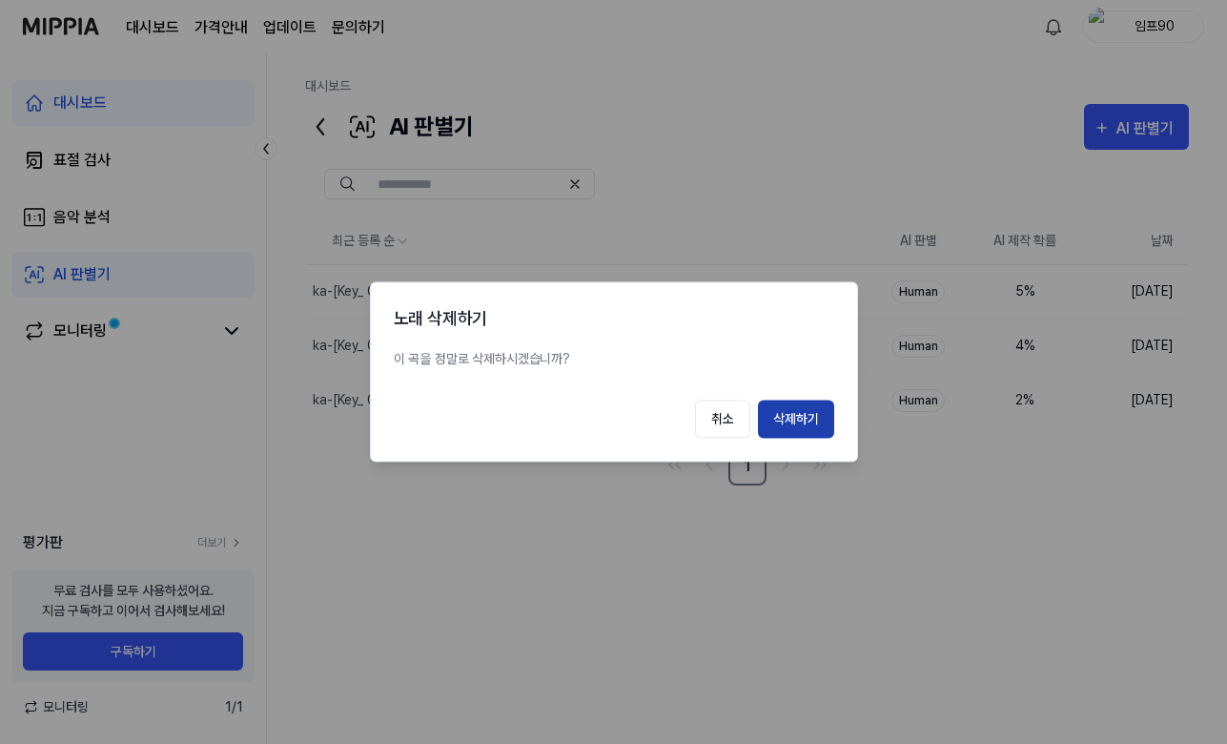
click at [797, 428] on button "삭제하기" at bounding box center [796, 419] width 76 height 38
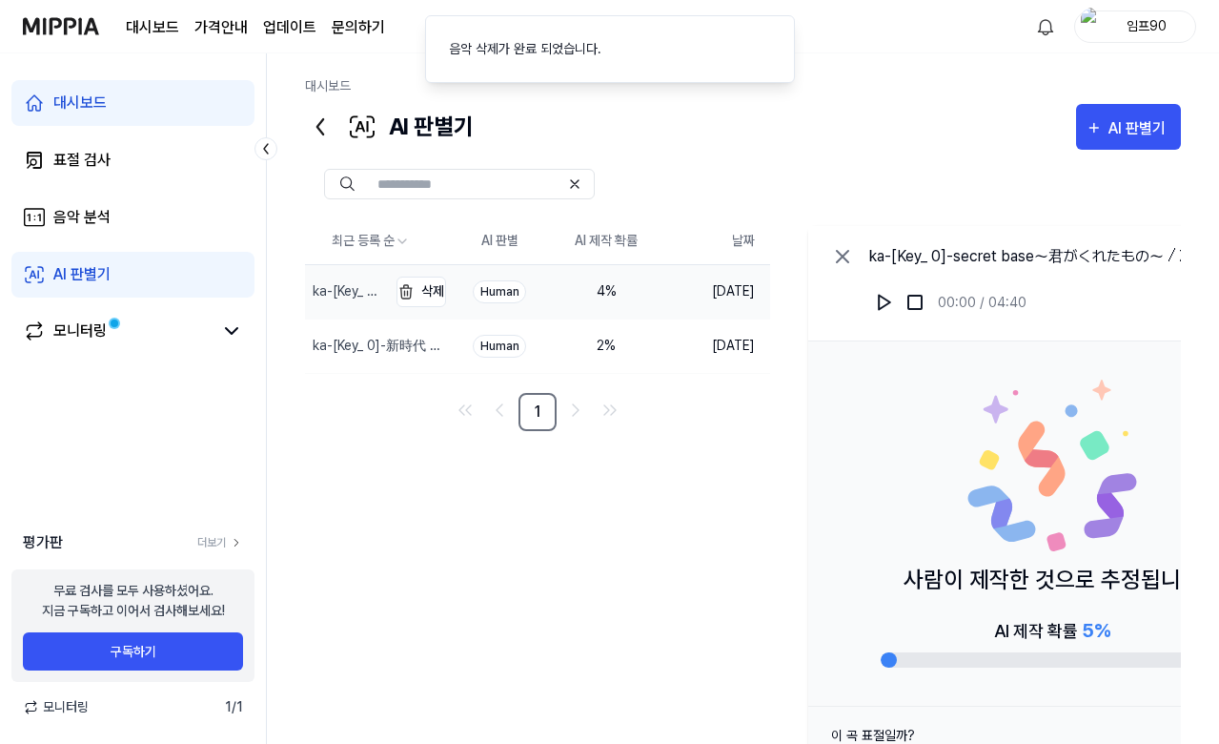
drag, startPoint x: 845, startPoint y: 258, endPoint x: 650, endPoint y: 269, distance: 194.7
click at [841, 261] on icon at bounding box center [842, 256] width 23 height 23
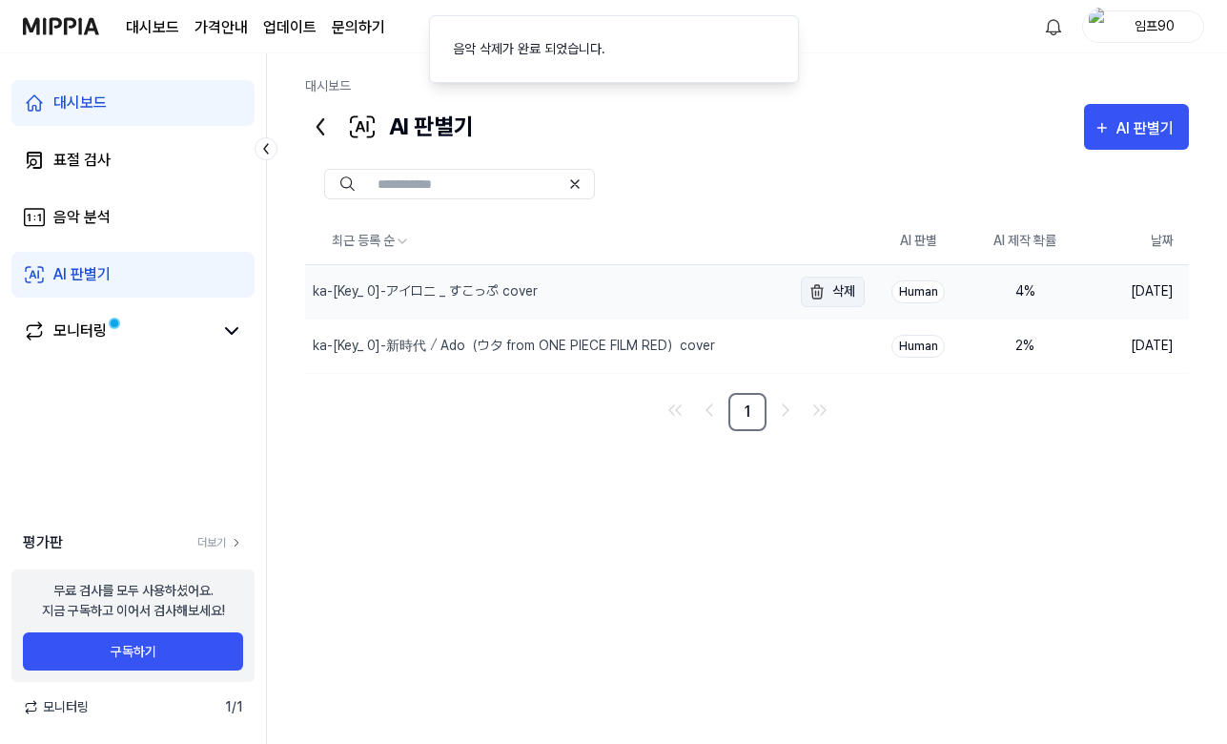
click at [844, 288] on button "삭제" at bounding box center [833, 291] width 64 height 31
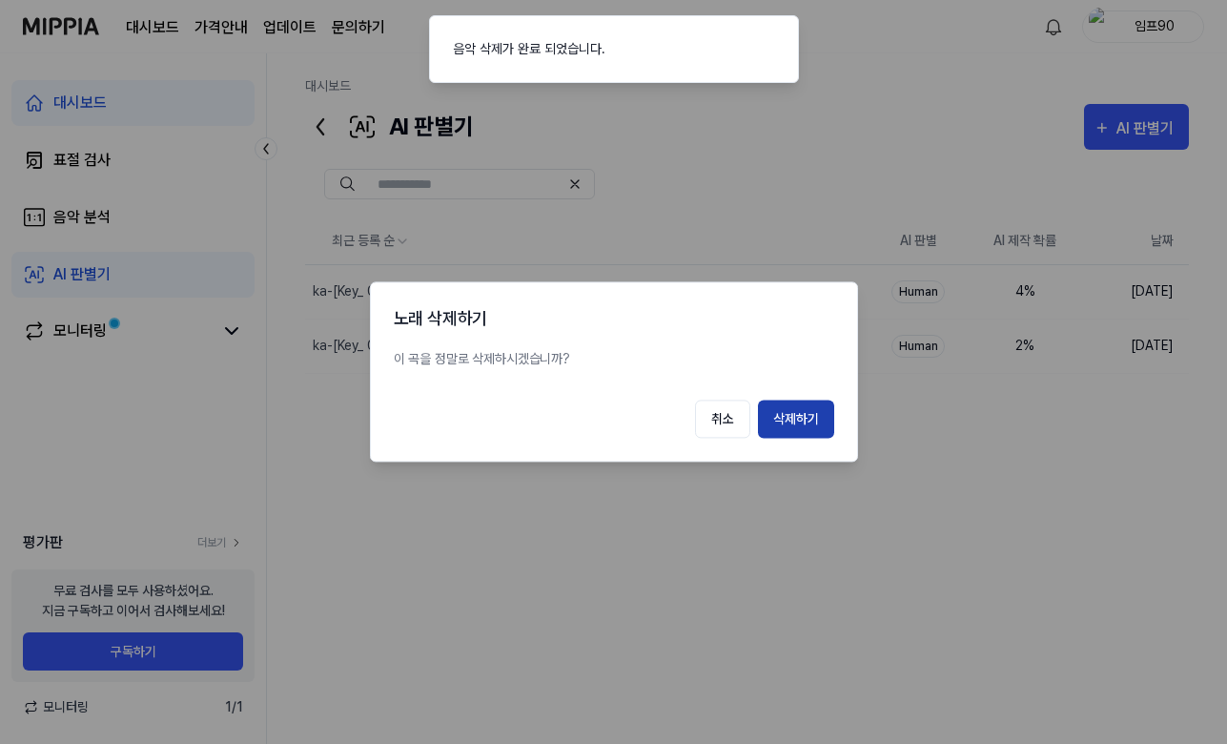
click at [807, 418] on button "삭제하기" at bounding box center [796, 419] width 76 height 38
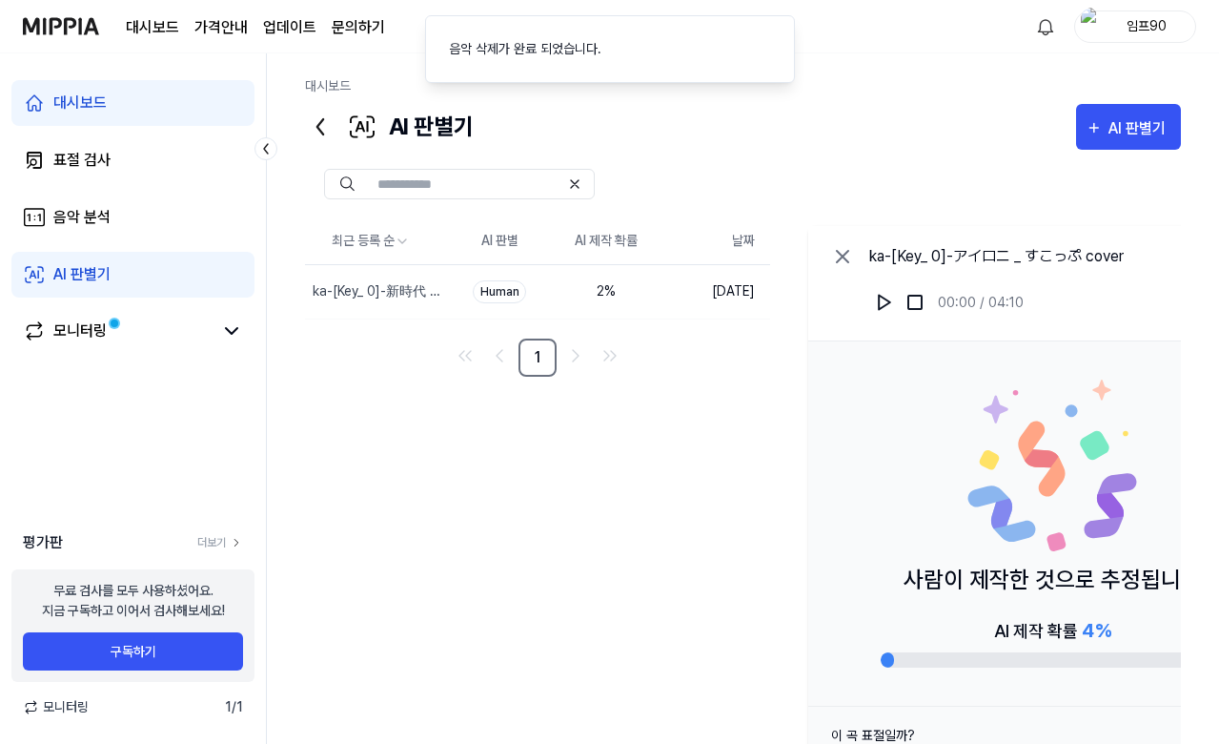
drag, startPoint x: 837, startPoint y: 251, endPoint x: 821, endPoint y: 264, distance: 21.0
click at [837, 252] on icon at bounding box center [842, 256] width 11 height 11
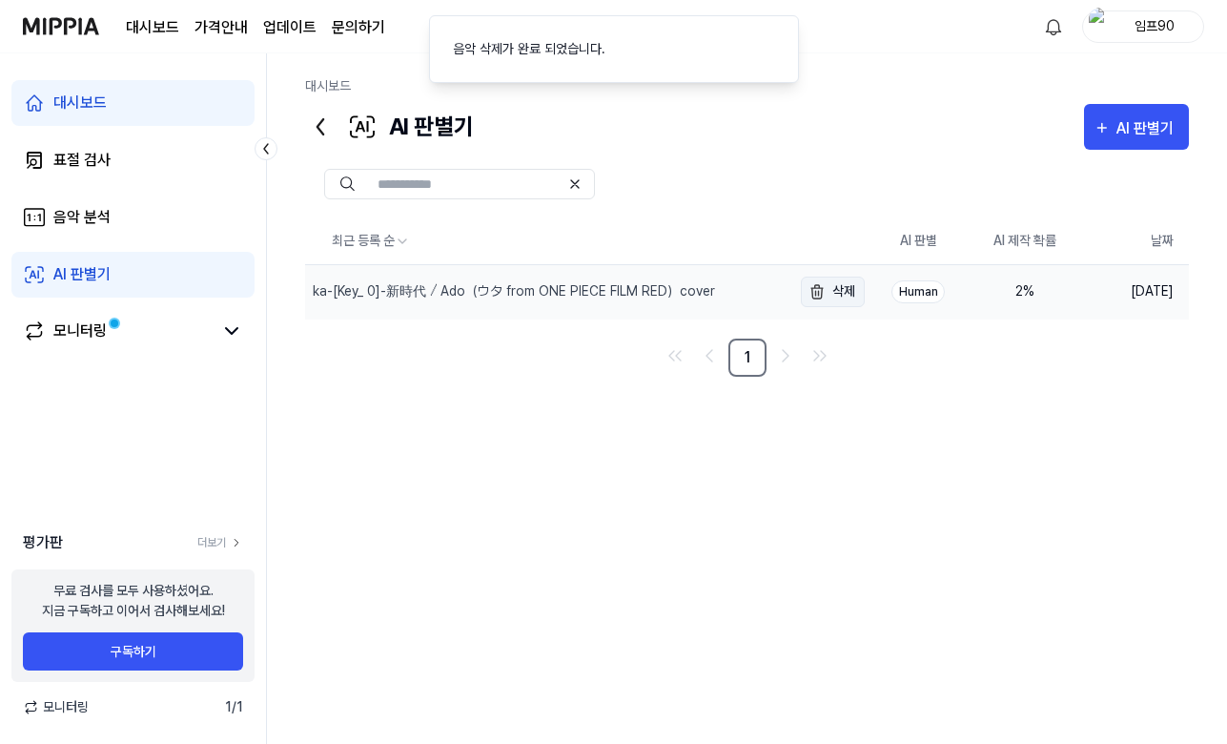
click at [830, 289] on button "삭제" at bounding box center [833, 291] width 64 height 31
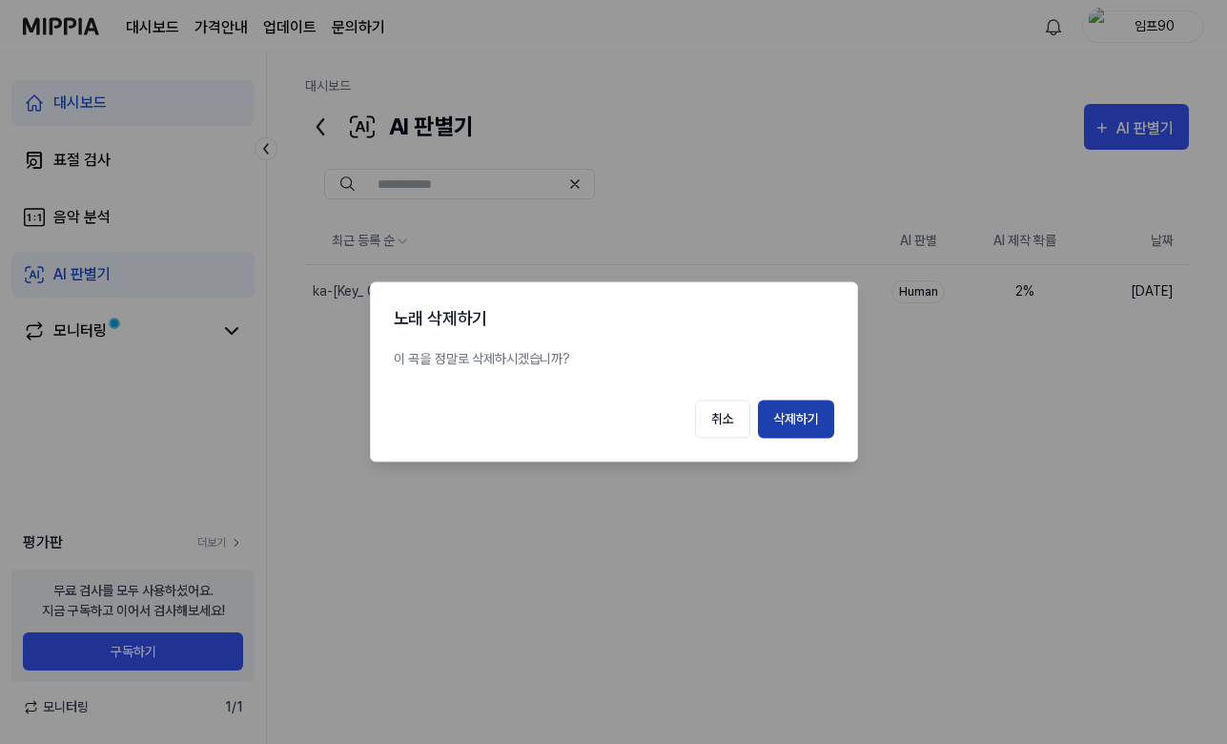
click at [795, 423] on button "삭제하기" at bounding box center [796, 419] width 76 height 38
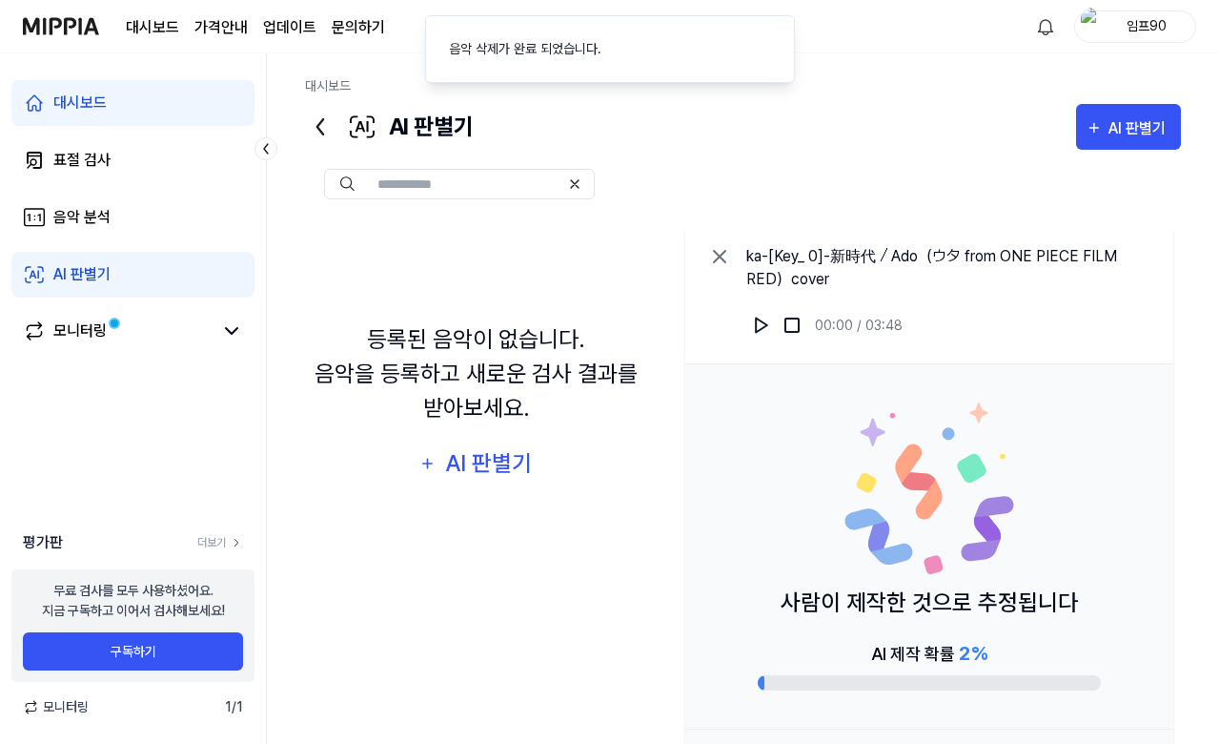
click at [726, 261] on icon at bounding box center [719, 256] width 23 height 23
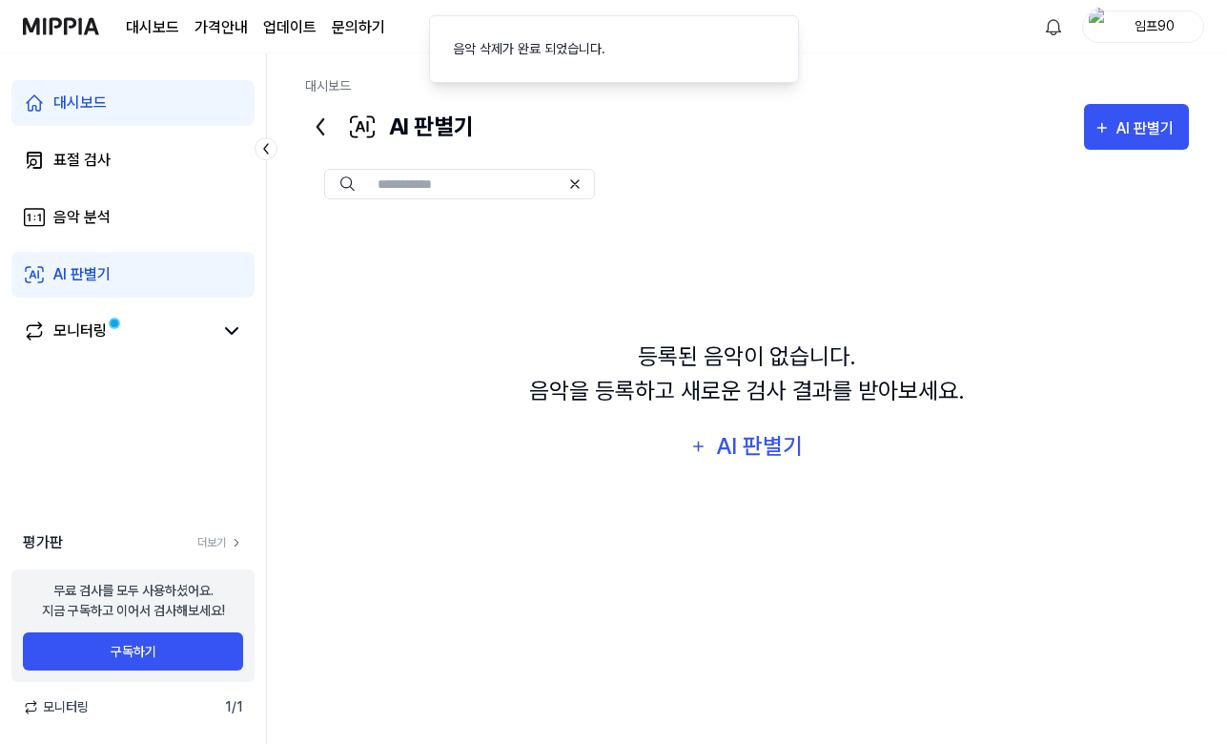
click at [680, 348] on div "등록된 음악이 없습니다. 음악을 등록하고 새로운 검사 결과를 받아보세요." at bounding box center [747, 373] width 436 height 69
drag, startPoint x: 556, startPoint y: 275, endPoint x: 540, endPoint y: 246, distance: 33.3
click at [552, 276] on div "등록된 음악이 없습니다. 음악을 등록하고 새로운 검사 결과를 받아보세요. AI 판별기" at bounding box center [747, 404] width 884 height 372
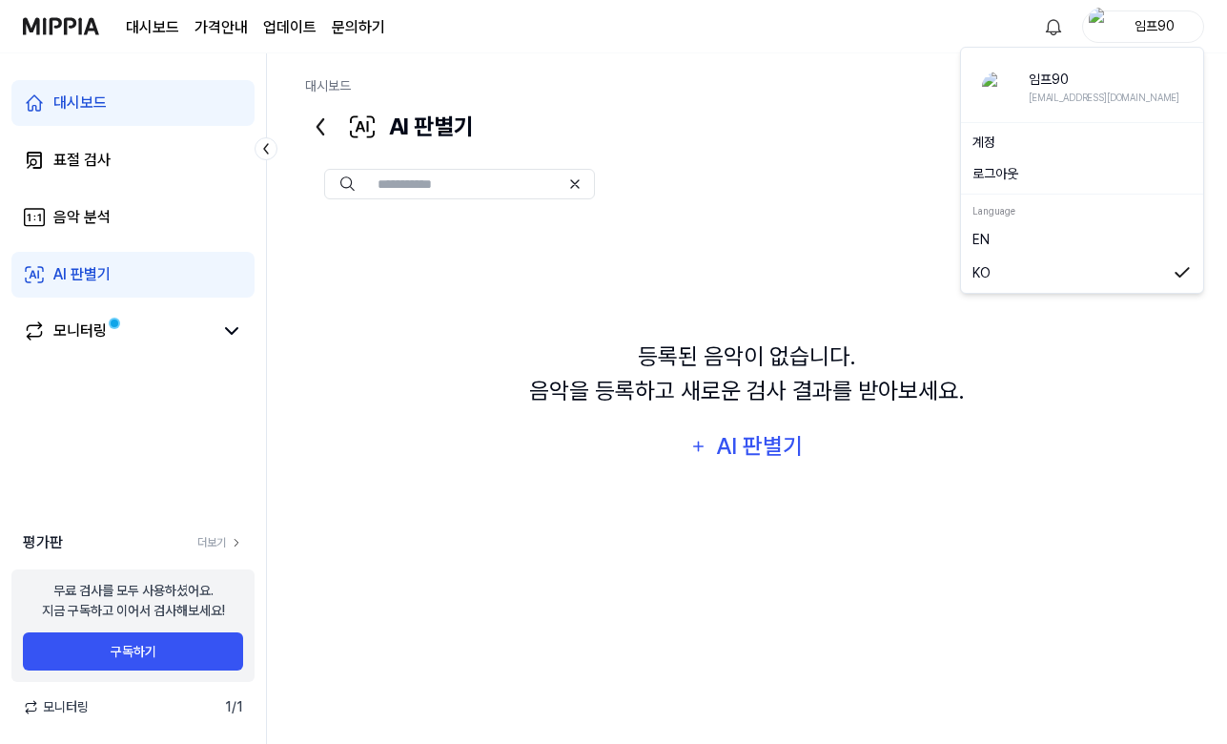
click at [950, 32] on div "임프90" at bounding box center [1154, 25] width 74 height 21
click at [950, 178] on button "로그아웃" at bounding box center [1081, 174] width 219 height 20
